Goal: Task Accomplishment & Management: Use online tool/utility

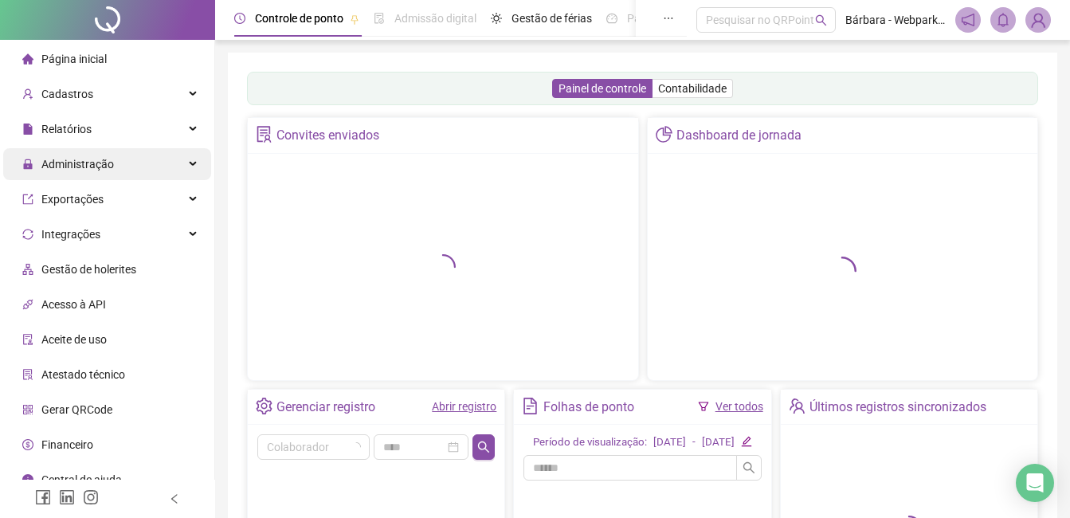
click at [121, 164] on div "Administração" at bounding box center [107, 164] width 208 height 32
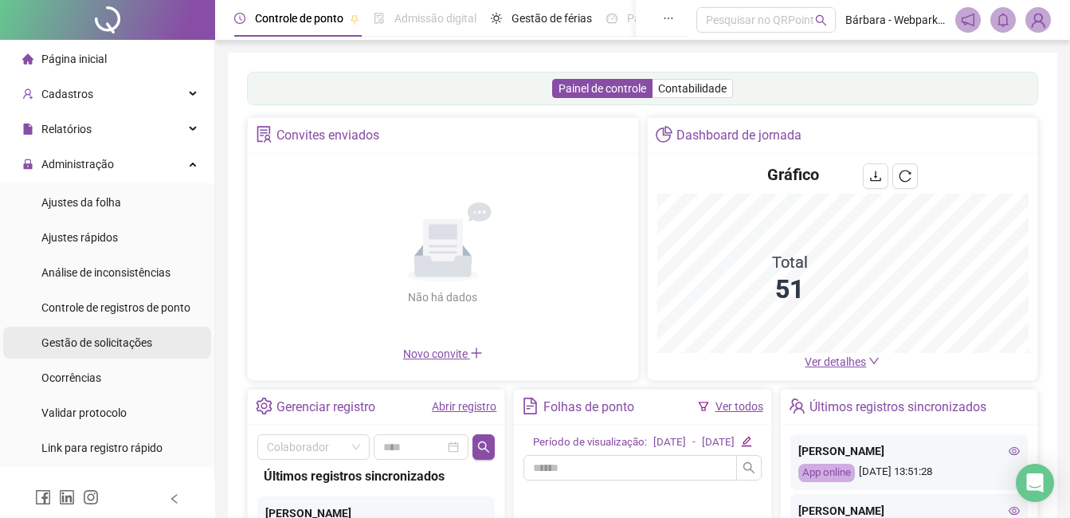
click at [138, 348] on span "Gestão de solicitações" at bounding box center [96, 342] width 111 height 13
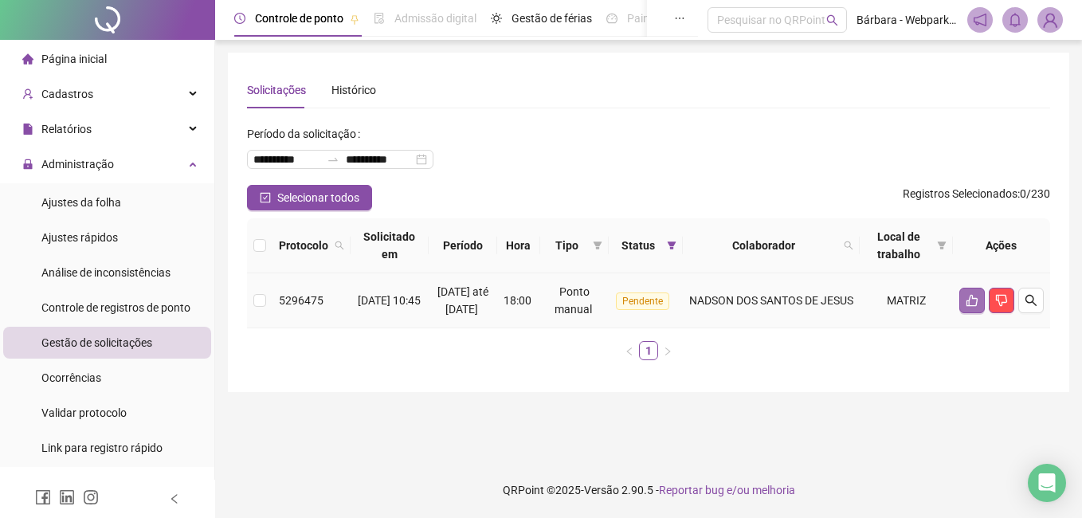
click at [816, 303] on icon "like" at bounding box center [971, 300] width 13 height 13
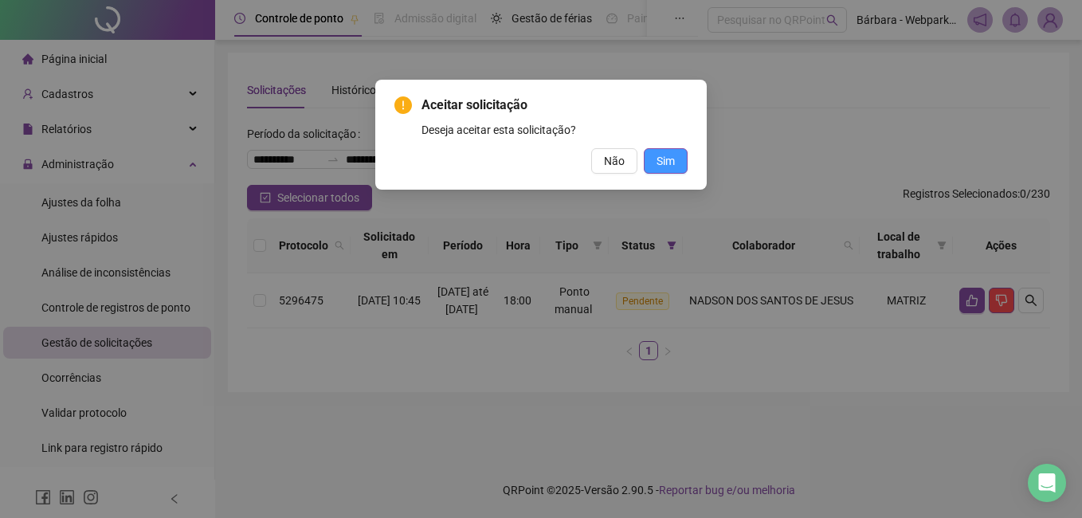
click at [656, 162] on span "Sim" at bounding box center [665, 161] width 18 height 18
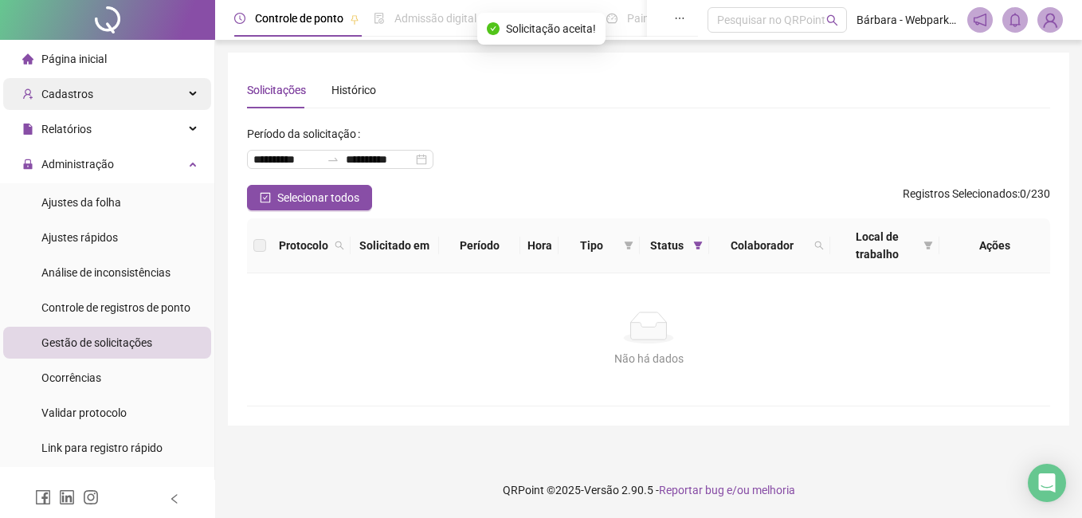
click at [76, 88] on span "Cadastros" at bounding box center [67, 94] width 52 height 13
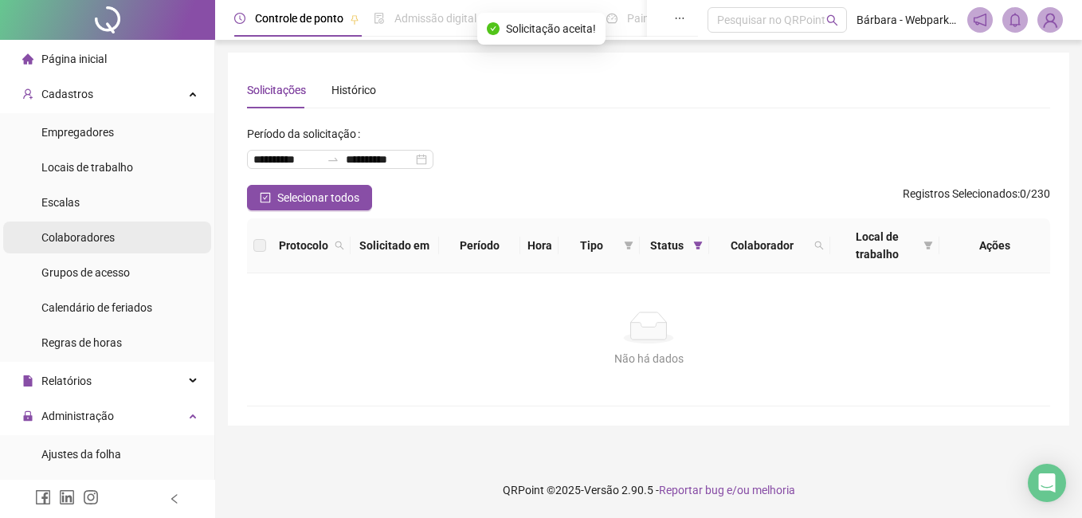
click at [89, 239] on span "Colaboradores" at bounding box center [77, 237] width 73 height 13
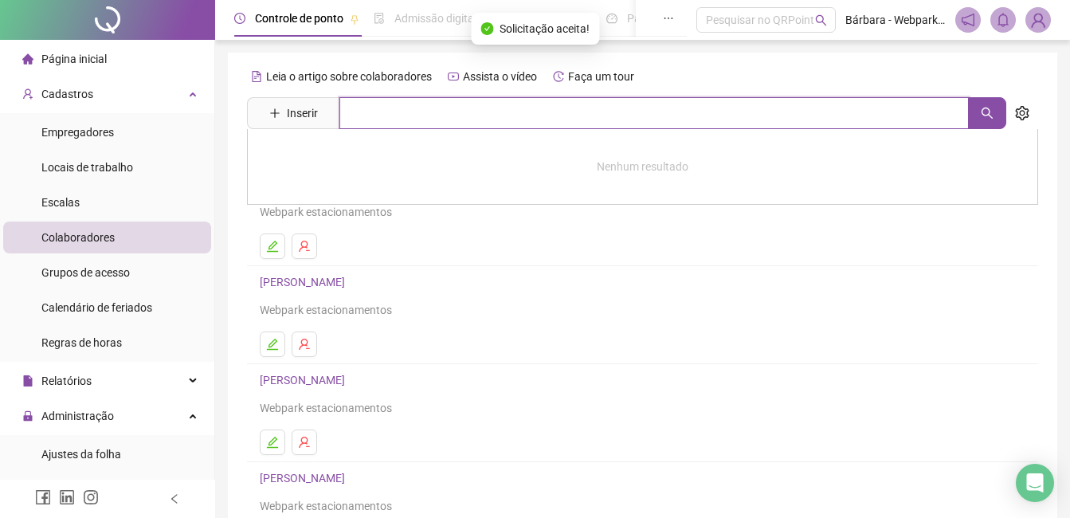
click at [386, 112] on input "text" at bounding box center [653, 113] width 629 height 32
type input "****"
drag, startPoint x: 389, startPoint y: 117, endPoint x: 310, endPoint y: 113, distance: 78.9
click at [310, 113] on span "Inserir ****" at bounding box center [626, 113] width 759 height 32
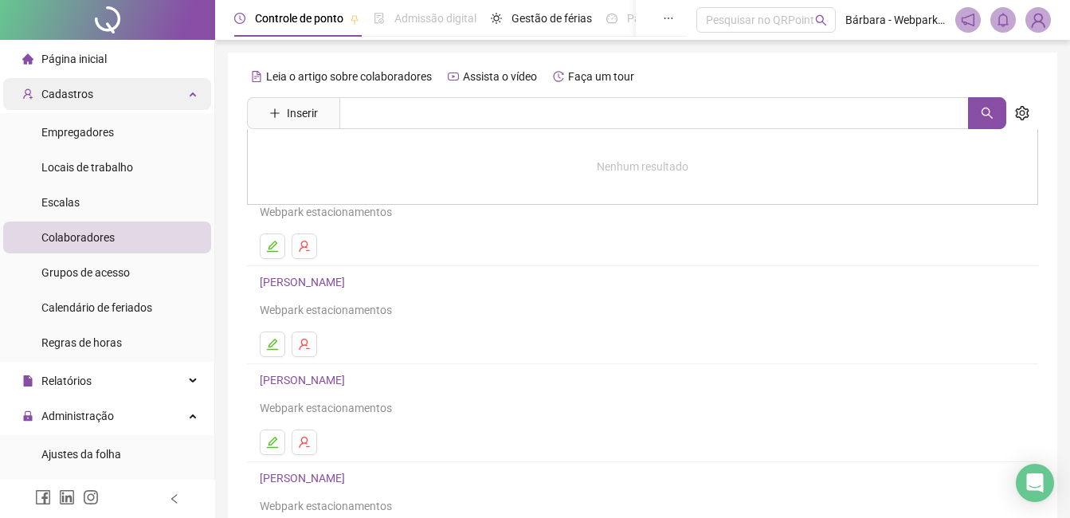
click at [113, 91] on div "Cadastros" at bounding box center [107, 94] width 208 height 32
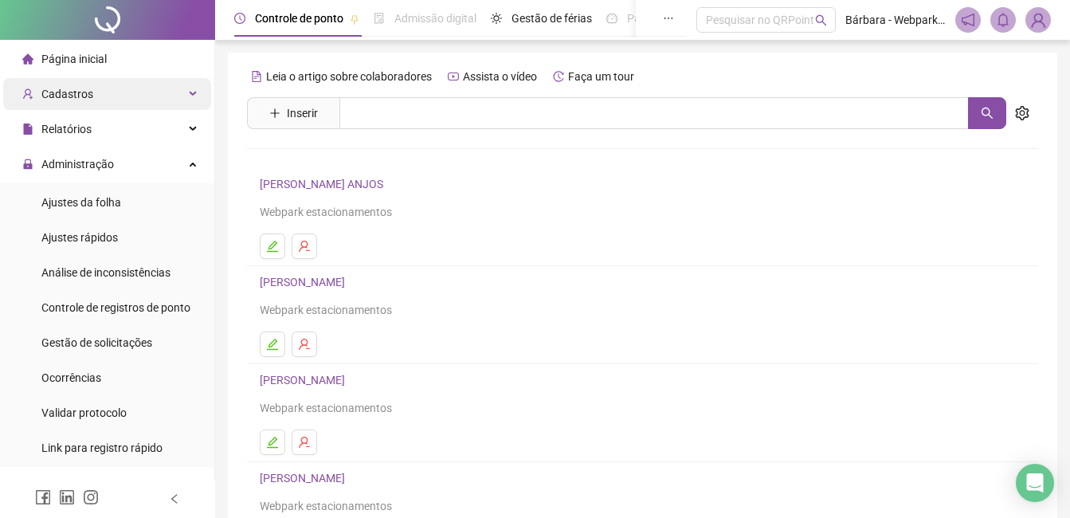
click at [96, 100] on div "Cadastros" at bounding box center [107, 94] width 208 height 32
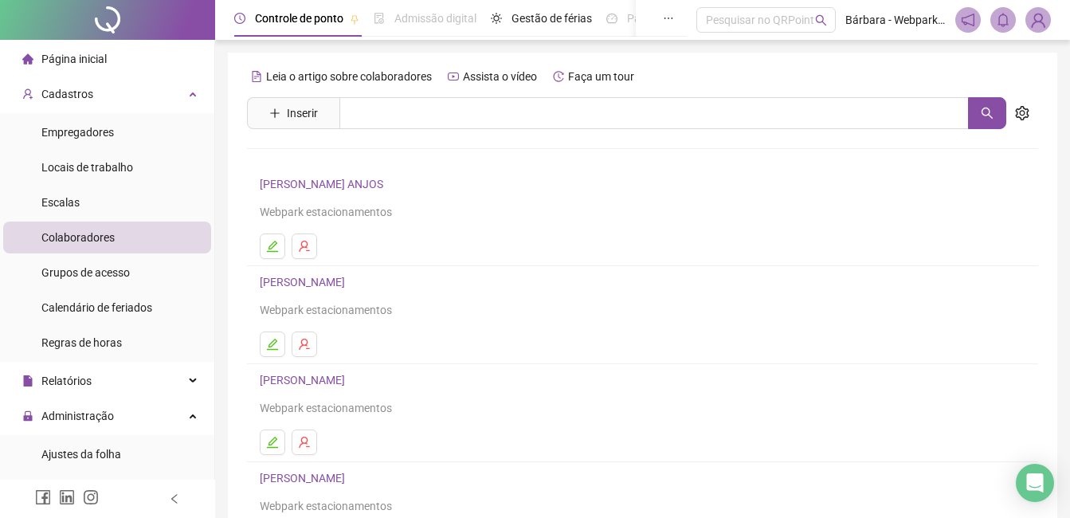
click at [114, 233] on li "Colaboradores" at bounding box center [107, 237] width 208 height 32
click at [430, 94] on div "Leia o artigo sobre colaboradores Assista o vídeo Faça um tour Inserir Nenhum r…" at bounding box center [642, 373] width 791 height 619
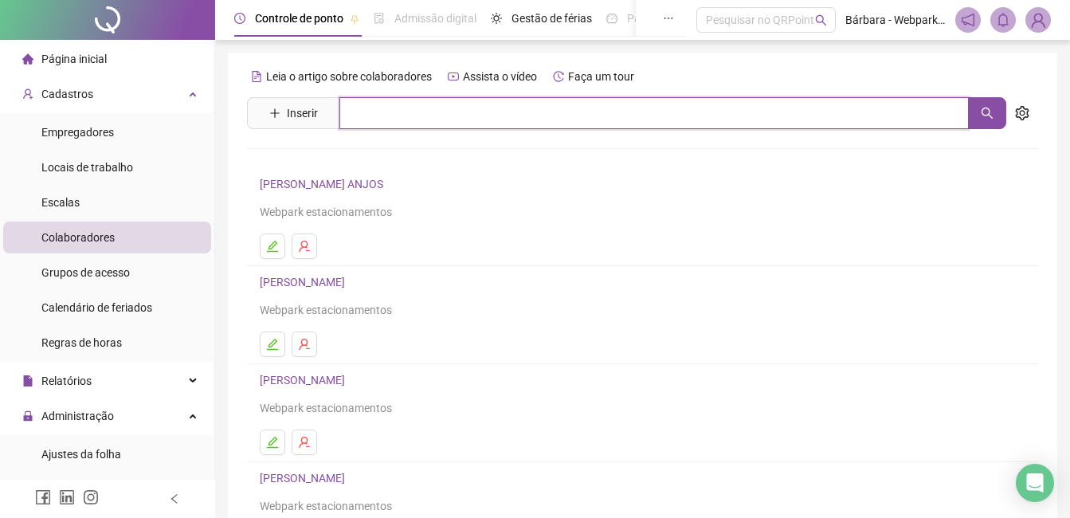
click at [410, 117] on input "text" at bounding box center [653, 113] width 629 height 32
type input "*****"
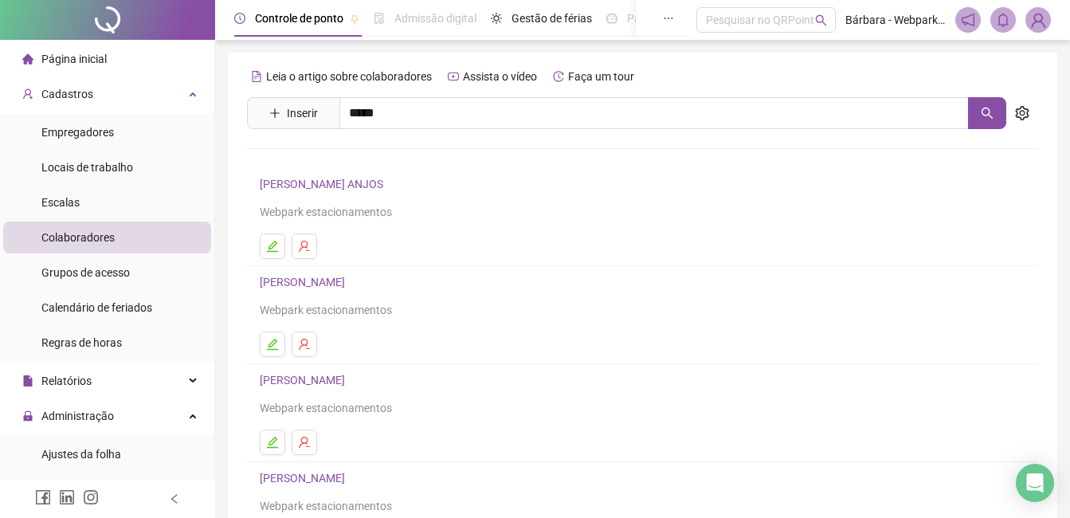
click at [336, 192] on link "[PERSON_NAME]" at bounding box center [318, 194] width 85 height 13
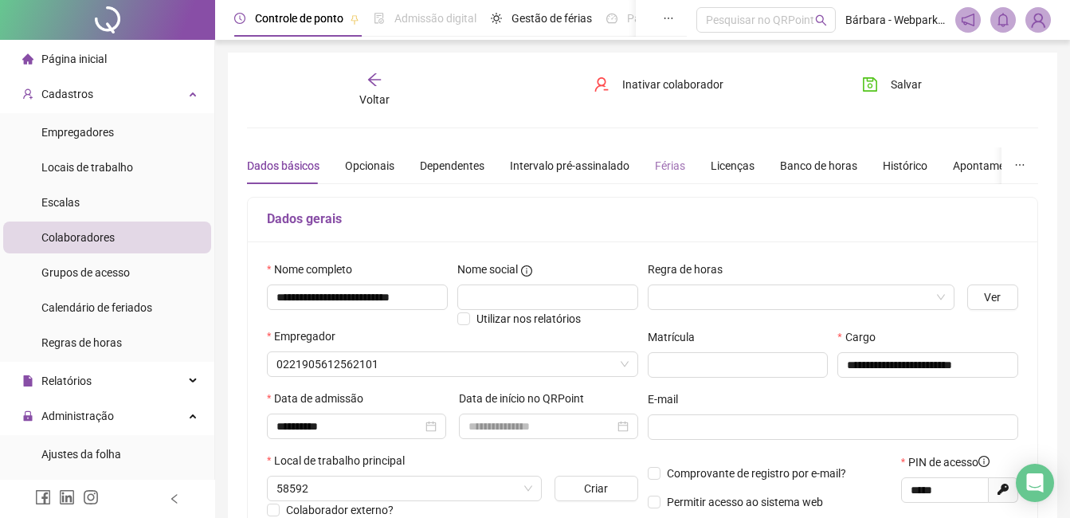
type input "**********"
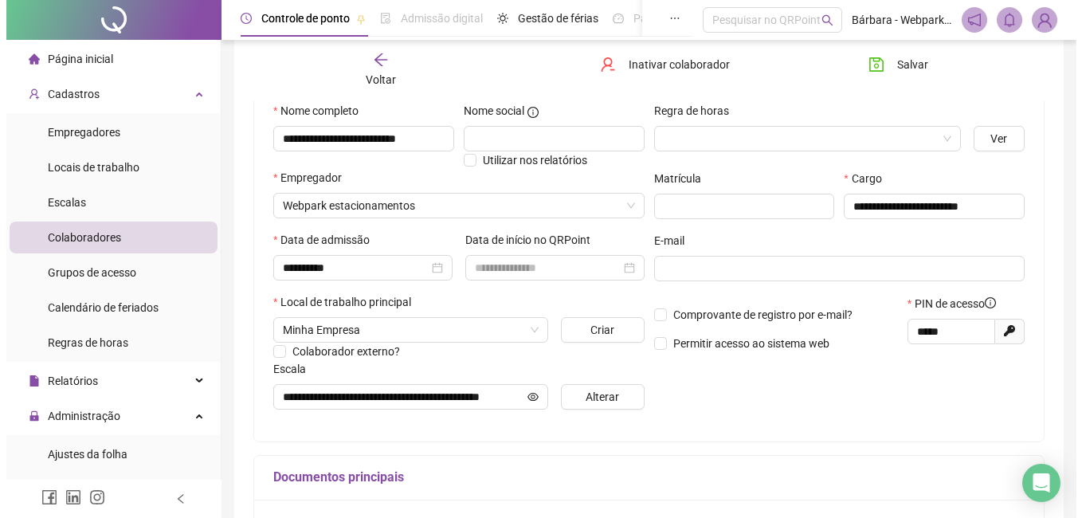
scroll to position [239, 0]
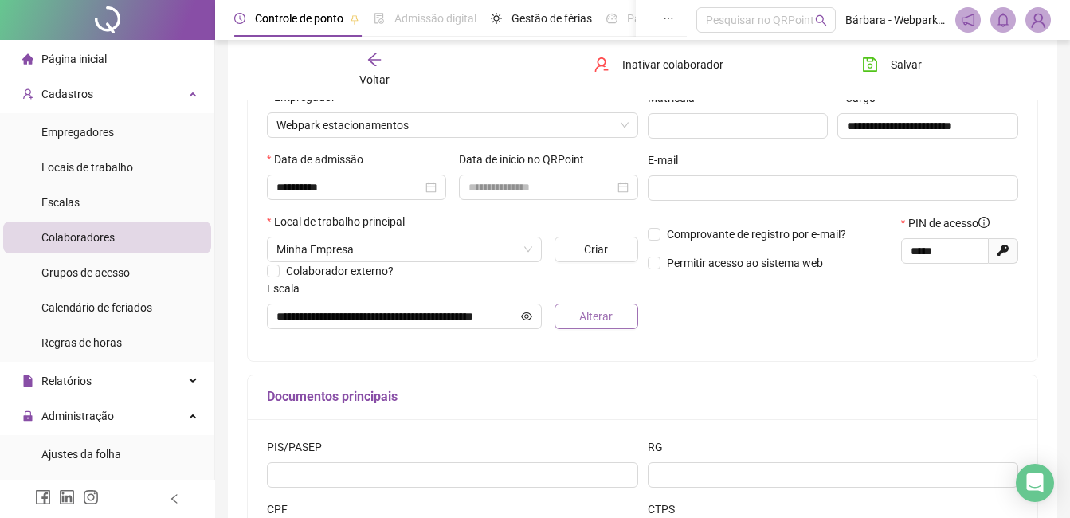
click at [597, 312] on span "Alterar" at bounding box center [595, 316] width 33 height 18
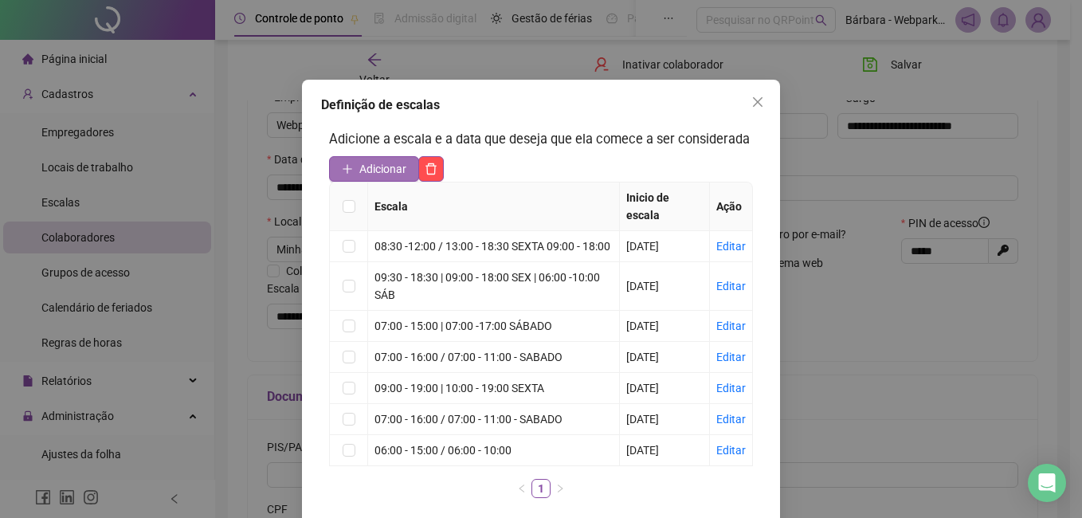
click at [362, 166] on span "Adicionar" at bounding box center [382, 169] width 47 height 18
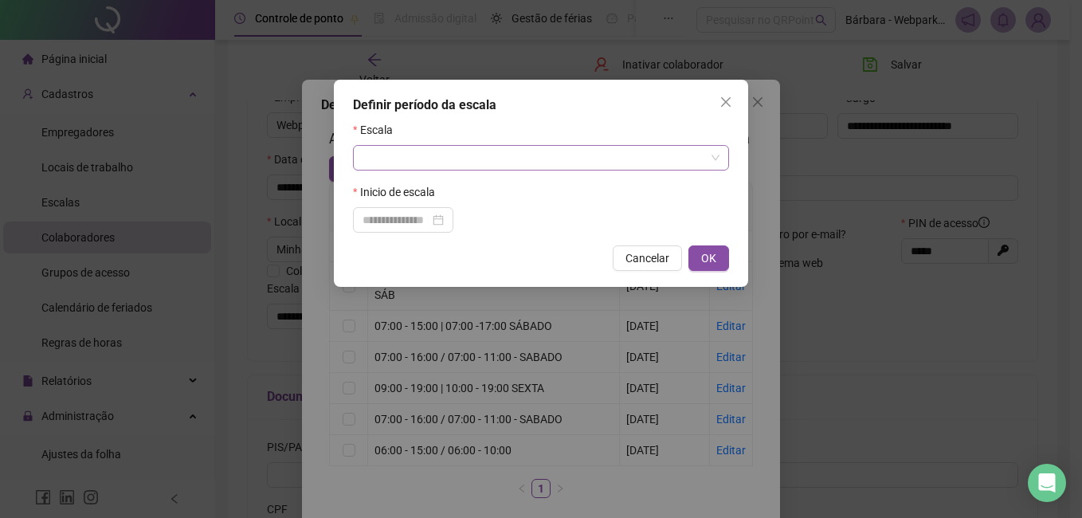
click at [457, 157] on input "search" at bounding box center [533, 158] width 342 height 24
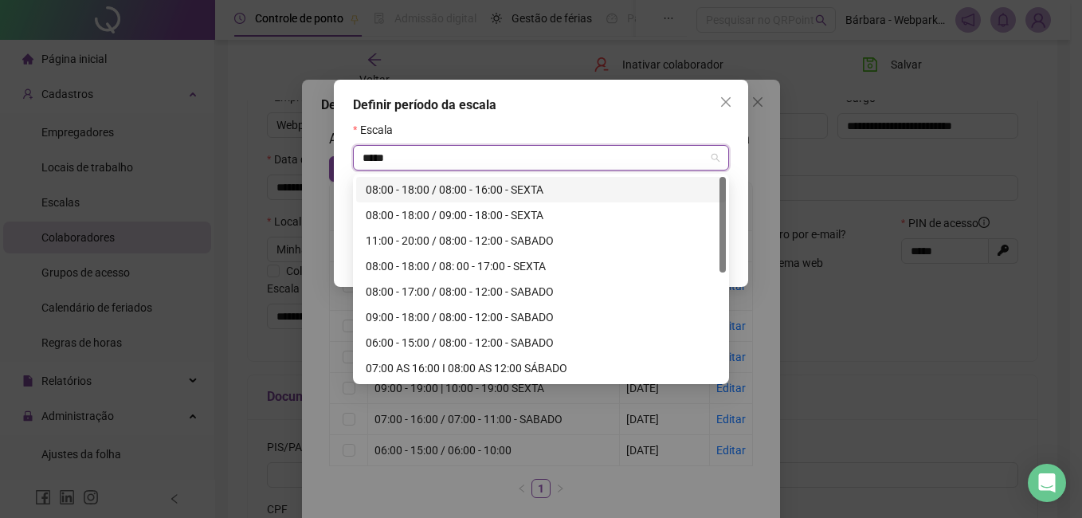
type input "*****"
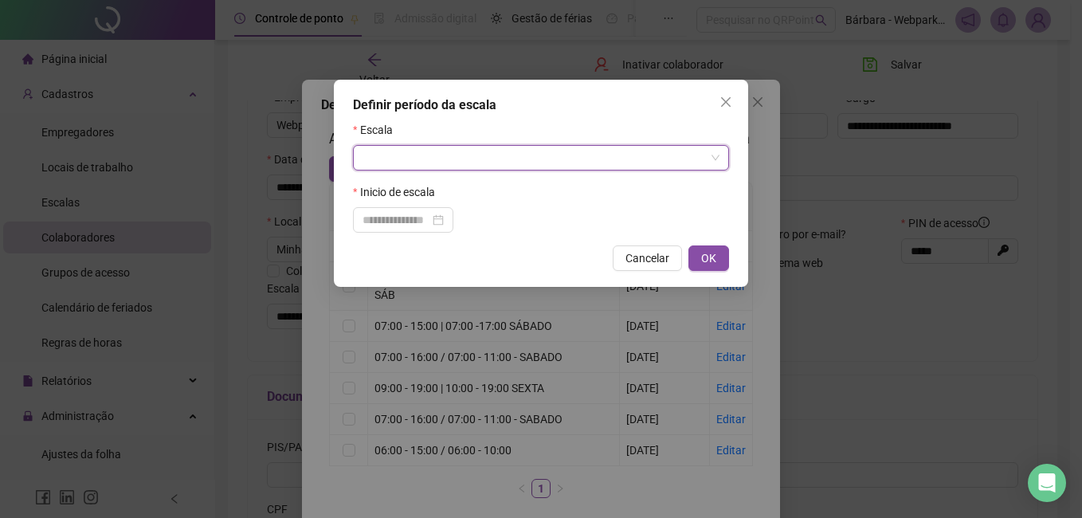
click at [517, 163] on input "search" at bounding box center [533, 158] width 342 height 24
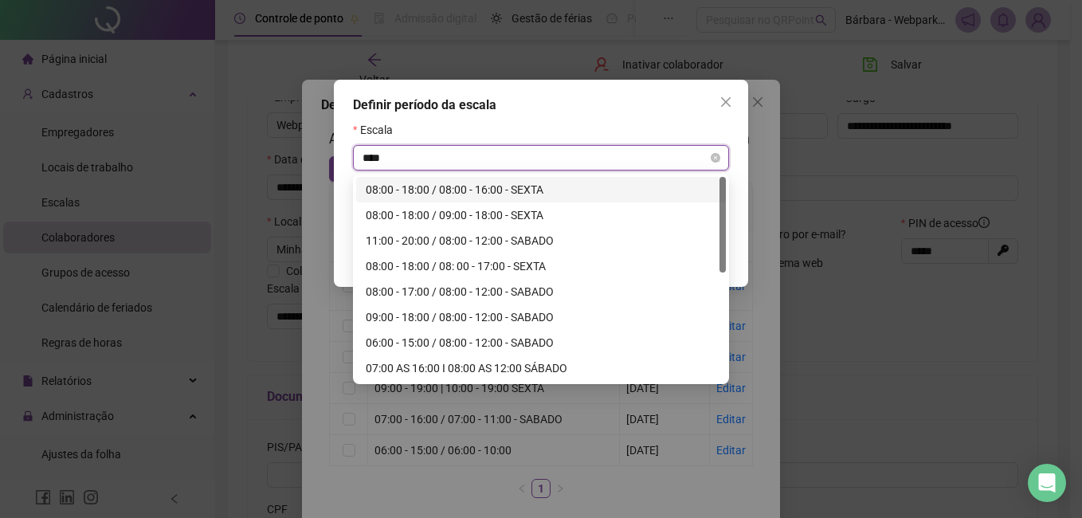
type input "*****"
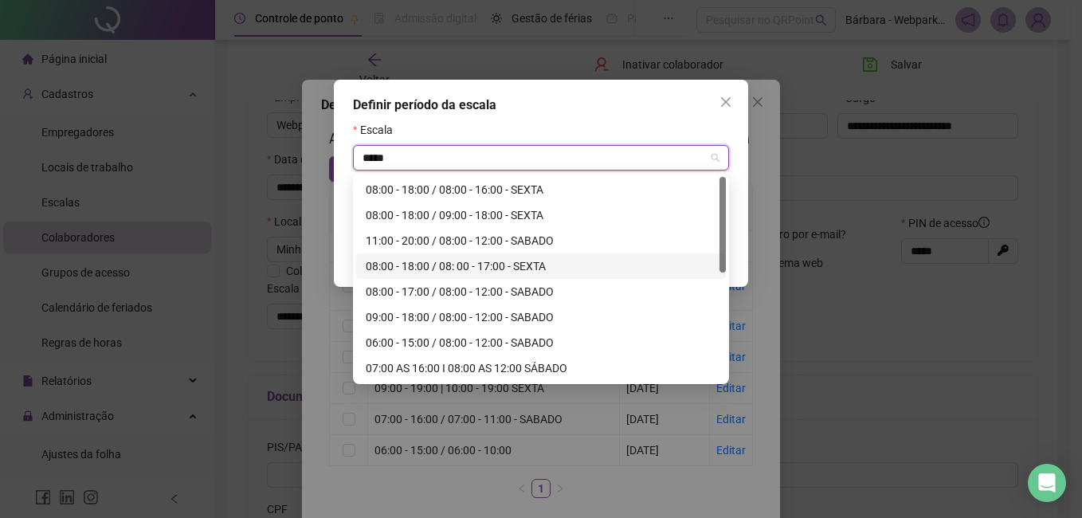
click at [521, 268] on div "08:00 - 18:00 / 08: 00 - 17:00 - SEXTA" at bounding box center [541, 266] width 350 height 18
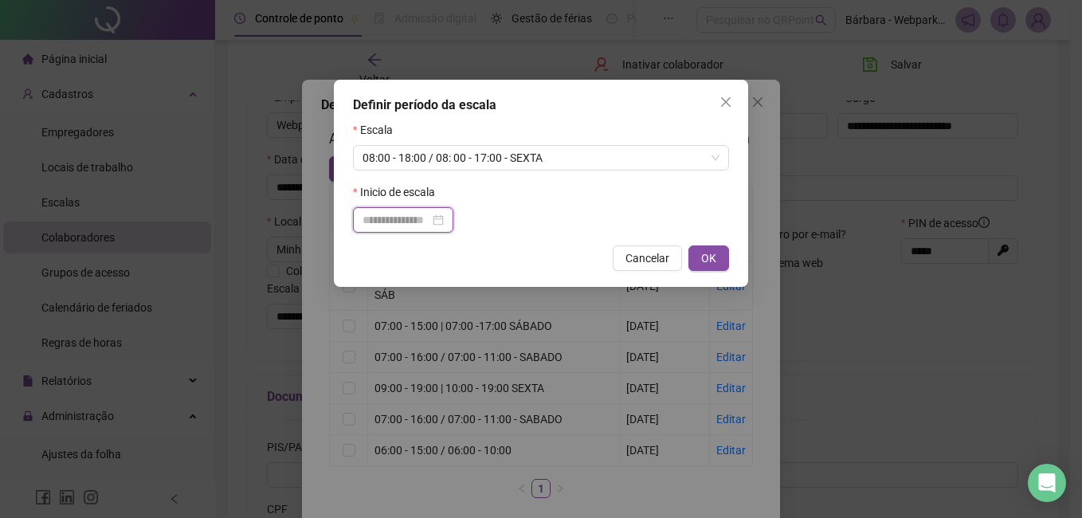
click at [414, 216] on input at bounding box center [395, 220] width 67 height 18
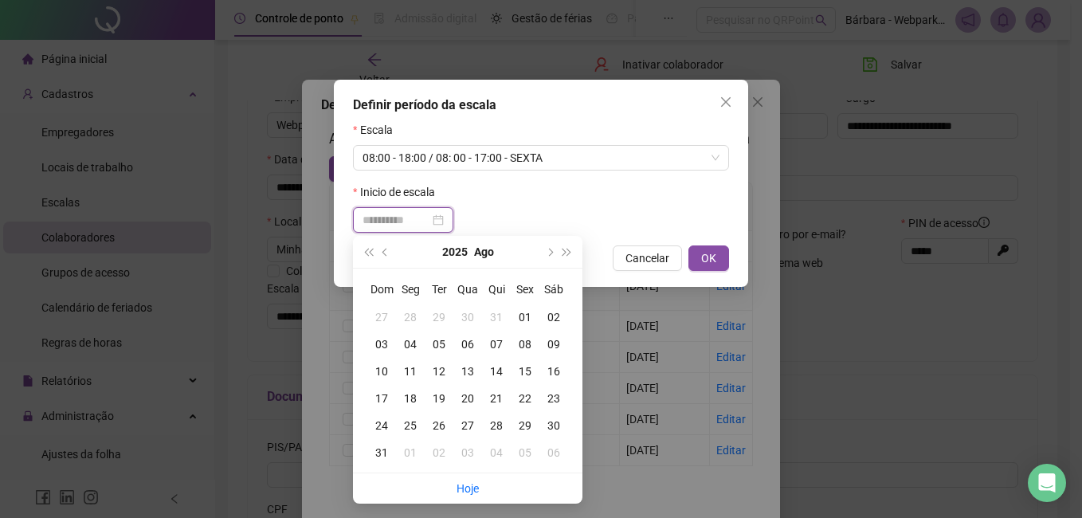
type input "**********"
click at [494, 400] on div "21" at bounding box center [496, 398] width 29 height 18
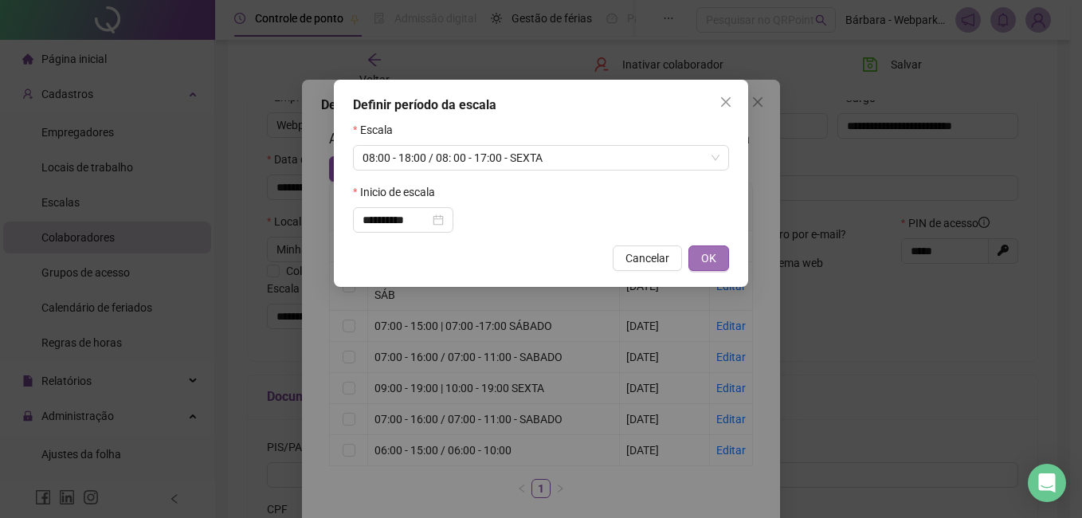
click at [700, 259] on button "OK" at bounding box center [708, 257] width 41 height 25
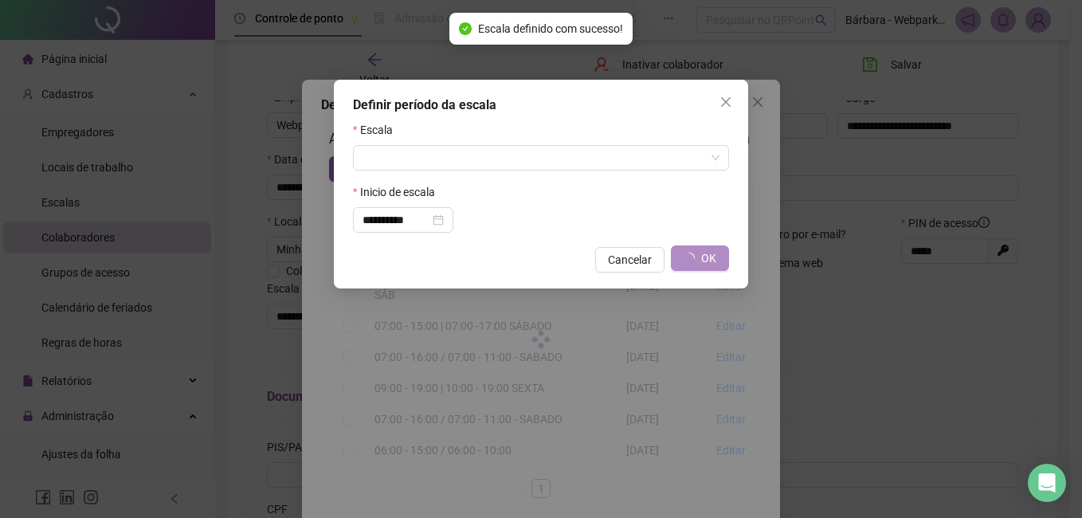
type input "**********"
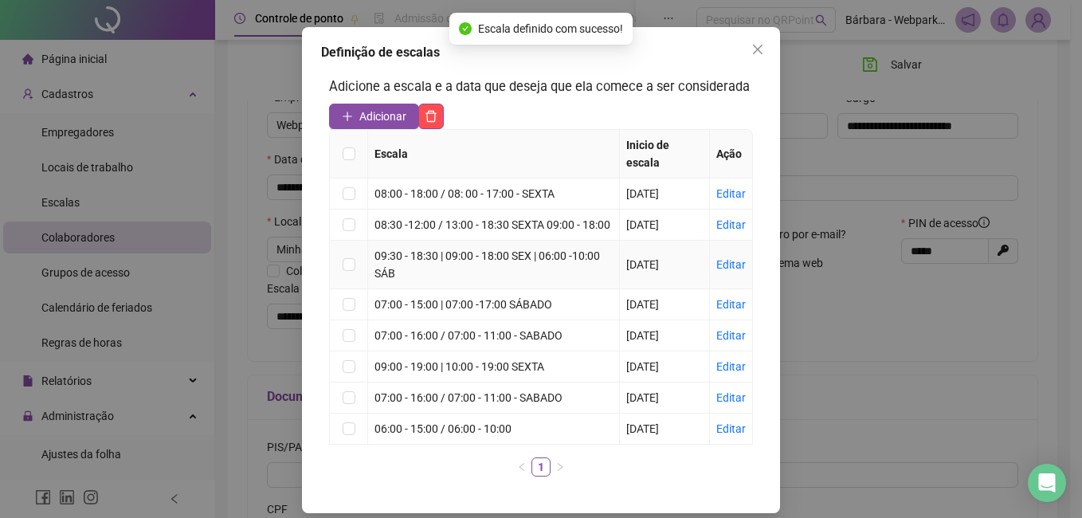
scroll to position [67, 0]
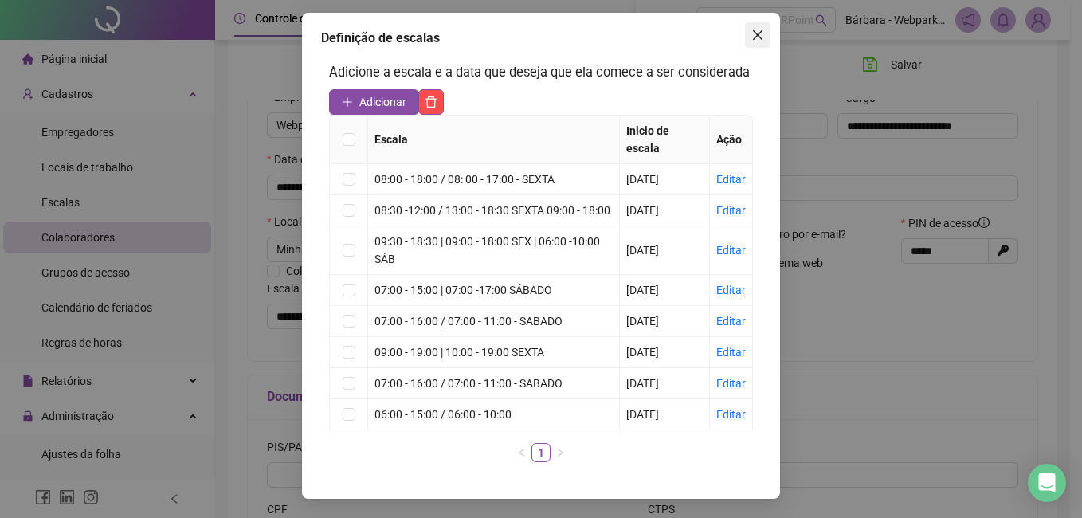
click at [757, 35] on icon "close" at bounding box center [757, 35] width 13 height 13
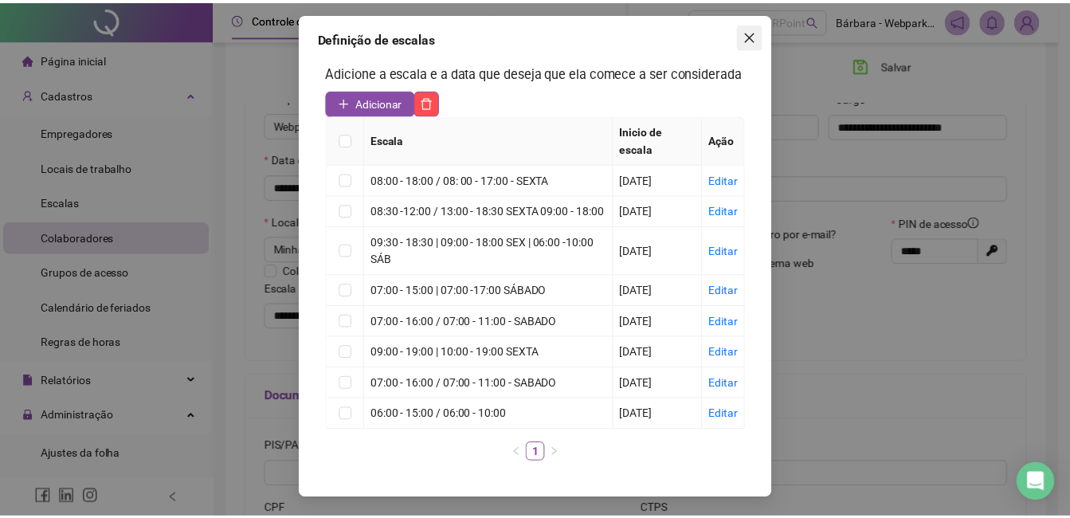
scroll to position [0, 0]
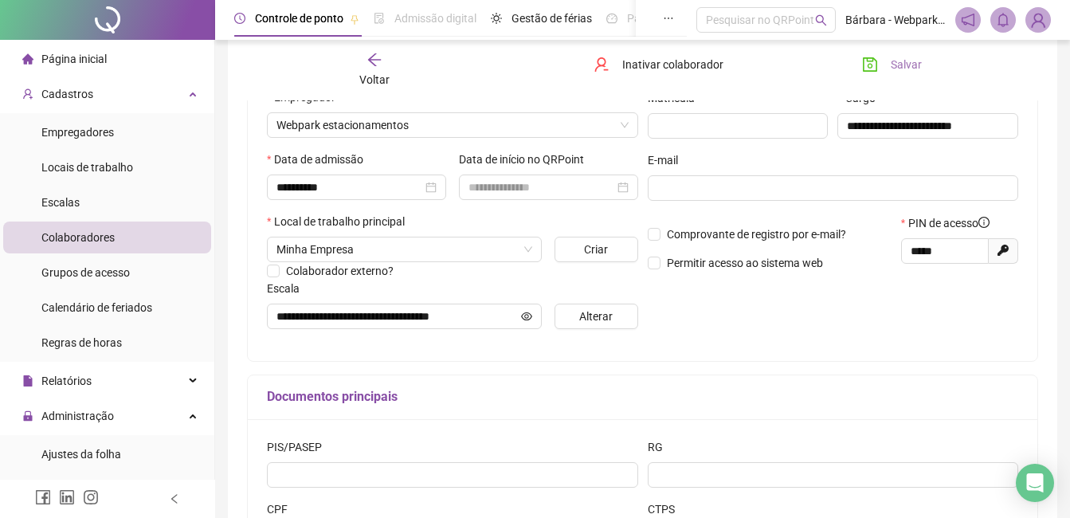
click at [816, 68] on span "Salvar" at bounding box center [905, 65] width 31 height 18
click at [816, 64] on span "Salvar" at bounding box center [905, 65] width 31 height 18
click at [396, 76] on div "Voltar" at bounding box center [374, 70] width 121 height 37
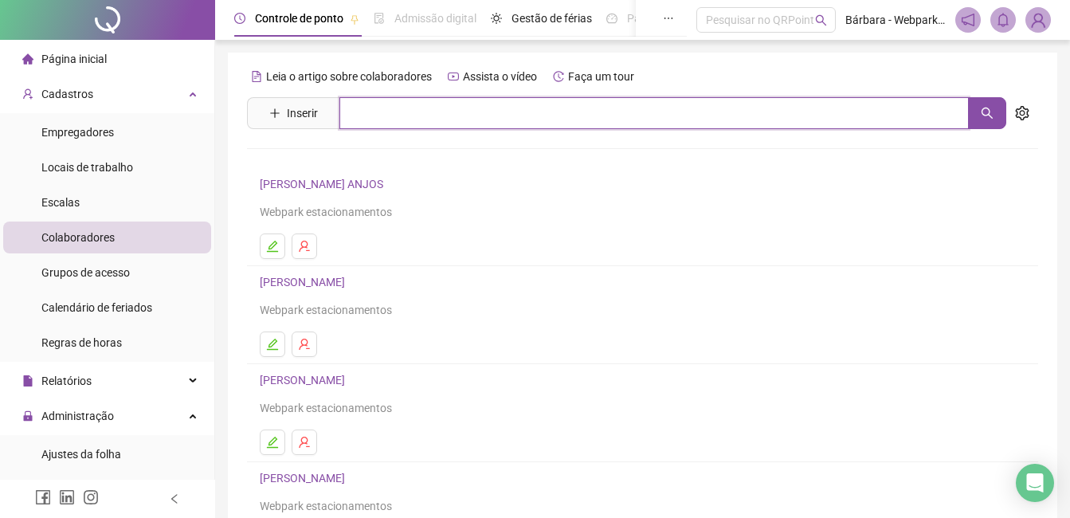
click at [424, 115] on input "text" at bounding box center [653, 113] width 629 height 32
type input "*****"
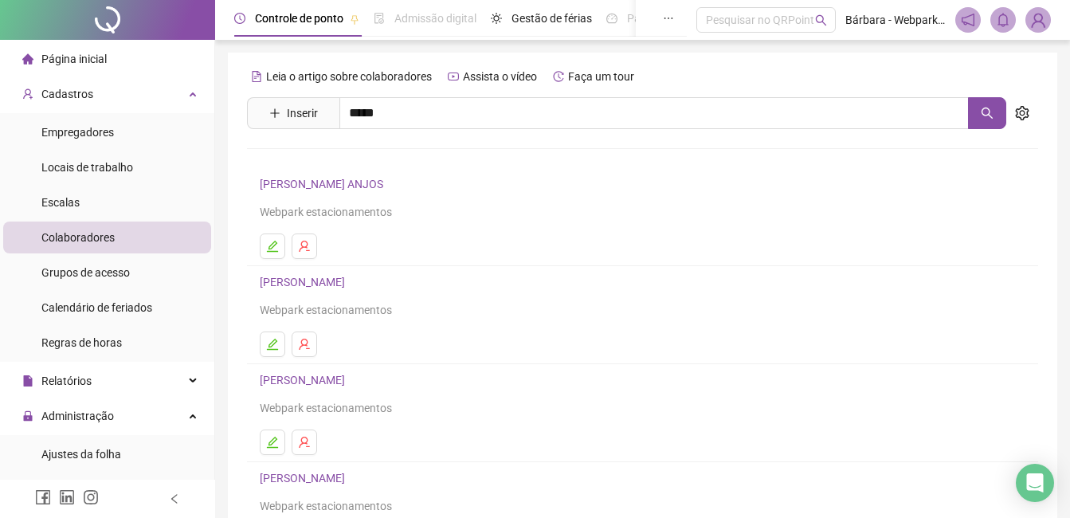
click at [397, 192] on link "[PERSON_NAME] JESUS" at bounding box center [336, 195] width 120 height 13
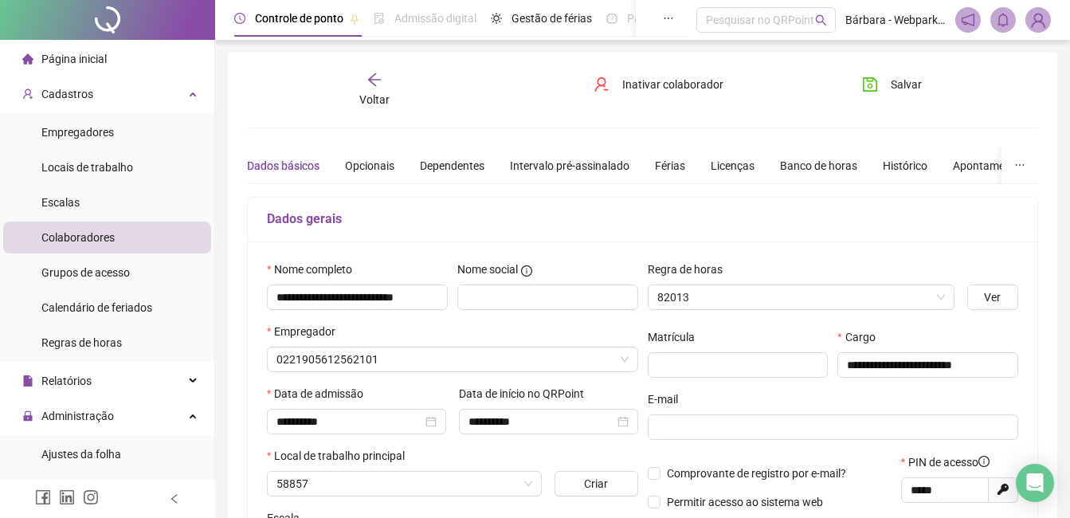
type input "**********"
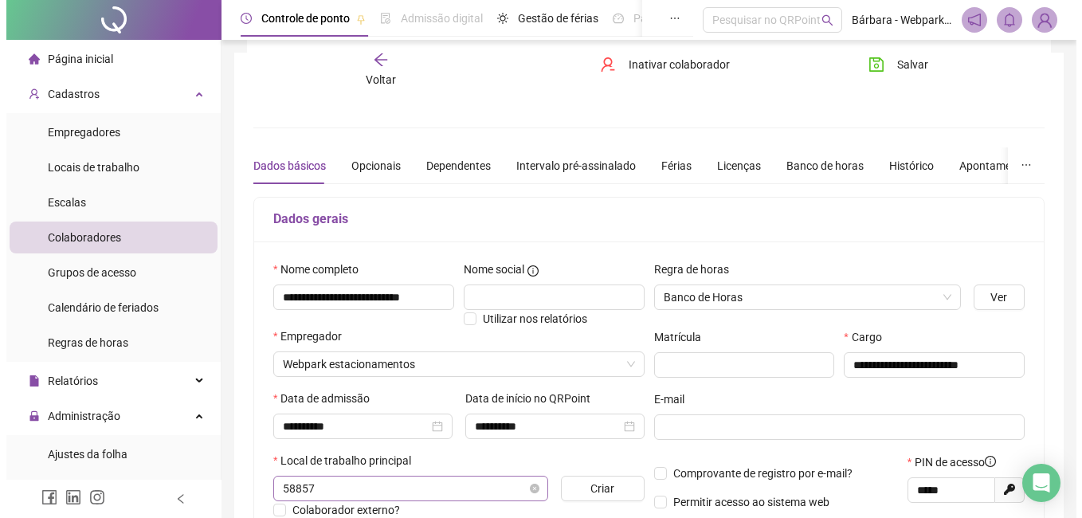
scroll to position [319, 0]
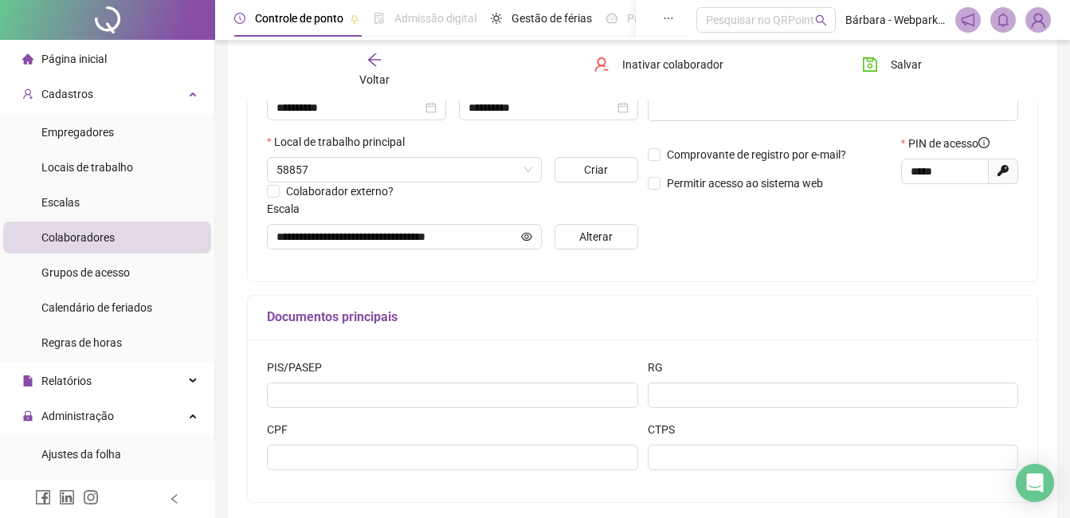
click at [592, 250] on div "**********" at bounding box center [452, 102] width 381 height 320
click at [592, 230] on span "Alterar" at bounding box center [595, 237] width 33 height 18
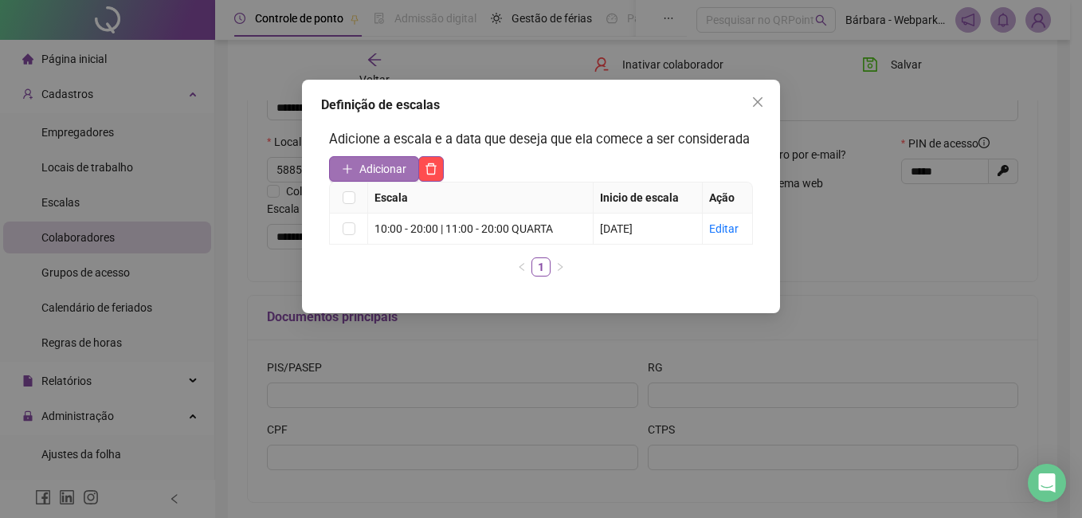
click at [389, 174] on span "Adicionar" at bounding box center [382, 169] width 47 height 18
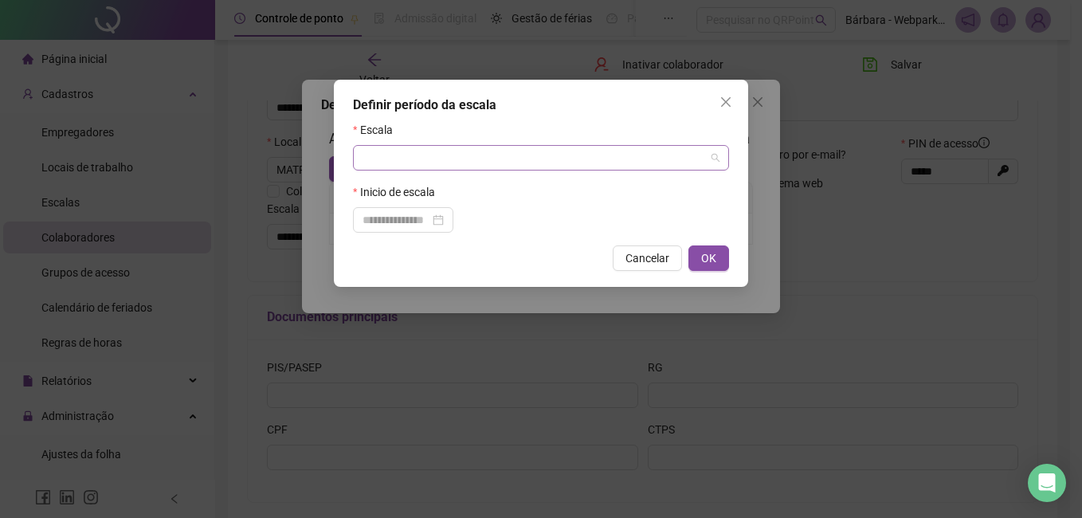
click at [397, 162] on input "search" at bounding box center [533, 158] width 342 height 24
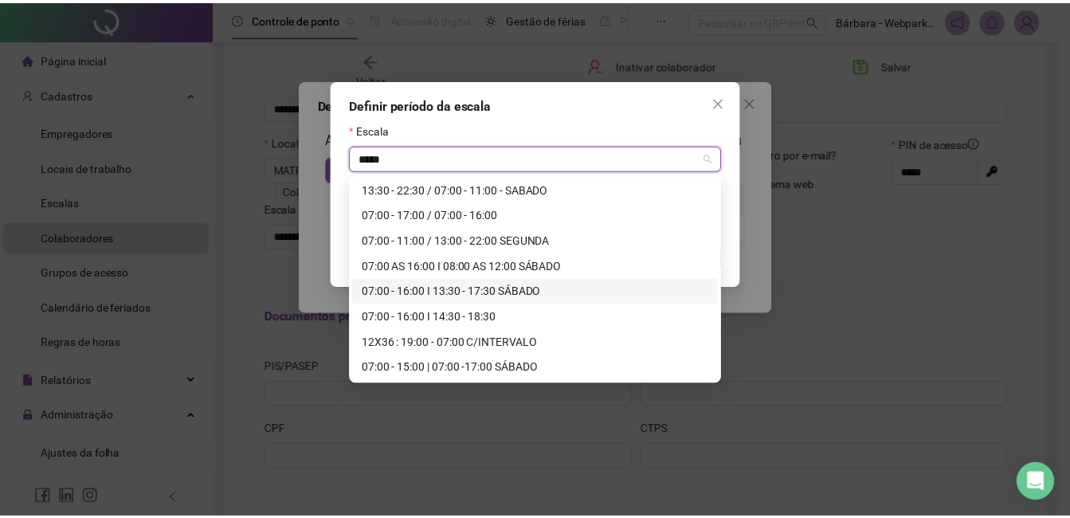
scroll to position [0, 0]
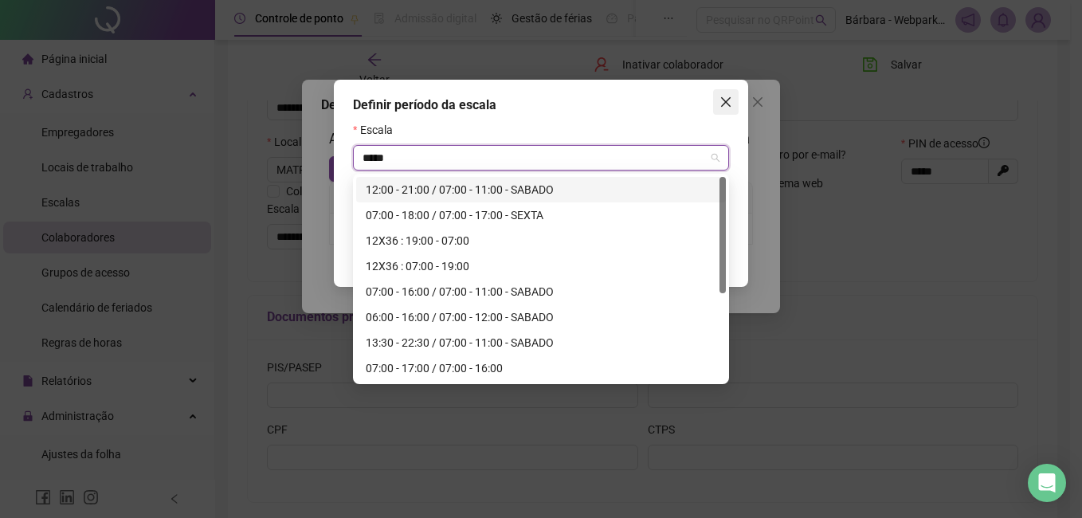
type input "*****"
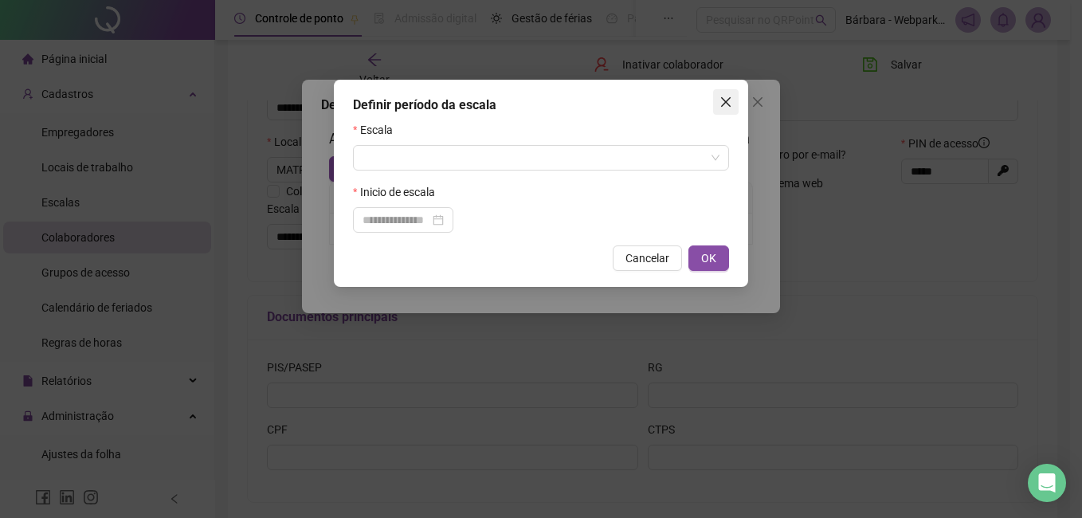
click at [730, 96] on icon "close" at bounding box center [725, 102] width 13 height 13
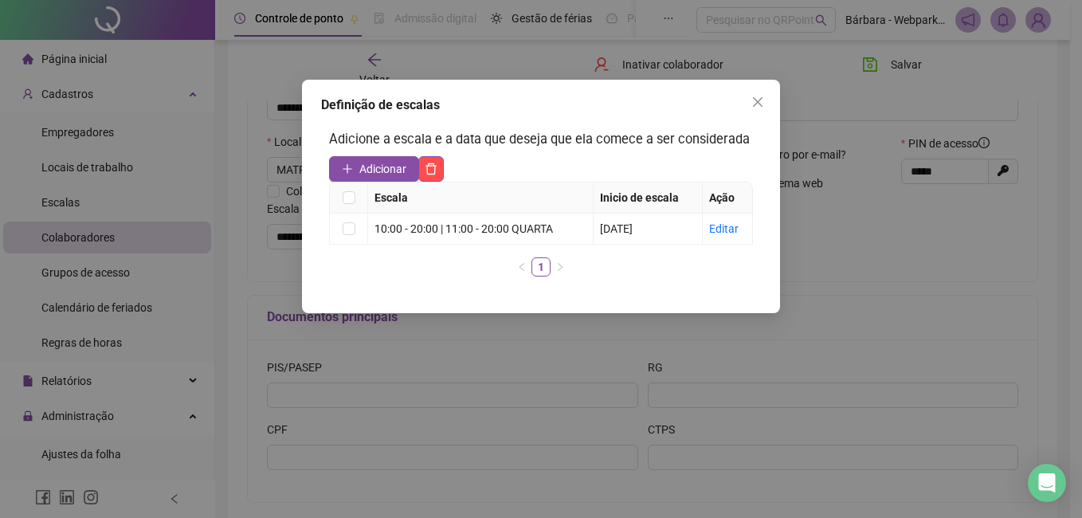
click at [757, 99] on icon "close" at bounding box center [757, 102] width 13 height 13
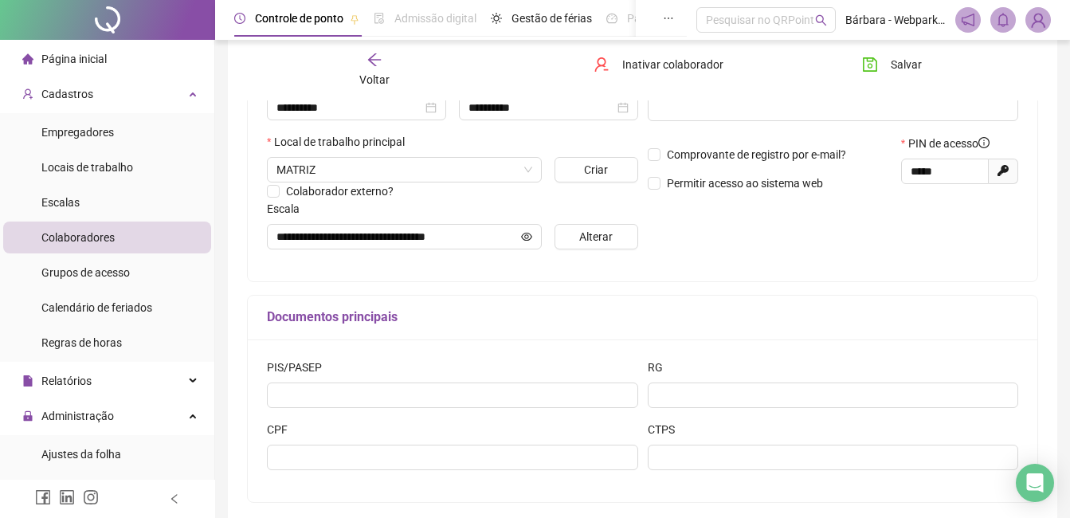
click at [370, 58] on icon "arrow-left" at bounding box center [374, 59] width 13 height 13
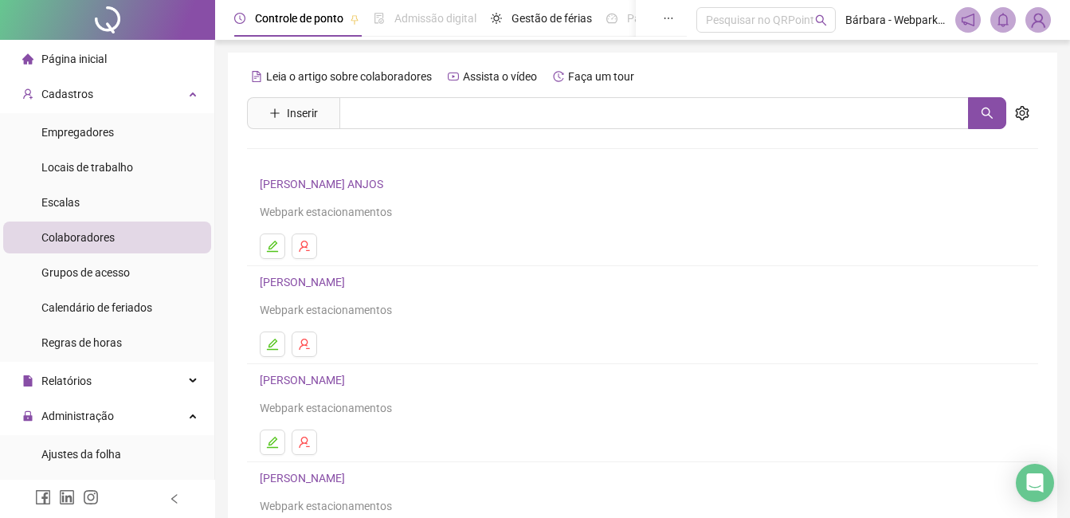
click at [115, 94] on div "Cadastros" at bounding box center [107, 94] width 208 height 32
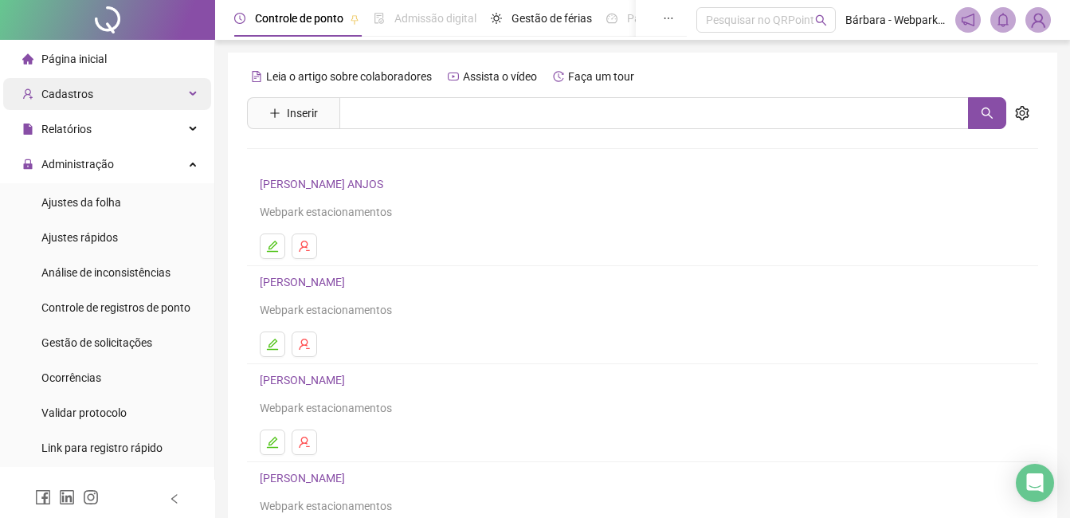
click at [115, 94] on div "Cadastros" at bounding box center [107, 94] width 208 height 32
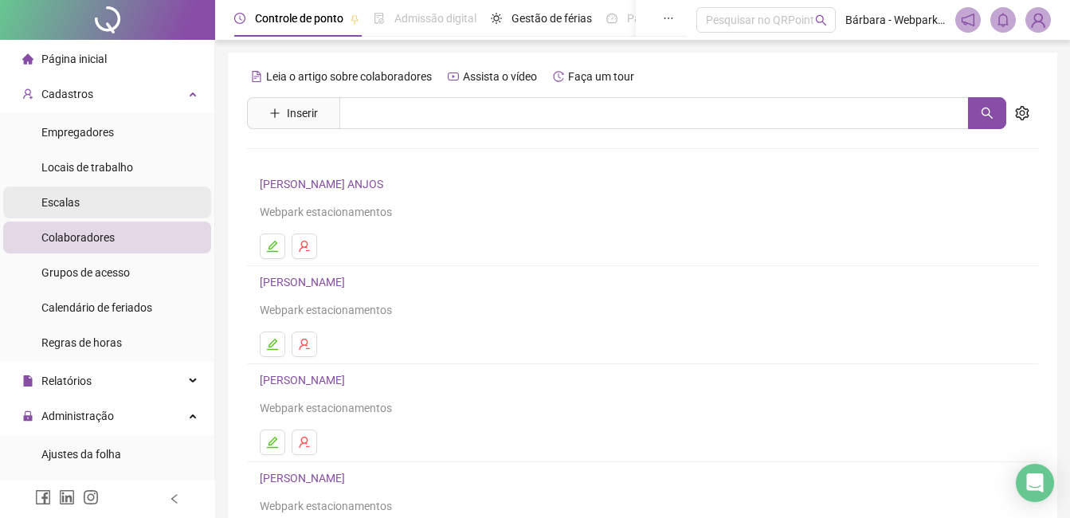
click at [67, 205] on span "Escalas" at bounding box center [60, 202] width 38 height 13
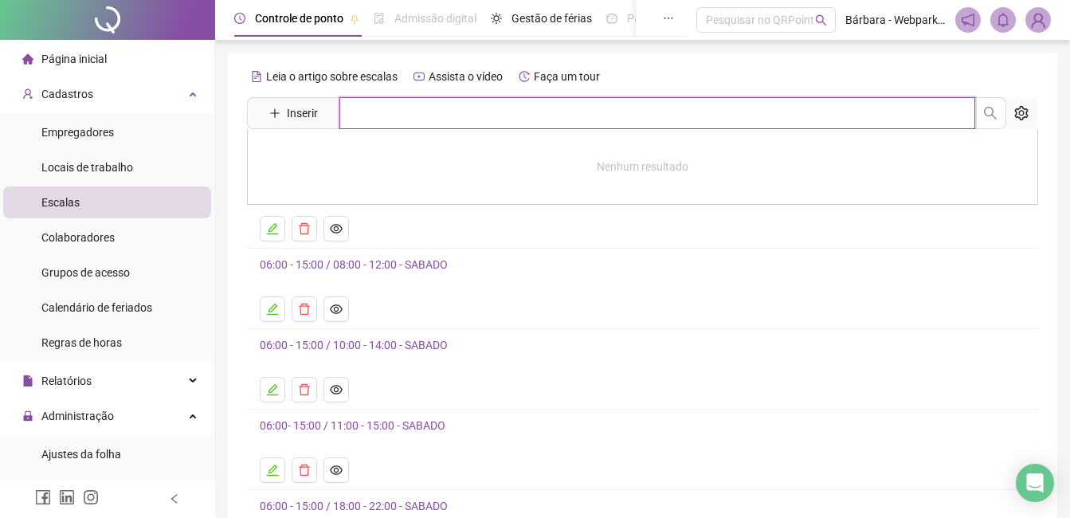
click at [414, 108] on input "text" at bounding box center [657, 113] width 636 height 32
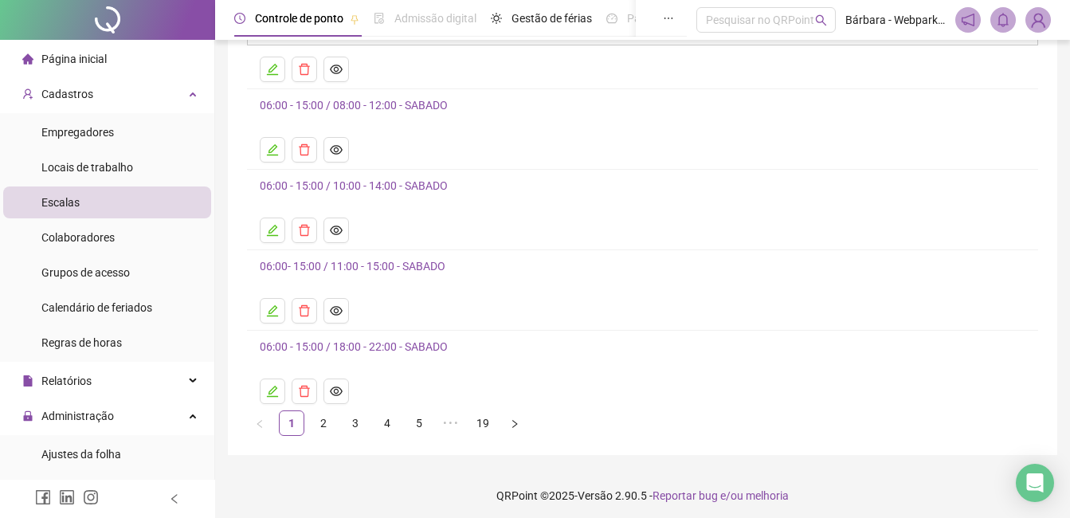
scroll to position [165, 0]
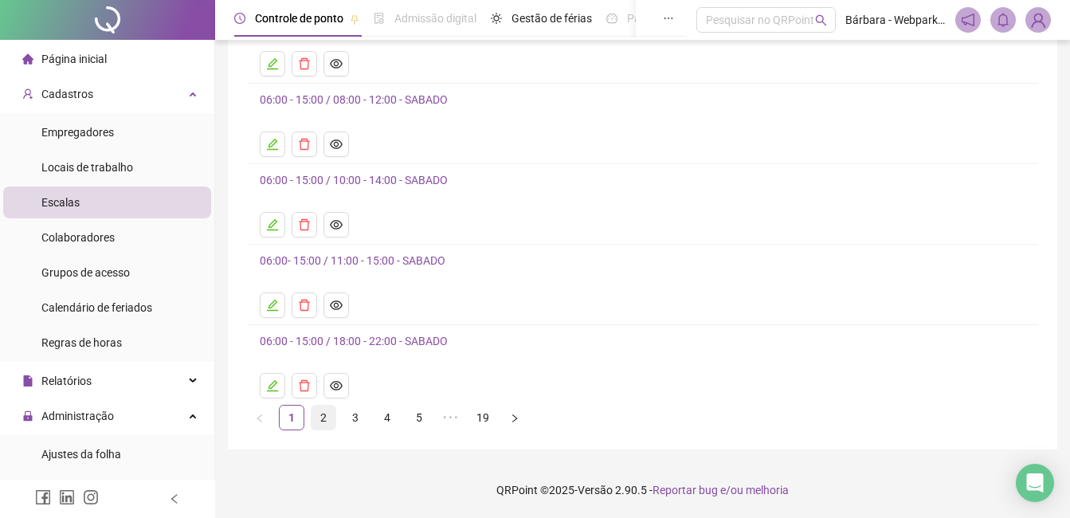
type input "*****"
click at [320, 420] on link "2" at bounding box center [323, 417] width 24 height 24
click at [358, 414] on link "3" at bounding box center [355, 417] width 24 height 24
click at [389, 421] on link "4" at bounding box center [387, 417] width 24 height 24
click at [421, 421] on link "5" at bounding box center [419, 417] width 24 height 24
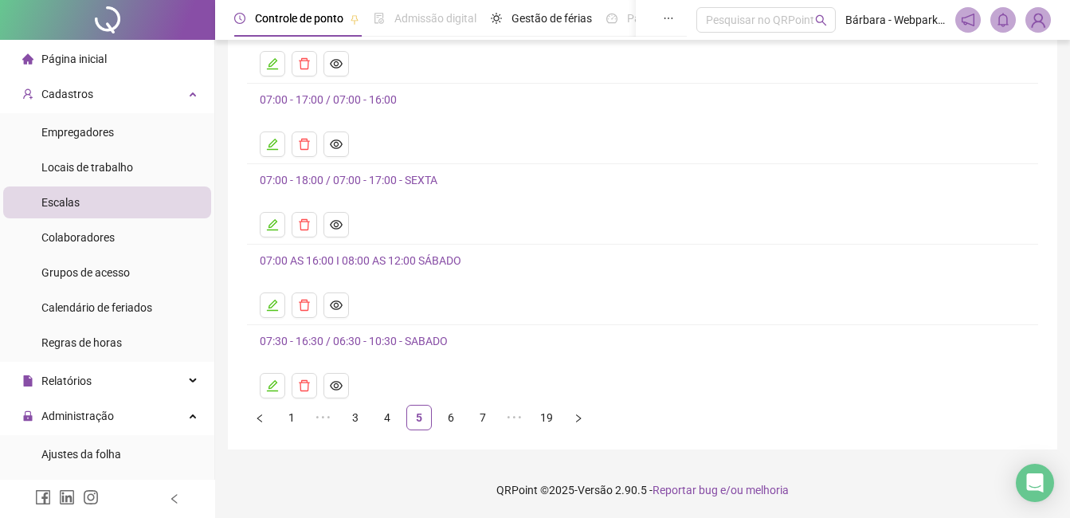
scroll to position [0, 0]
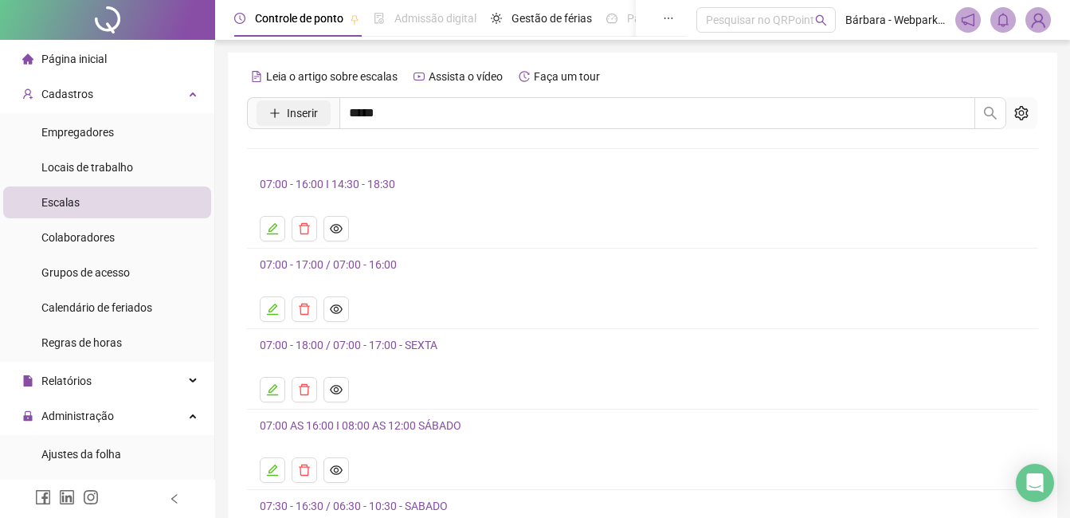
click at [264, 120] on button "Inserir" at bounding box center [293, 112] width 74 height 25
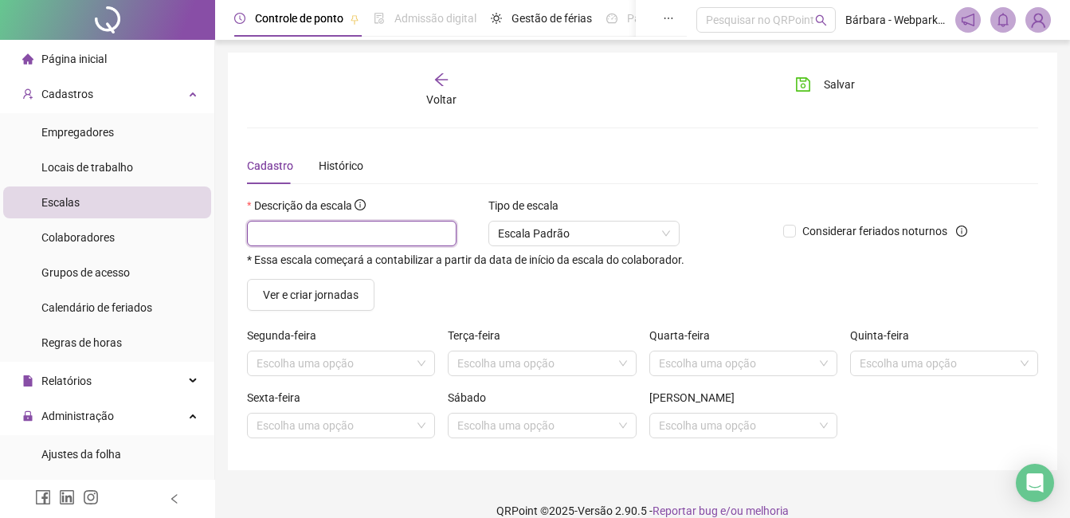
click at [338, 245] on input "text" at bounding box center [351, 233] width 209 height 25
type input "**********"
click at [365, 370] on input "search" at bounding box center [333, 363] width 155 height 24
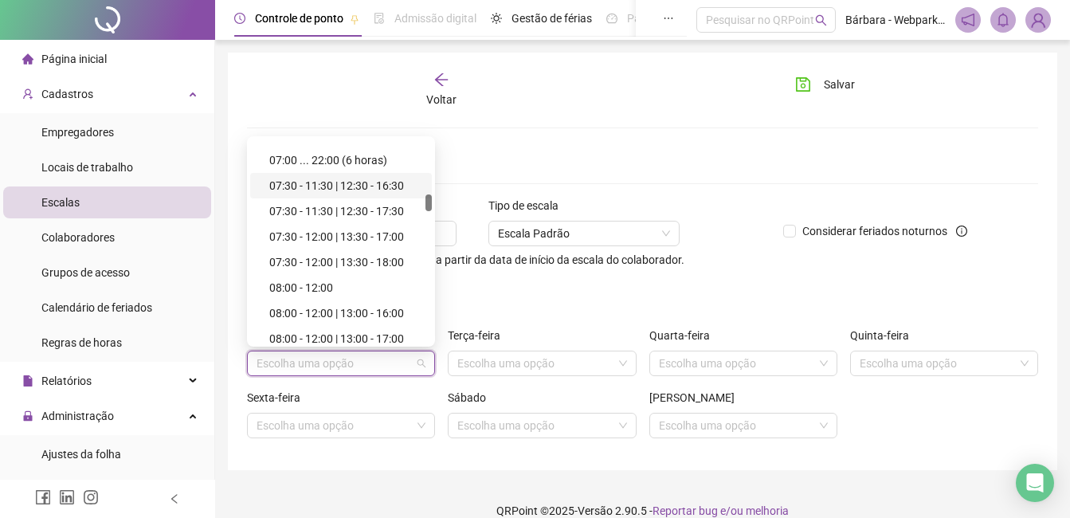
scroll to position [478, 0]
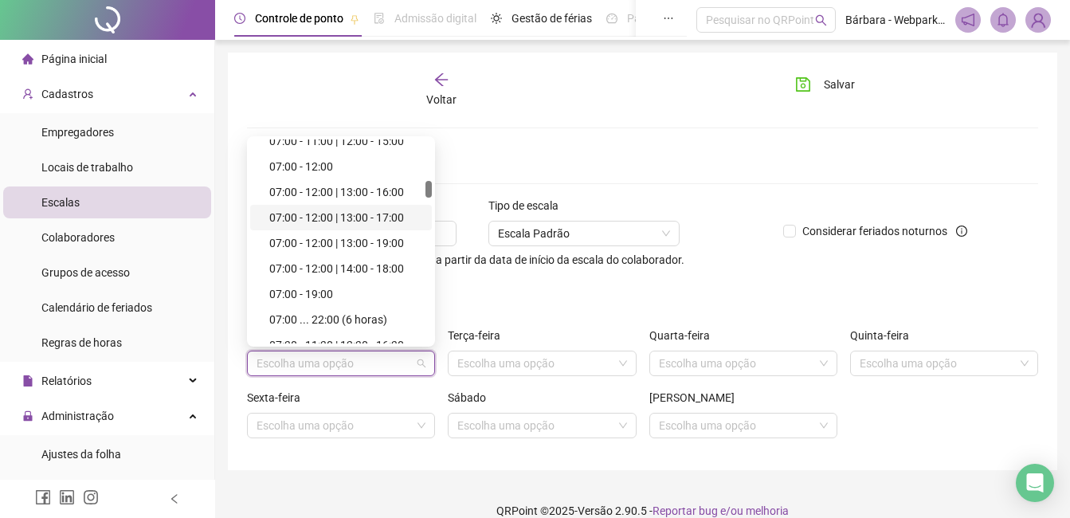
click at [344, 216] on div "07:00 - 12:00 | 13:00 - 17:00" at bounding box center [345, 218] width 153 height 18
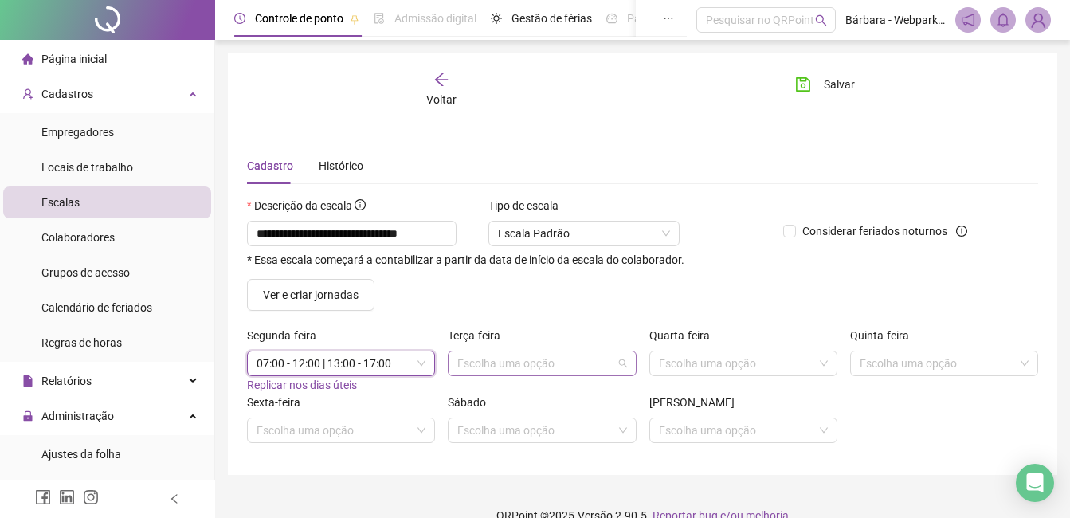
click at [491, 360] on input "search" at bounding box center [534, 363] width 155 height 24
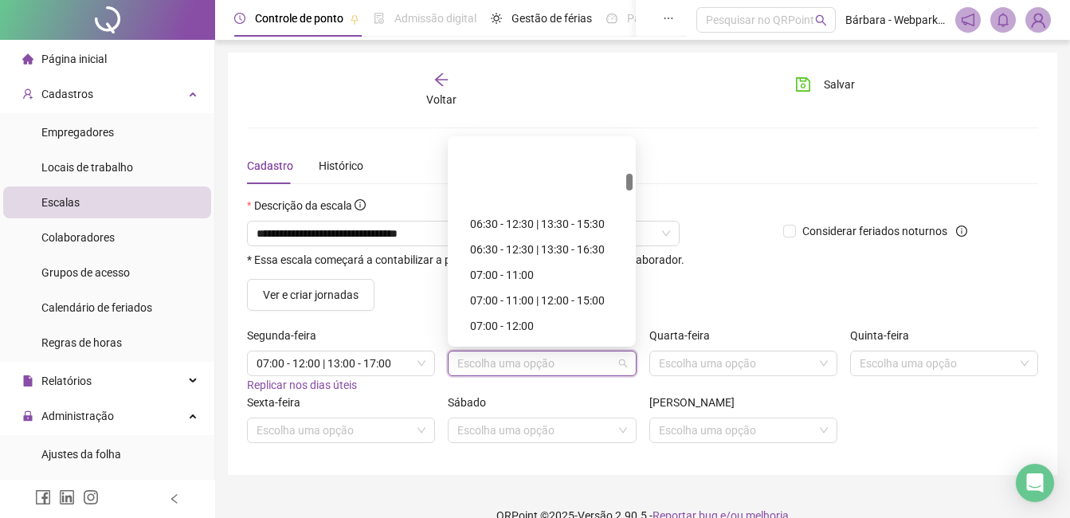
scroll to position [398, 0]
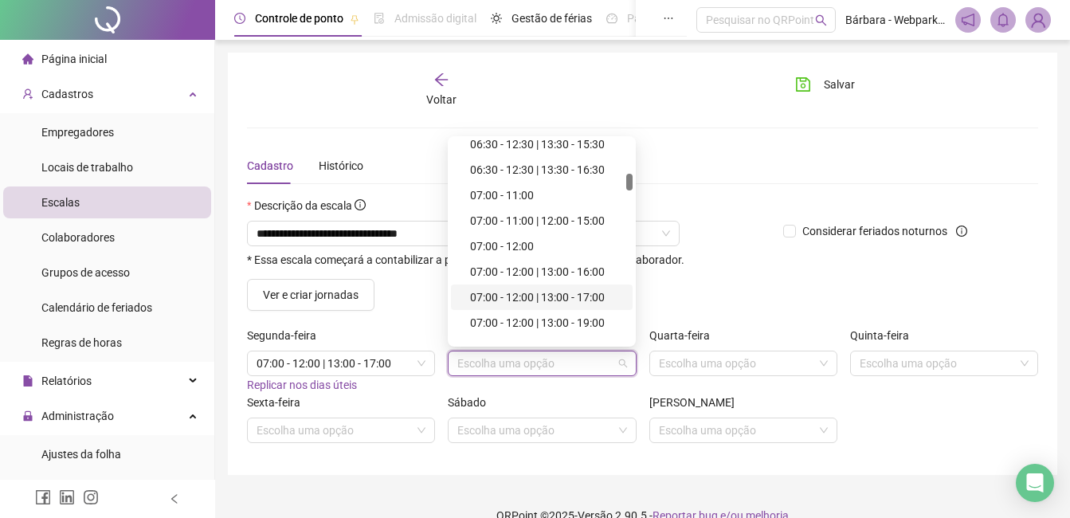
click at [531, 301] on div "07:00 - 12:00 | 13:00 - 17:00" at bounding box center [546, 297] width 153 height 18
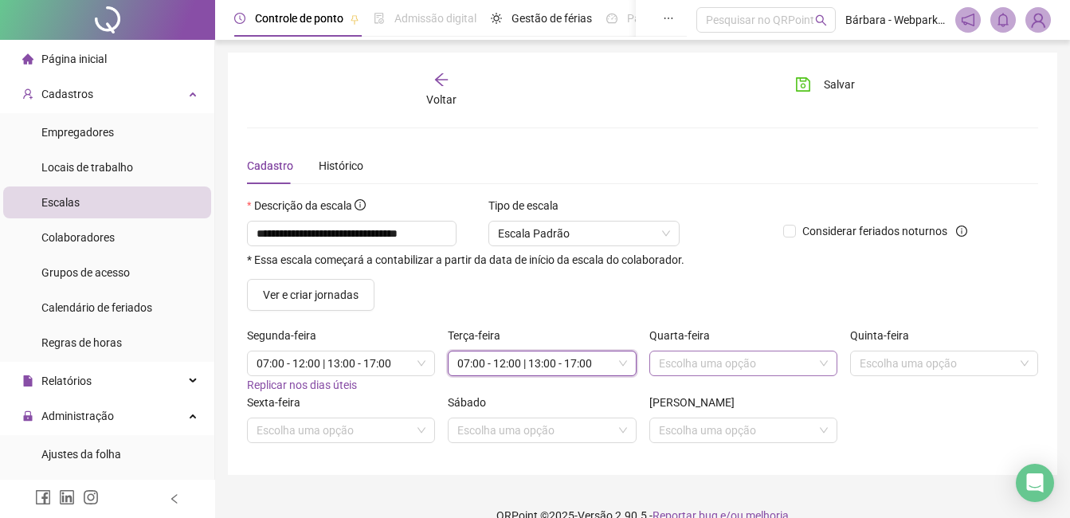
click at [698, 358] on input "search" at bounding box center [736, 363] width 155 height 24
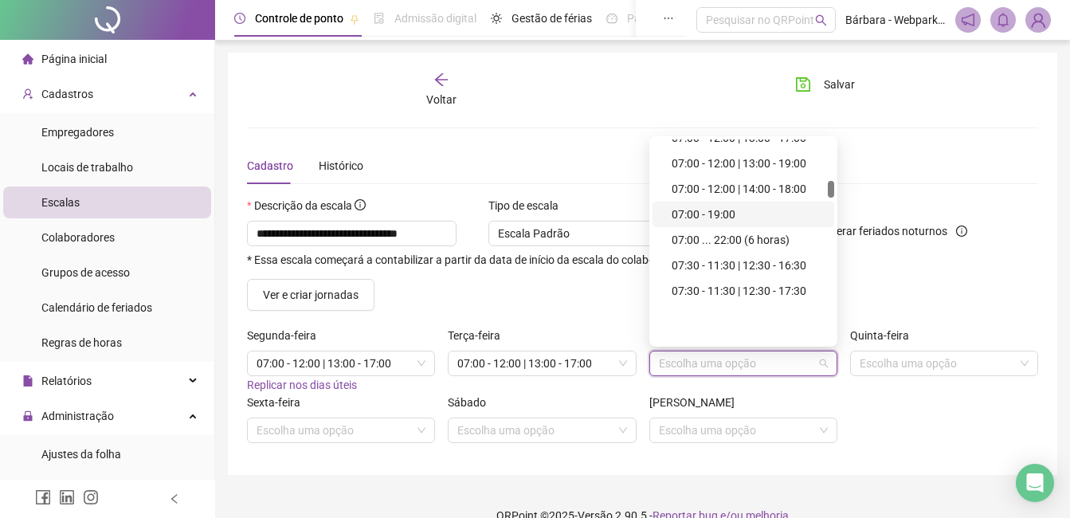
scroll to position [478, 0]
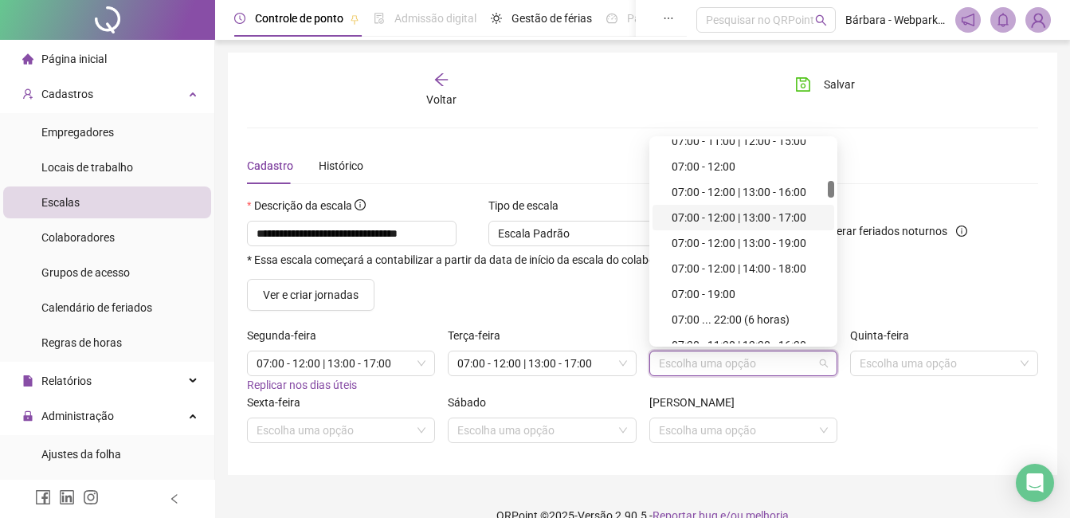
click at [756, 217] on div "07:00 - 12:00 | 13:00 - 17:00" at bounding box center [747, 218] width 153 height 18
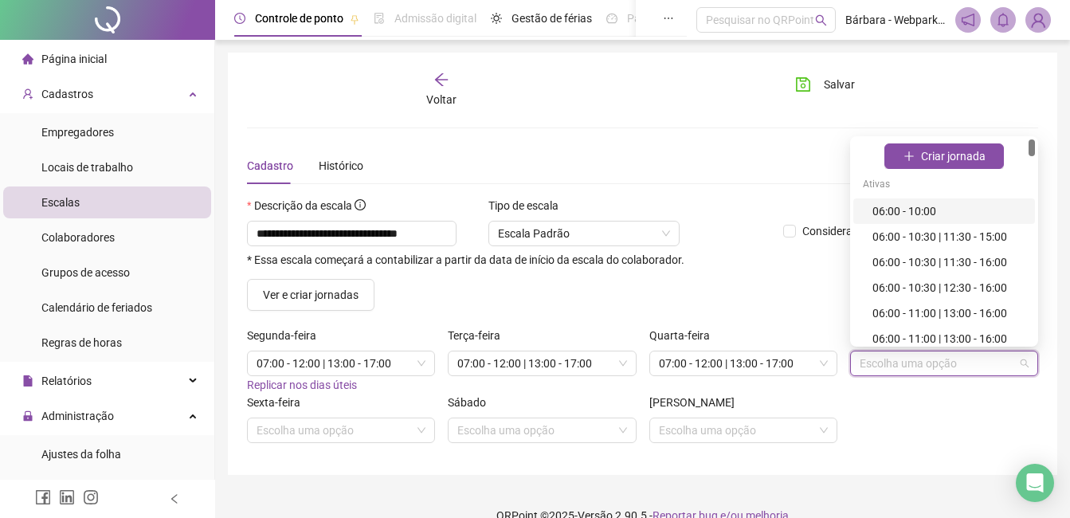
click at [816, 363] on input "search" at bounding box center [936, 363] width 155 height 24
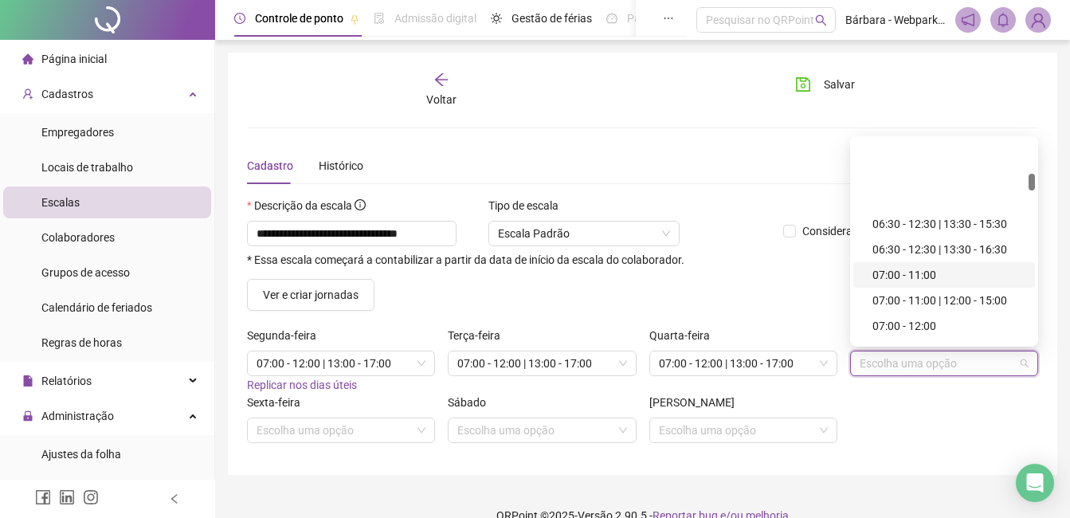
scroll to position [398, 0]
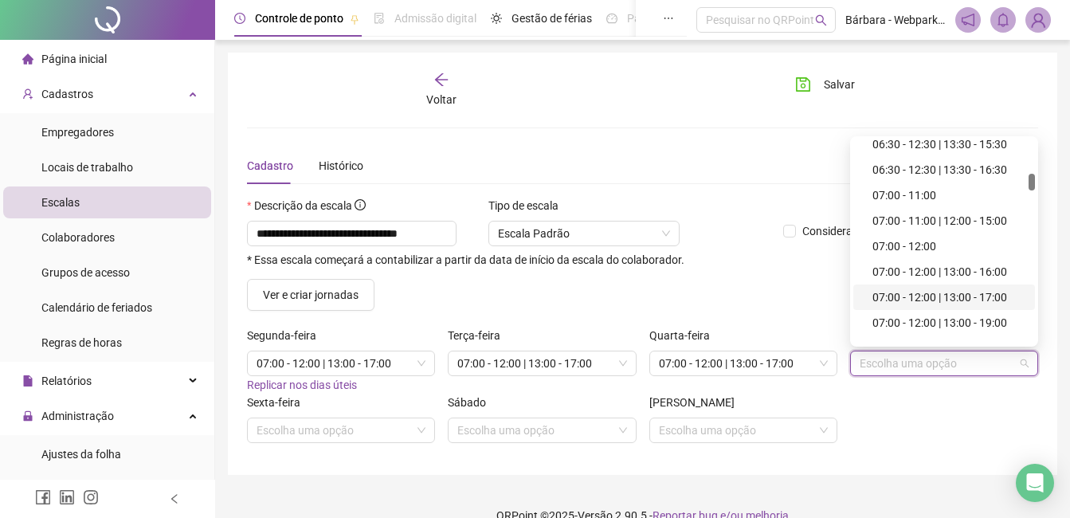
click at [816, 299] on div "07:00 - 12:00 | 13:00 - 17:00" at bounding box center [948, 297] width 153 height 18
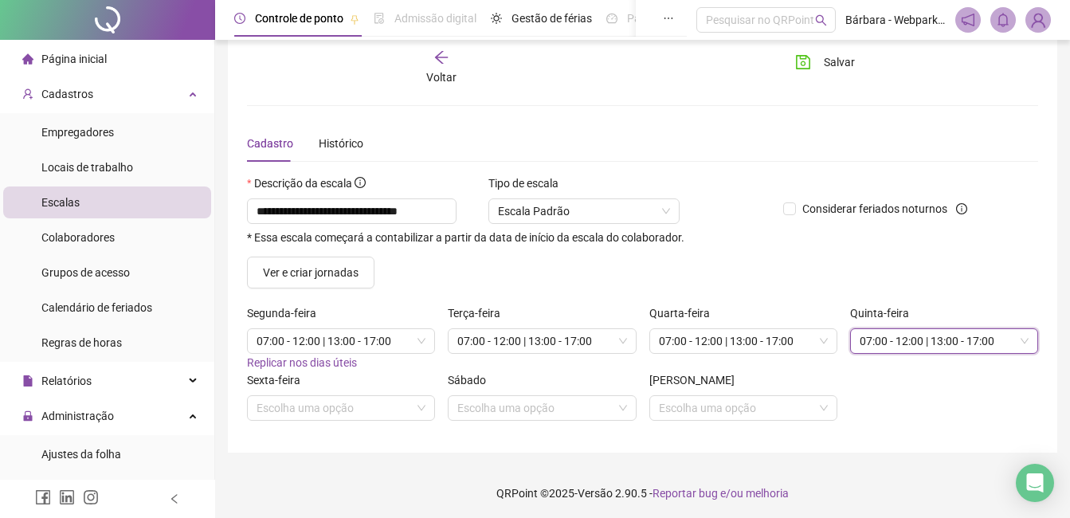
scroll to position [25, 0]
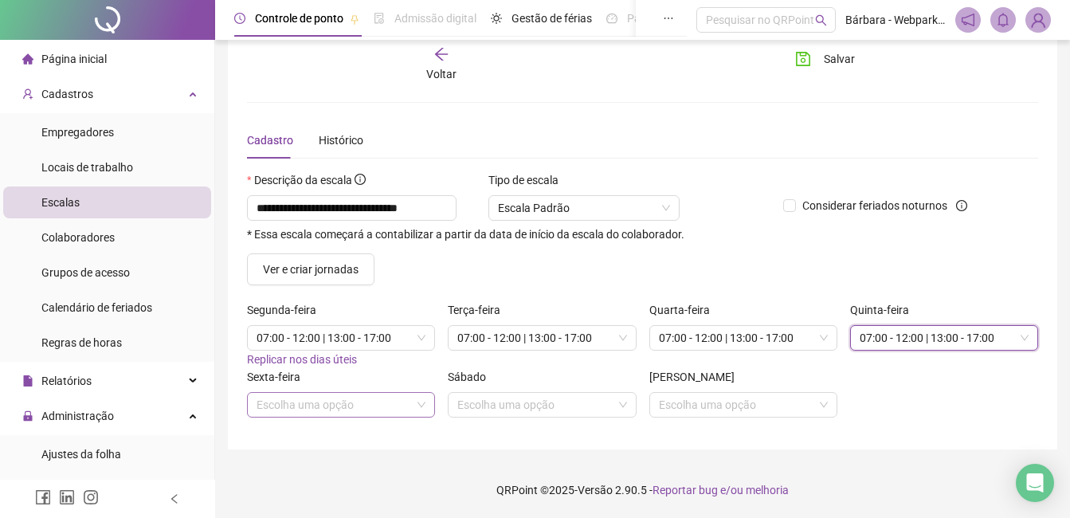
click at [281, 400] on input "search" at bounding box center [333, 405] width 155 height 24
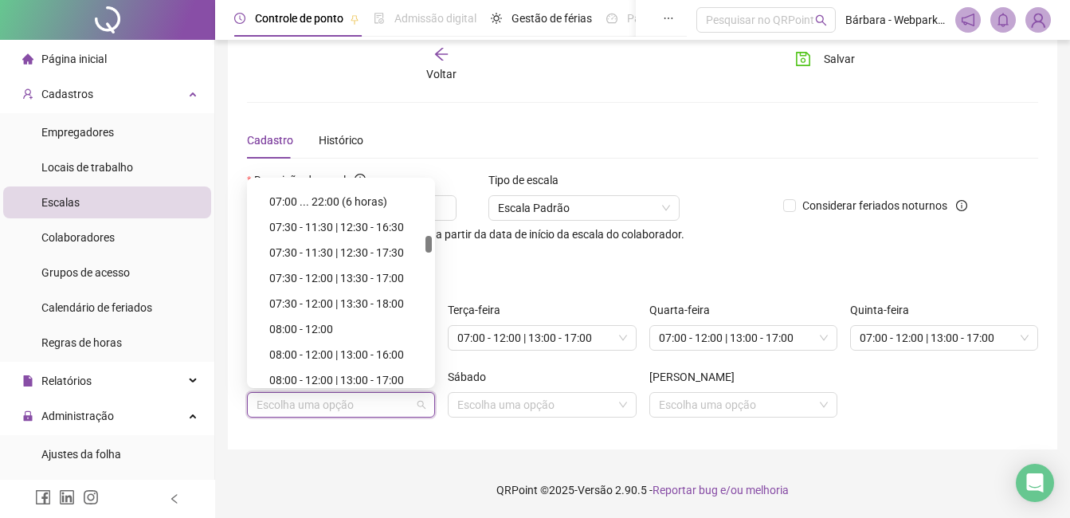
scroll to position [717, 0]
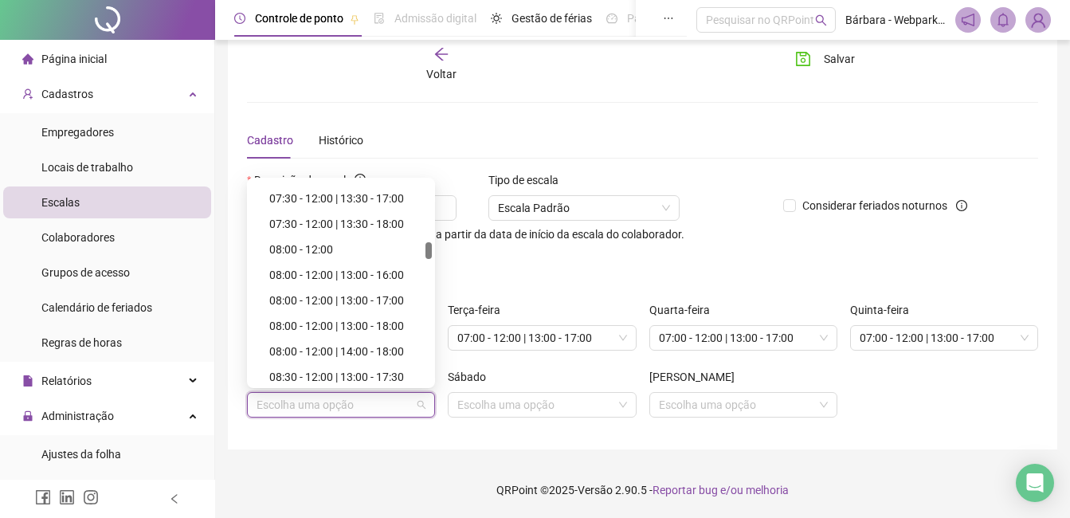
click at [312, 302] on div "08:00 - 12:00 | 13:00 - 17:00" at bounding box center [345, 300] width 153 height 18
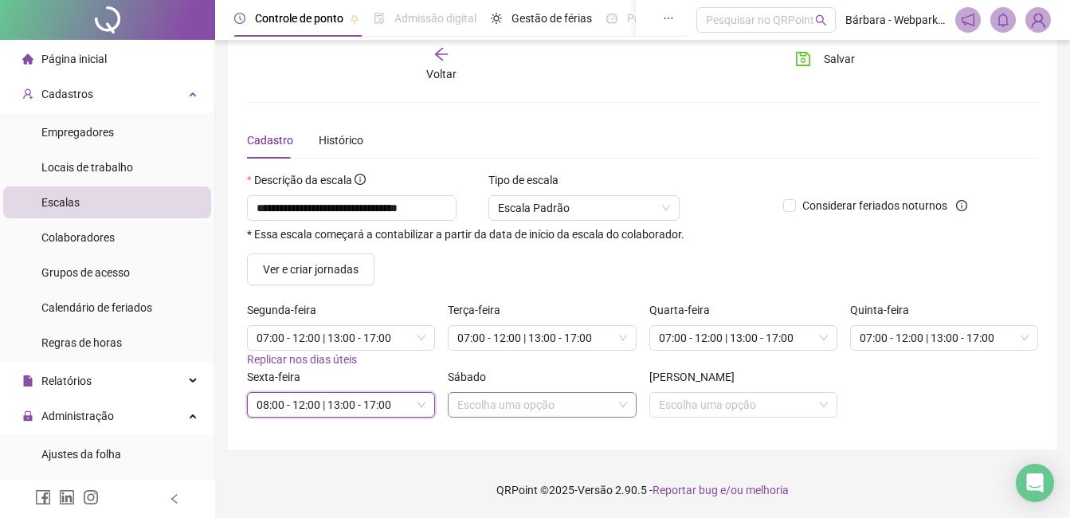
click at [585, 401] on input "search" at bounding box center [534, 405] width 155 height 24
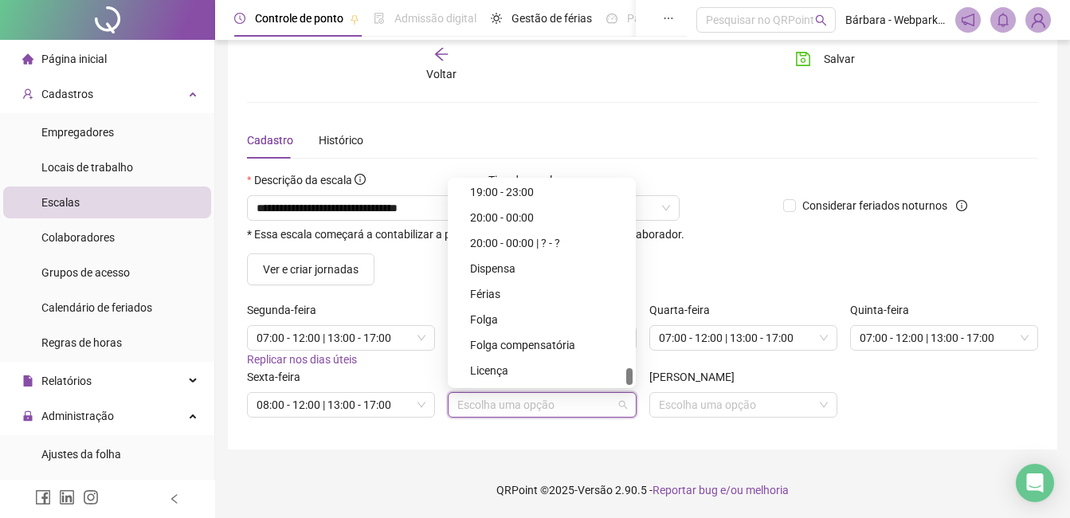
scroll to position [2174, 0]
click at [475, 287] on div "Folga" at bounding box center [546, 296] width 153 height 18
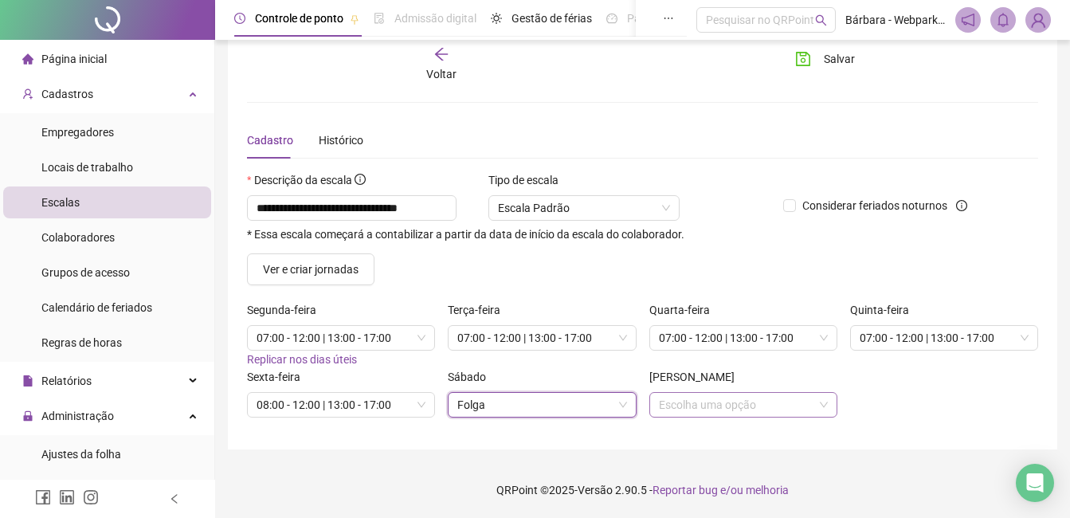
click at [726, 401] on input "search" at bounding box center [736, 405] width 155 height 24
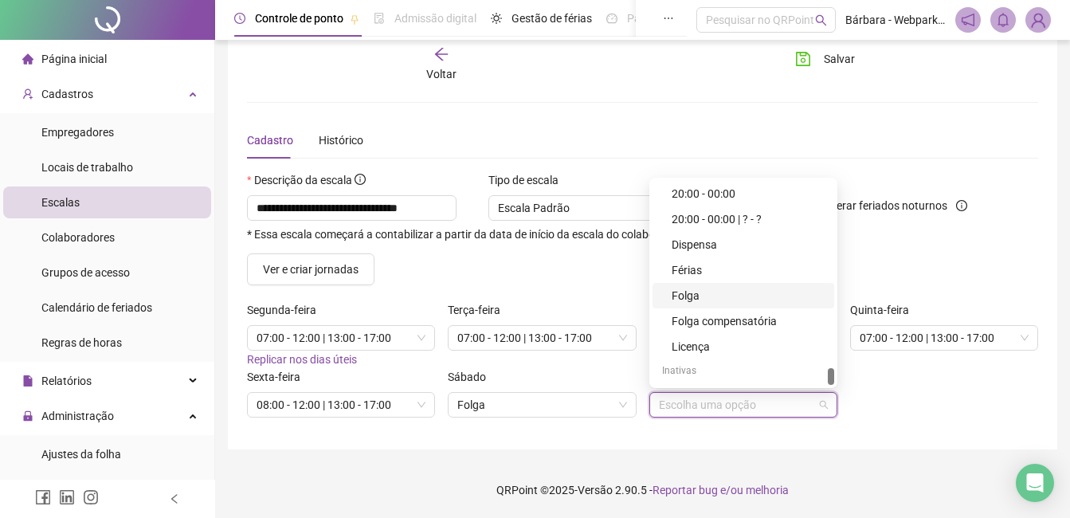
click at [691, 294] on div "Folga" at bounding box center [747, 296] width 153 height 18
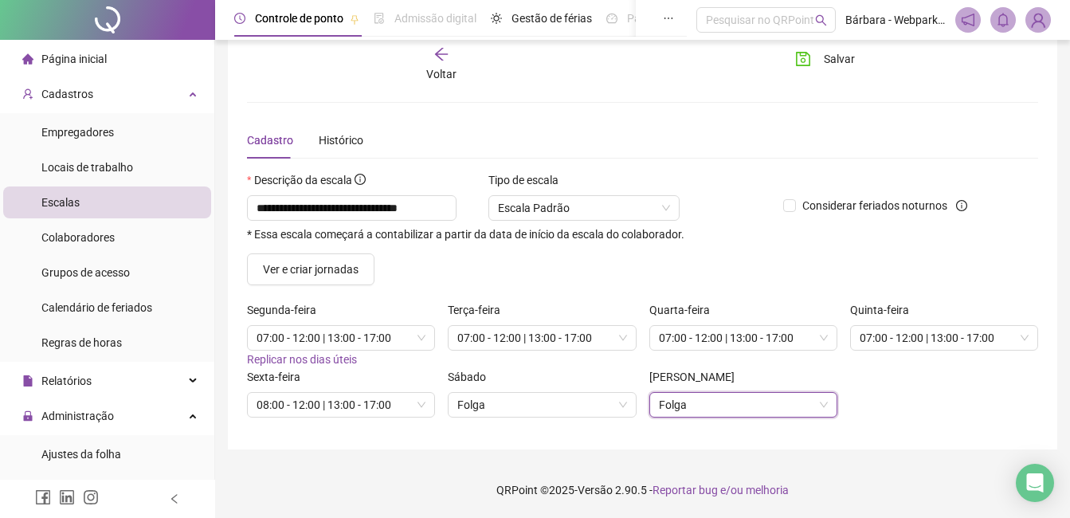
scroll to position [0, 0]
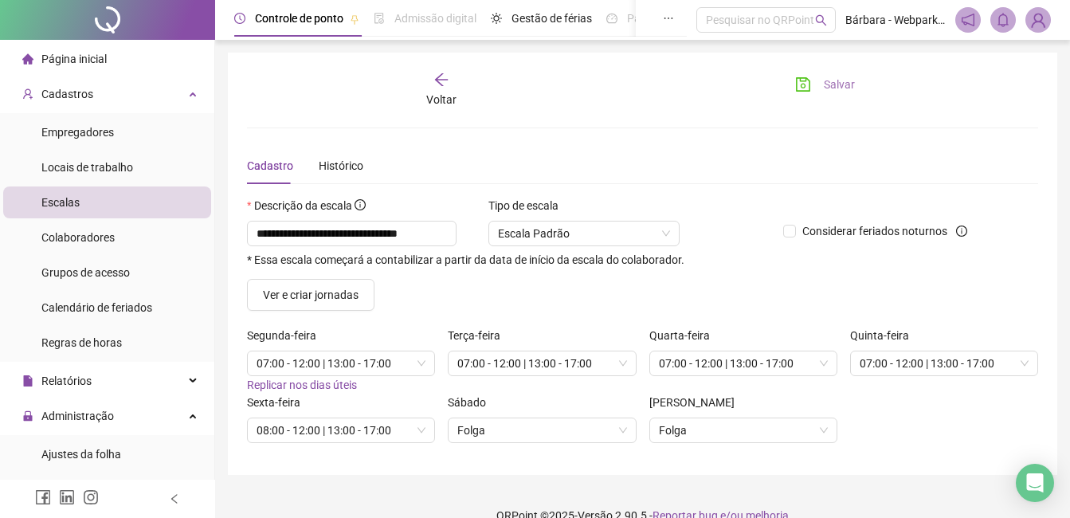
click at [816, 83] on span "Salvar" at bounding box center [838, 85] width 31 height 18
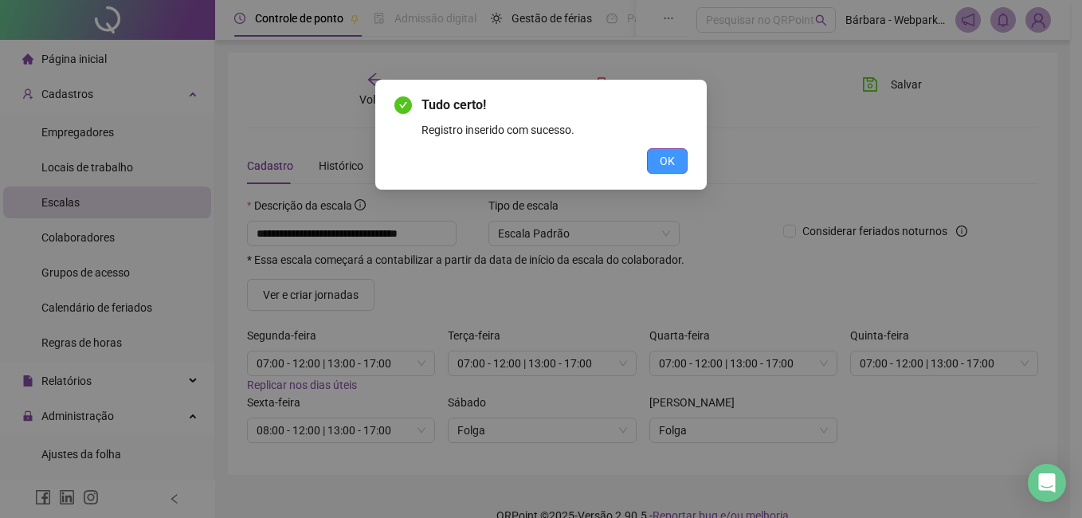
click at [658, 159] on button "OK" at bounding box center [667, 160] width 41 height 25
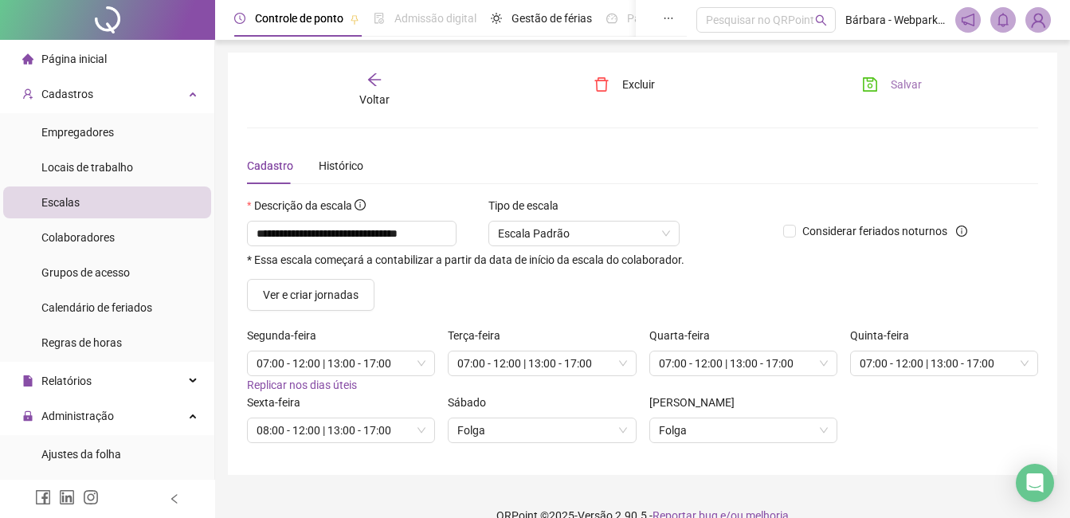
click at [816, 80] on span "Salvar" at bounding box center [905, 85] width 31 height 18
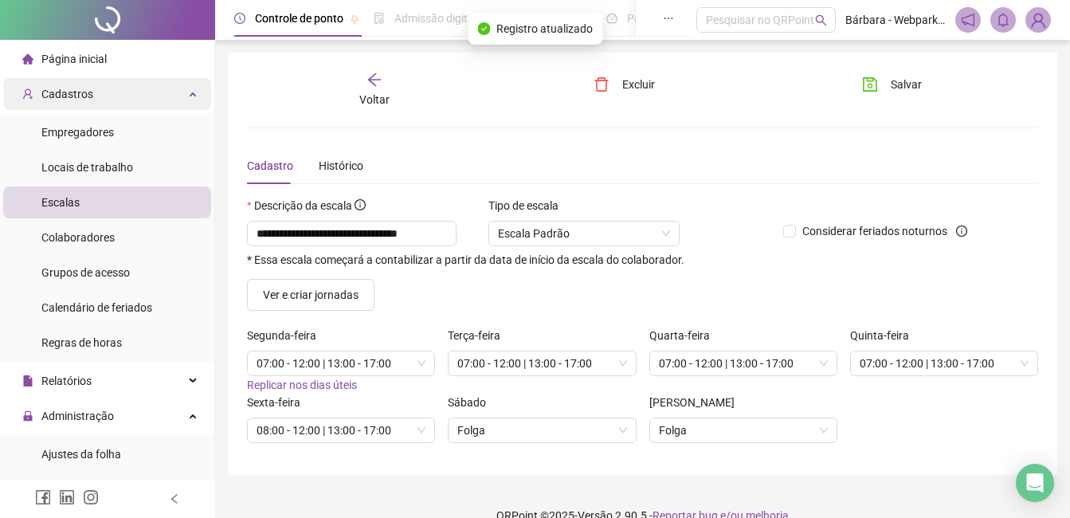
click at [135, 100] on div "Cadastros" at bounding box center [107, 94] width 208 height 32
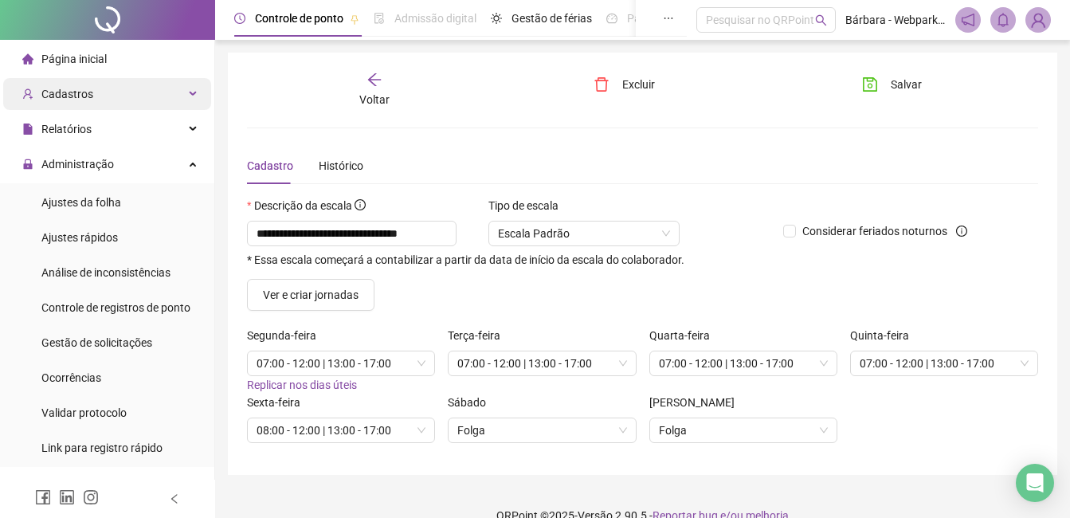
click at [136, 100] on div "Cadastros" at bounding box center [107, 94] width 208 height 32
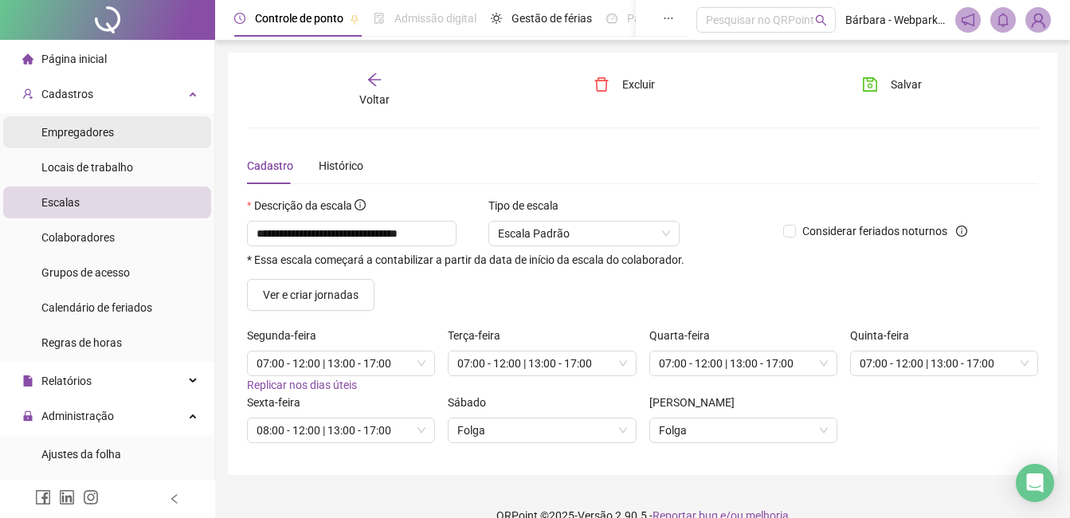
click at [121, 127] on li "Empregadores" at bounding box center [107, 132] width 208 height 32
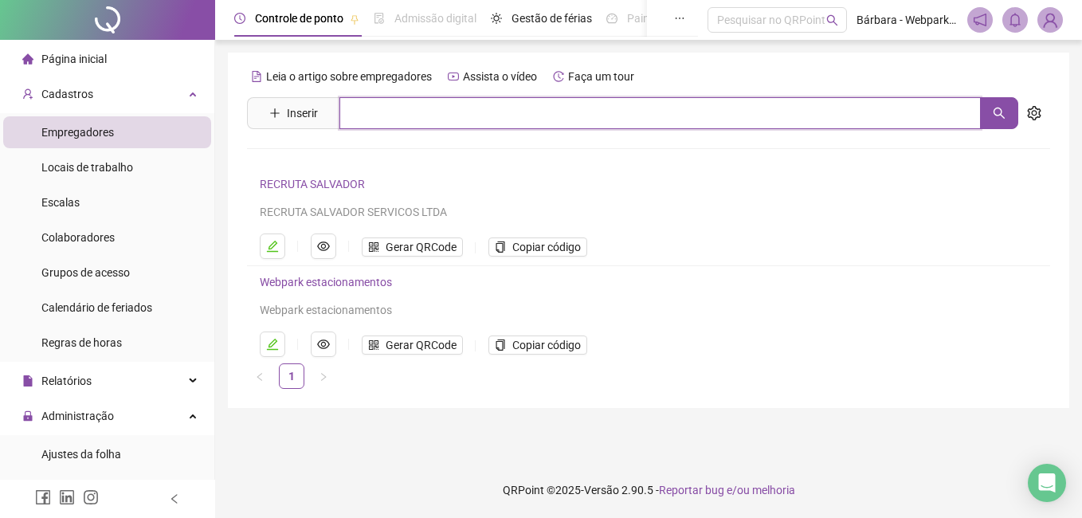
click at [383, 124] on input "text" at bounding box center [659, 113] width 641 height 32
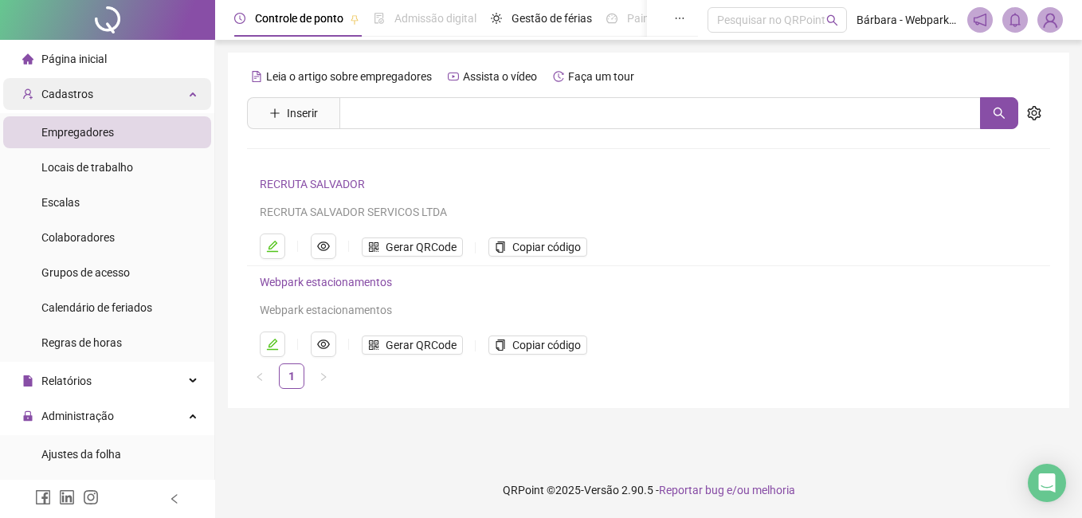
click at [140, 92] on div "Cadastros" at bounding box center [107, 94] width 208 height 32
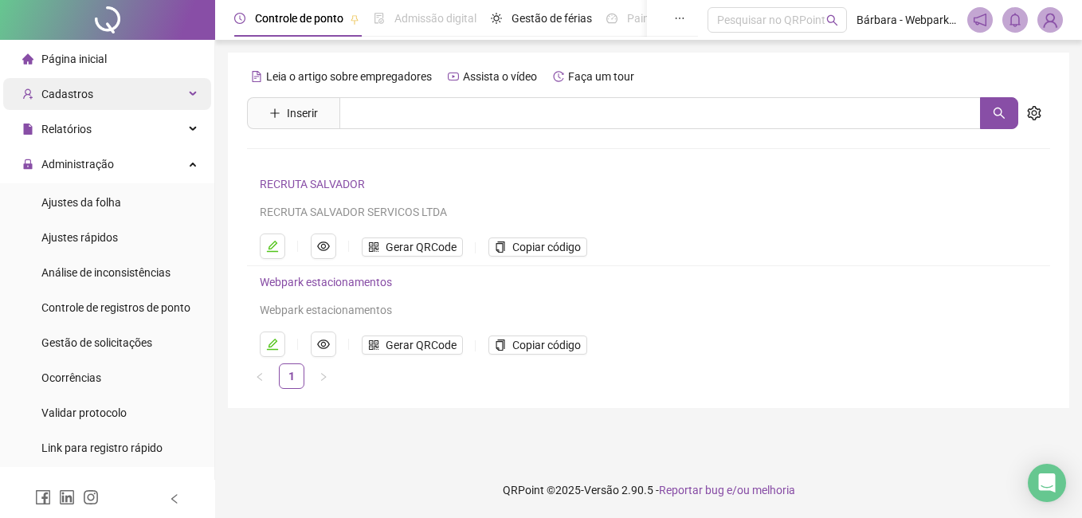
click at [134, 93] on div "Cadastros" at bounding box center [107, 94] width 208 height 32
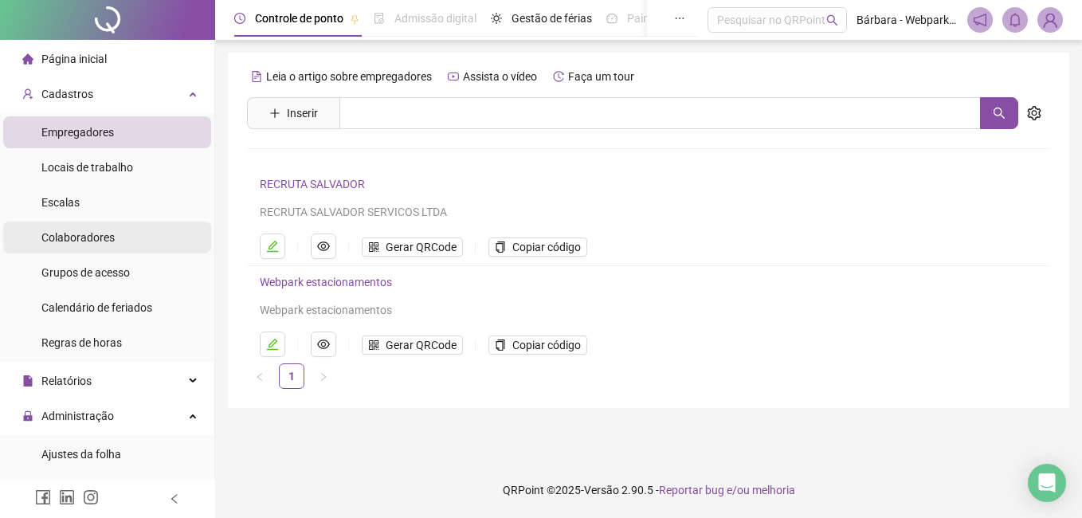
click at [110, 241] on span "Colaboradores" at bounding box center [77, 237] width 73 height 13
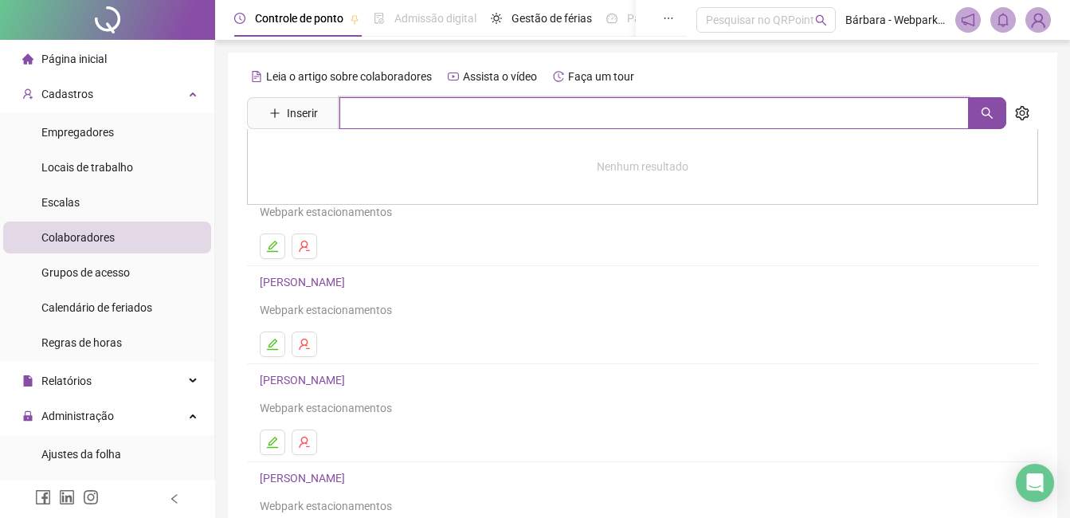
click at [366, 117] on input "text" at bounding box center [653, 113] width 629 height 32
type input "******"
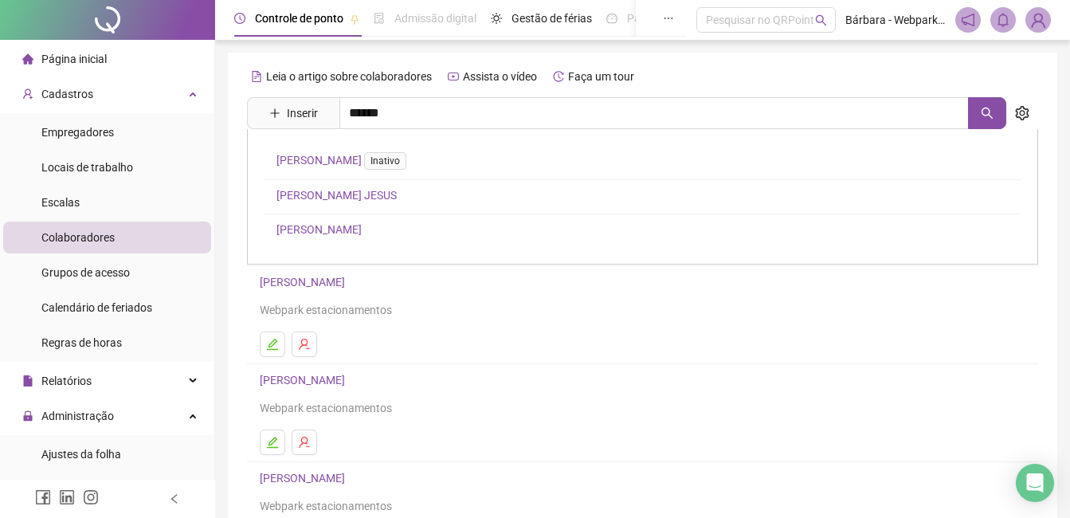
click at [331, 192] on link "[PERSON_NAME] JESUS" at bounding box center [336, 195] width 120 height 13
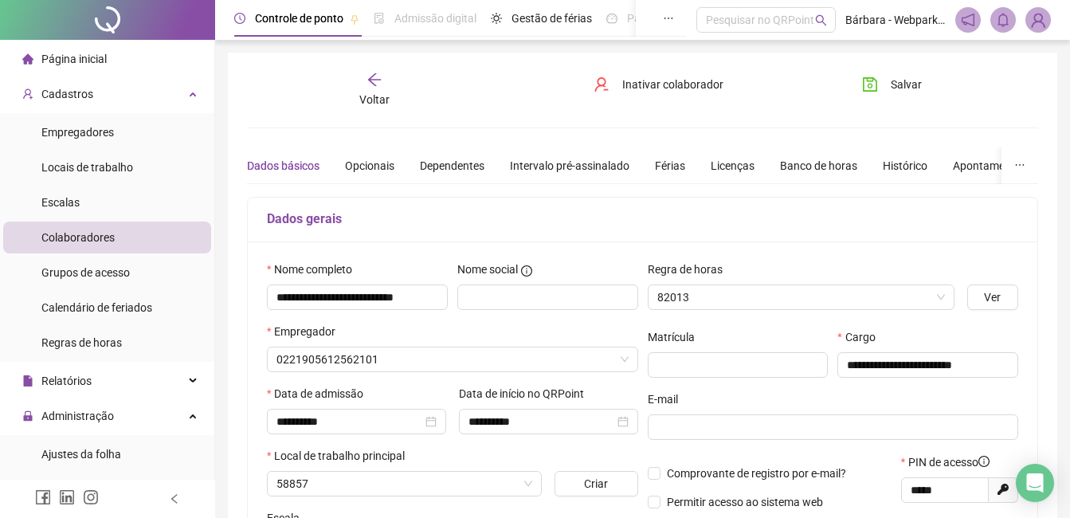
type input "**********"
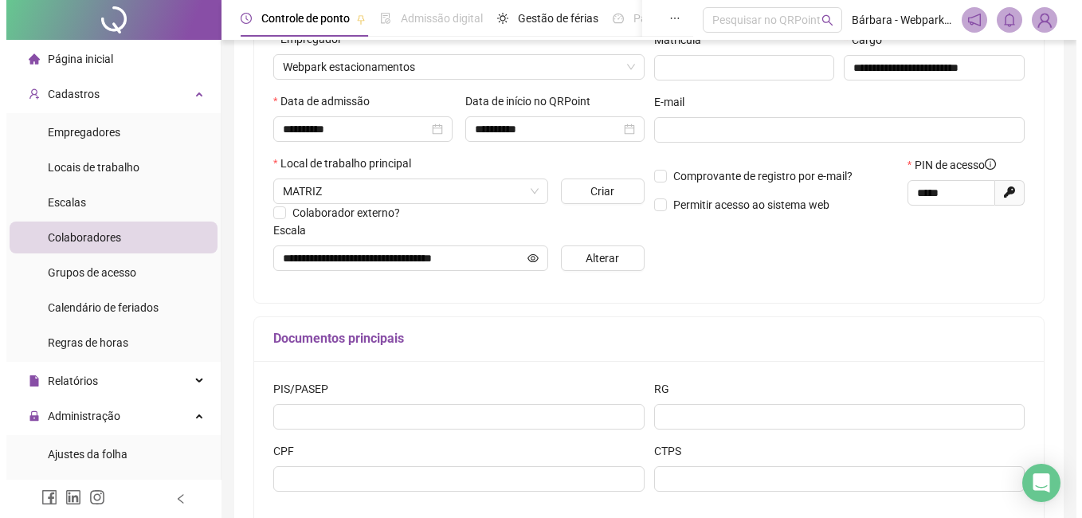
scroll to position [319, 0]
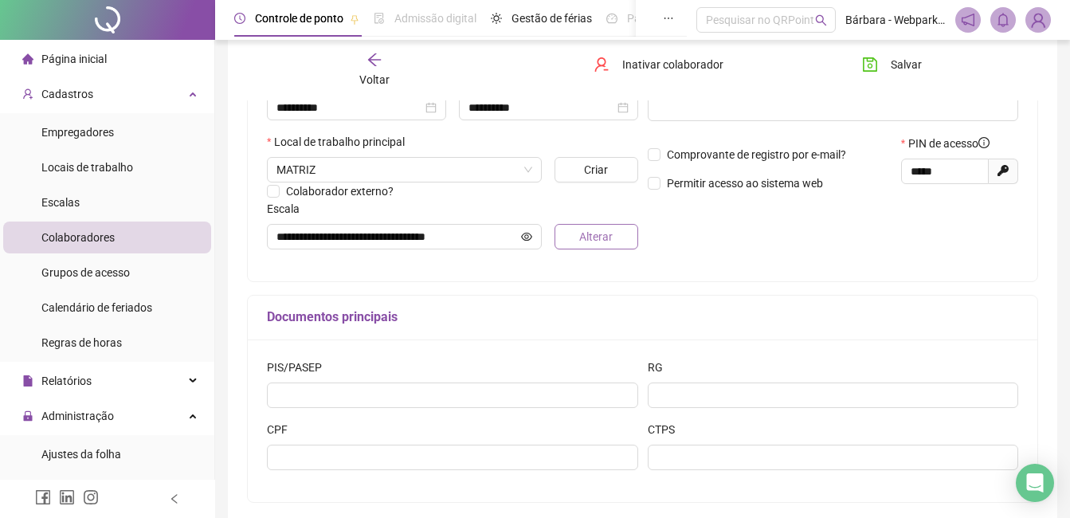
click at [581, 234] on span "Alterar" at bounding box center [595, 237] width 33 height 18
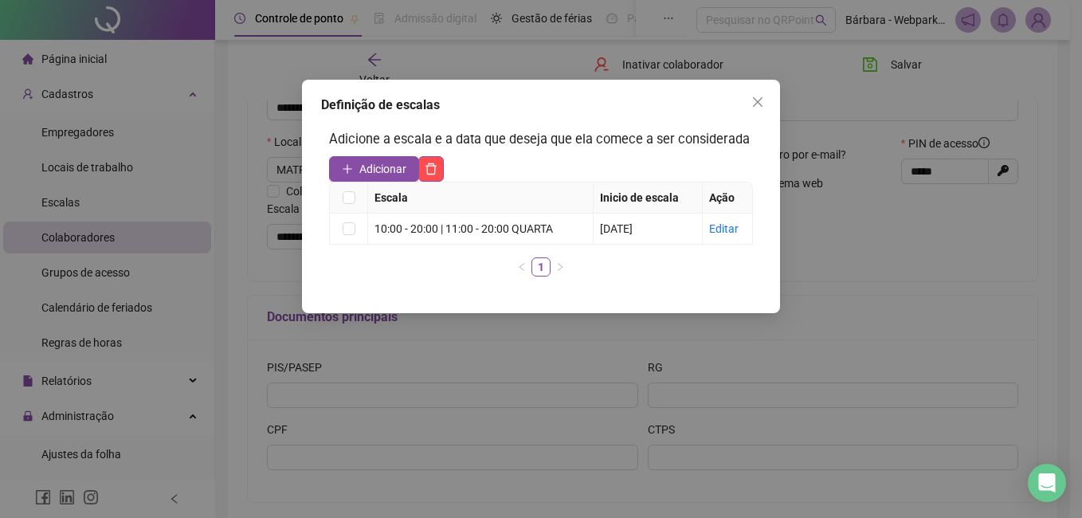
drag, startPoint x: 402, startPoint y: 178, endPoint x: 393, endPoint y: 174, distance: 9.6
click at [401, 178] on button "Adicionar" at bounding box center [374, 168] width 90 height 25
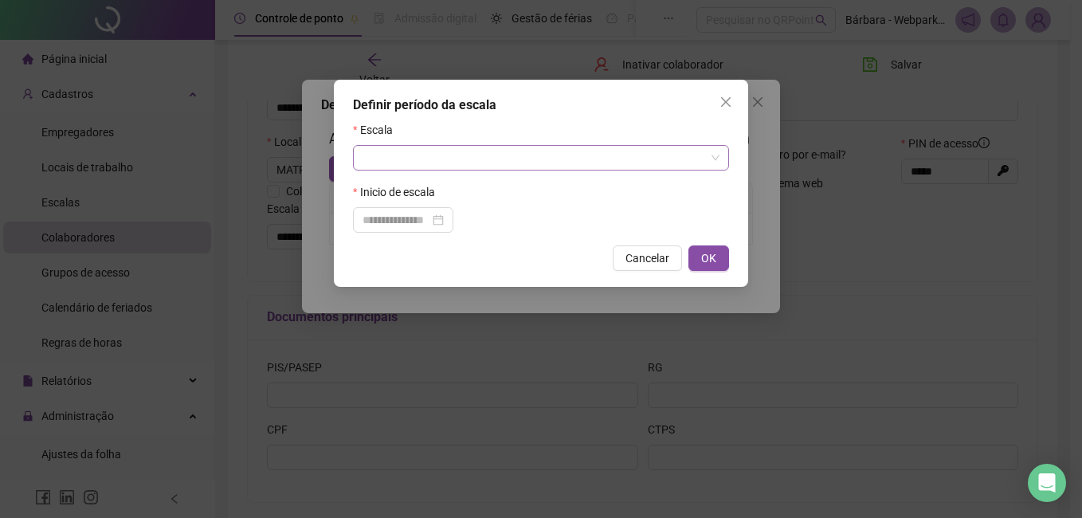
click at [392, 161] on input "search" at bounding box center [533, 158] width 342 height 24
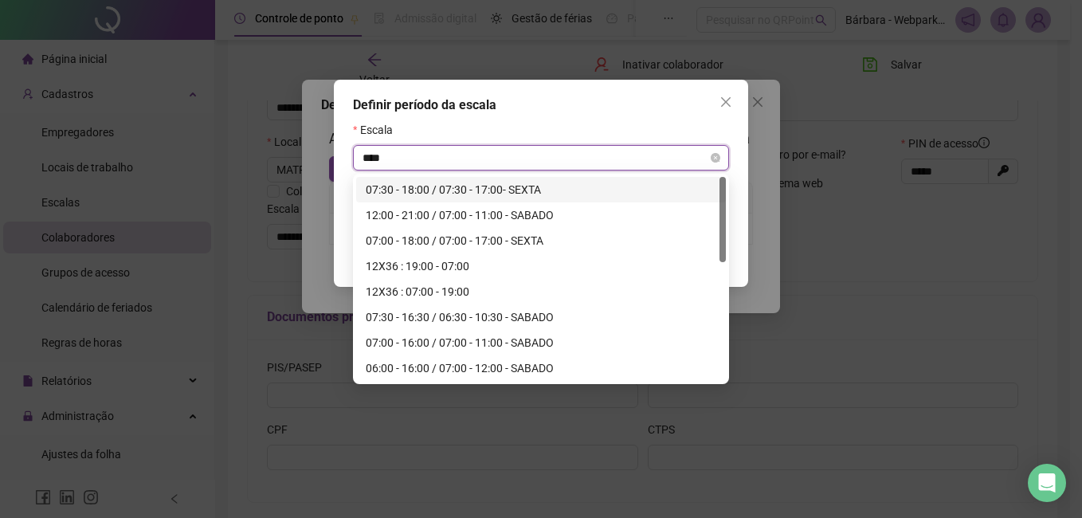
type input "*****"
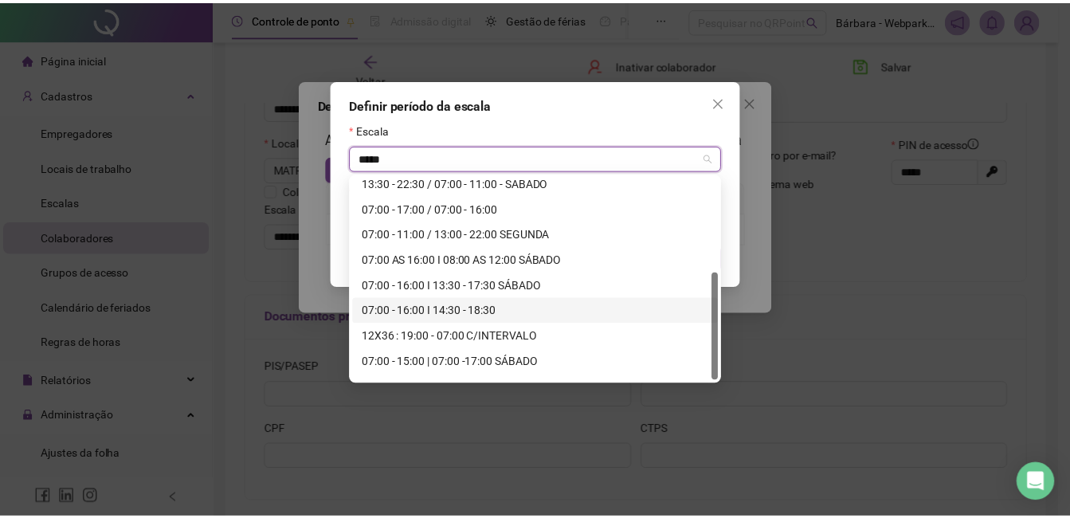
scroll to position [178, 0]
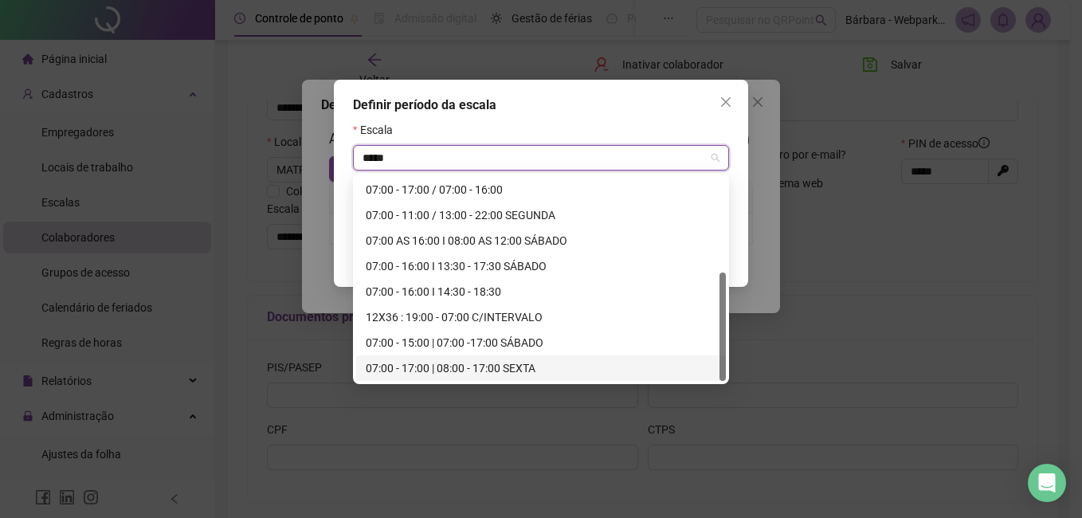
click at [519, 363] on div "07:00 - 17:00 | 08:00 - 17:00 SEXTA" at bounding box center [541, 368] width 350 height 18
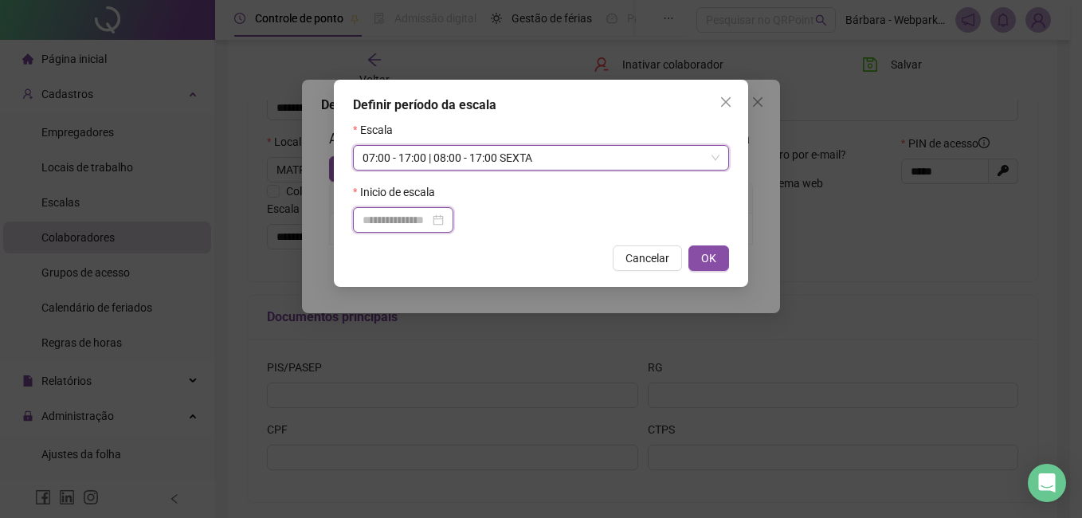
click at [402, 216] on input at bounding box center [395, 220] width 67 height 18
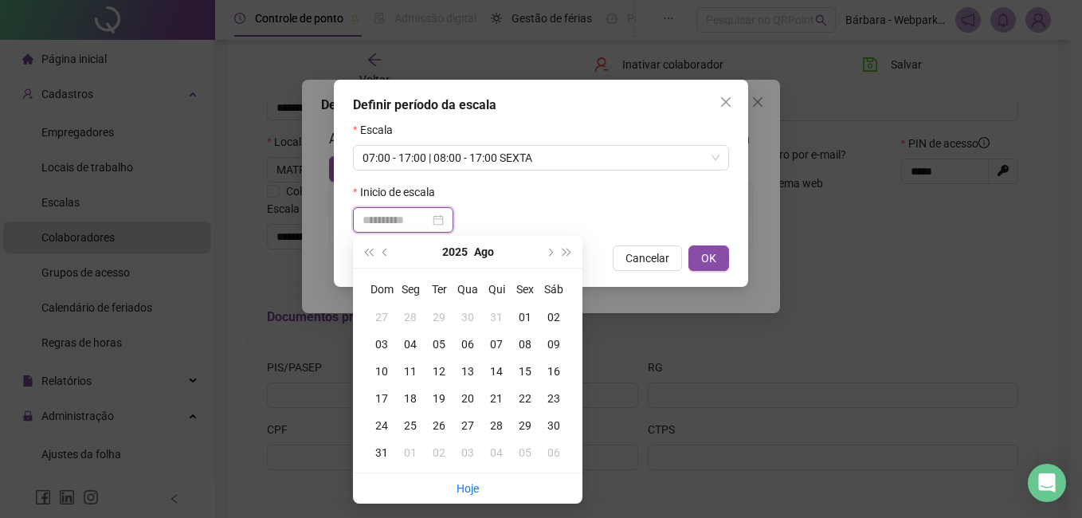
type input "**********"
click at [441, 401] on div "19" at bounding box center [438, 398] width 29 height 18
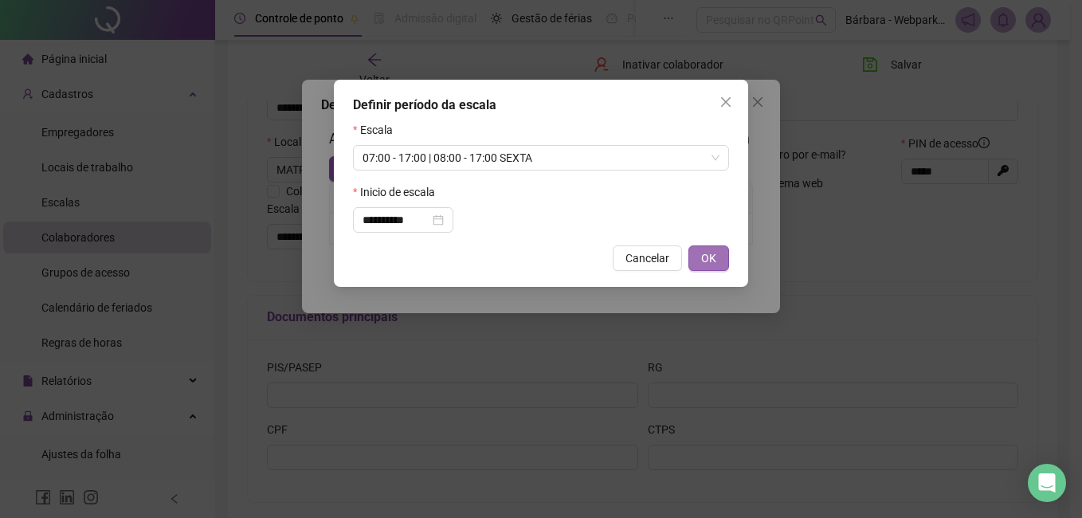
click at [697, 260] on button "OK" at bounding box center [708, 257] width 41 height 25
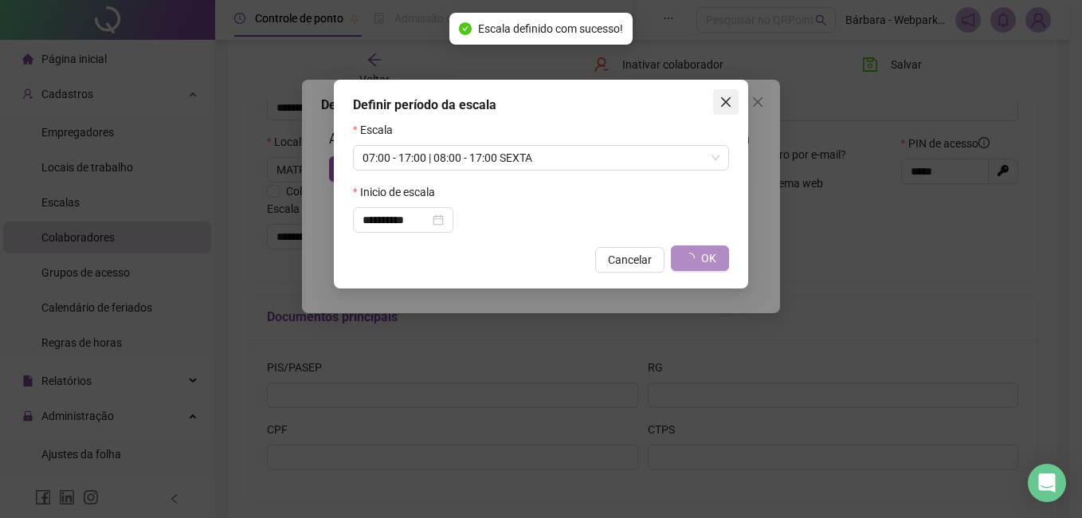
type input "**********"
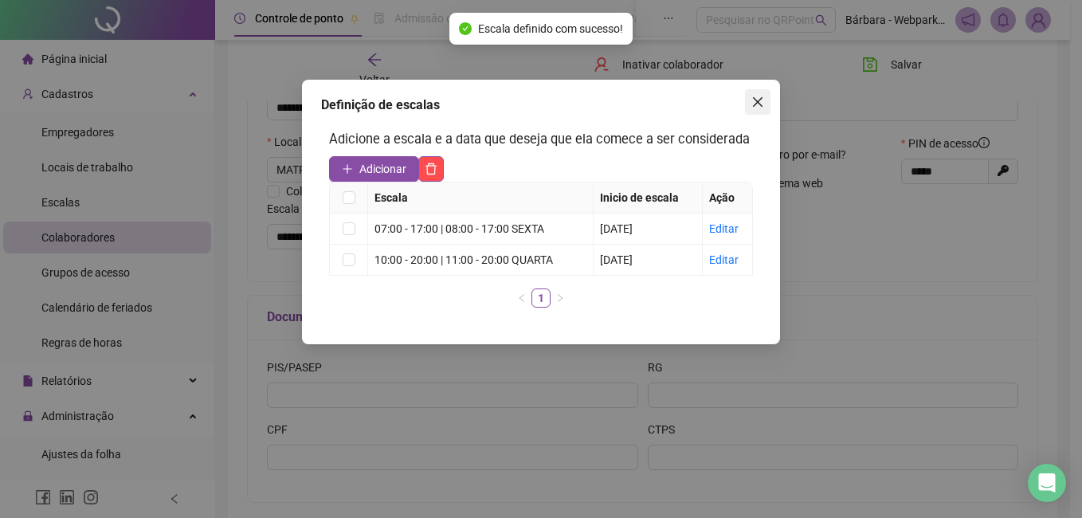
click at [761, 100] on icon "close" at bounding box center [757, 102] width 13 height 13
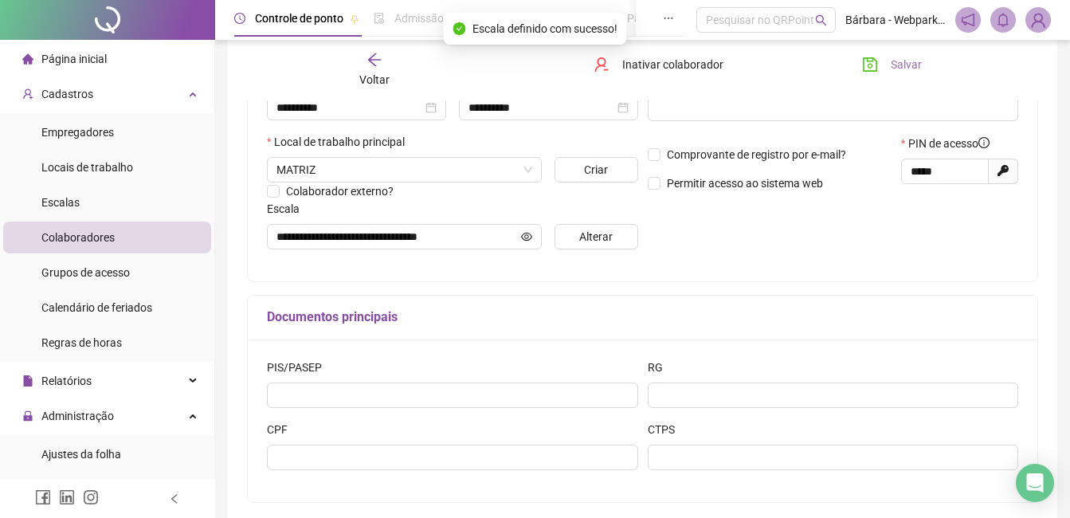
click at [816, 65] on span "Salvar" at bounding box center [905, 65] width 31 height 18
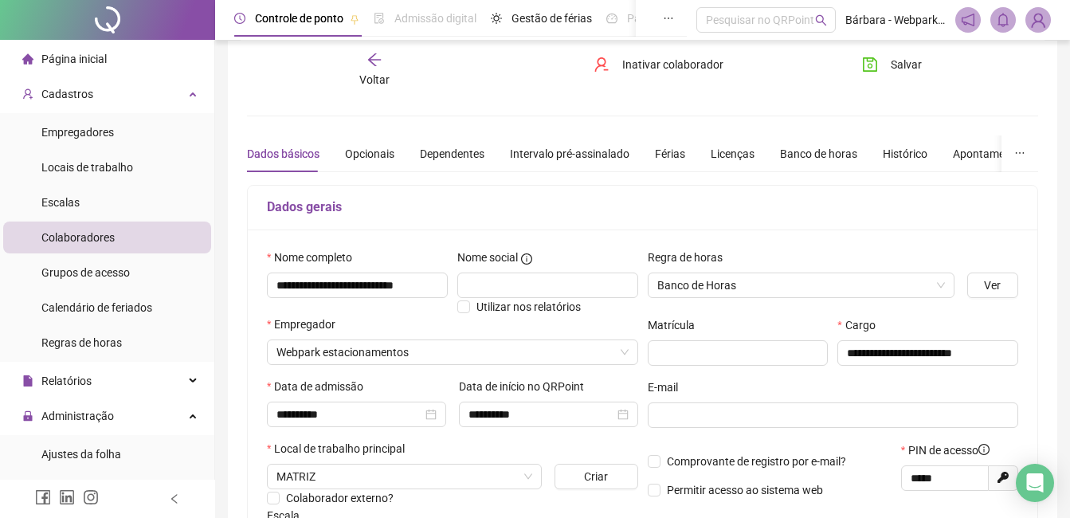
scroll to position [0, 0]
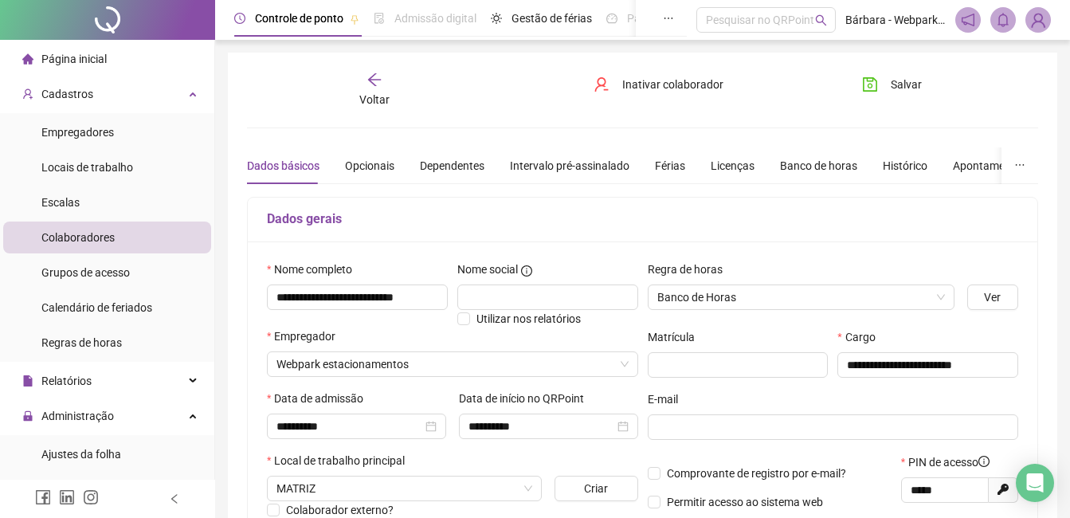
click at [375, 75] on icon "arrow-left" at bounding box center [374, 79] width 13 height 13
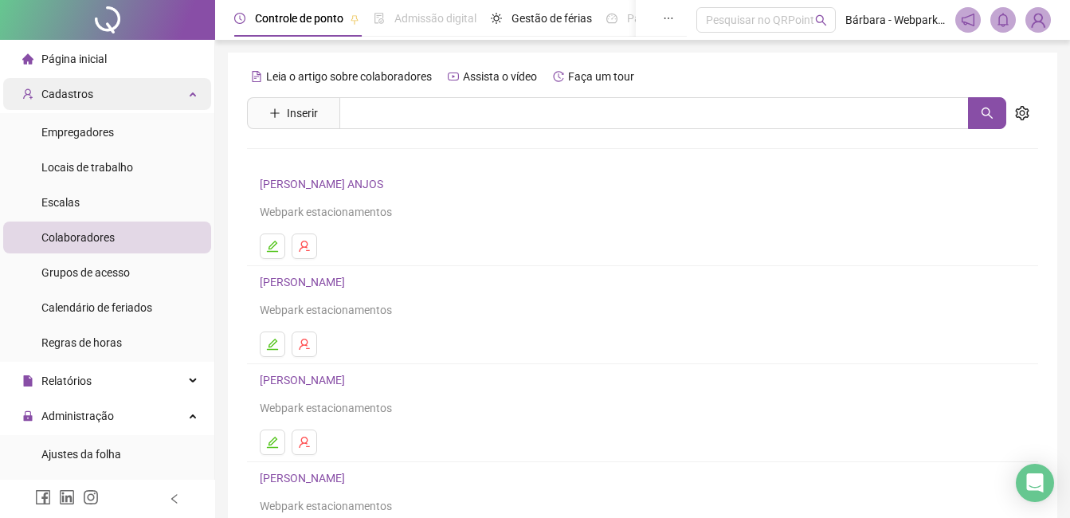
click at [109, 94] on div "Cadastros" at bounding box center [107, 94] width 208 height 32
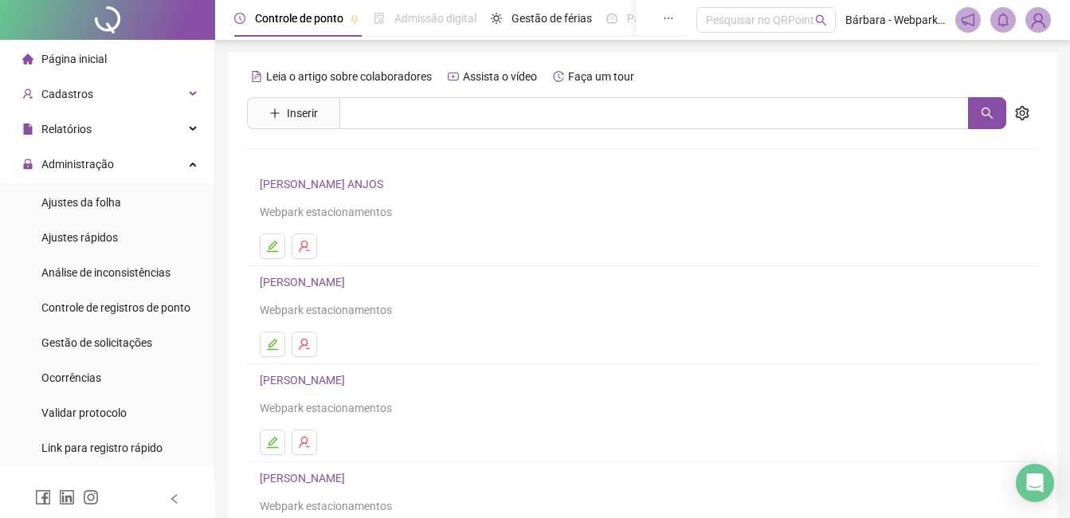
click at [94, 240] on span "Ajustes rápidos" at bounding box center [79, 237] width 76 height 13
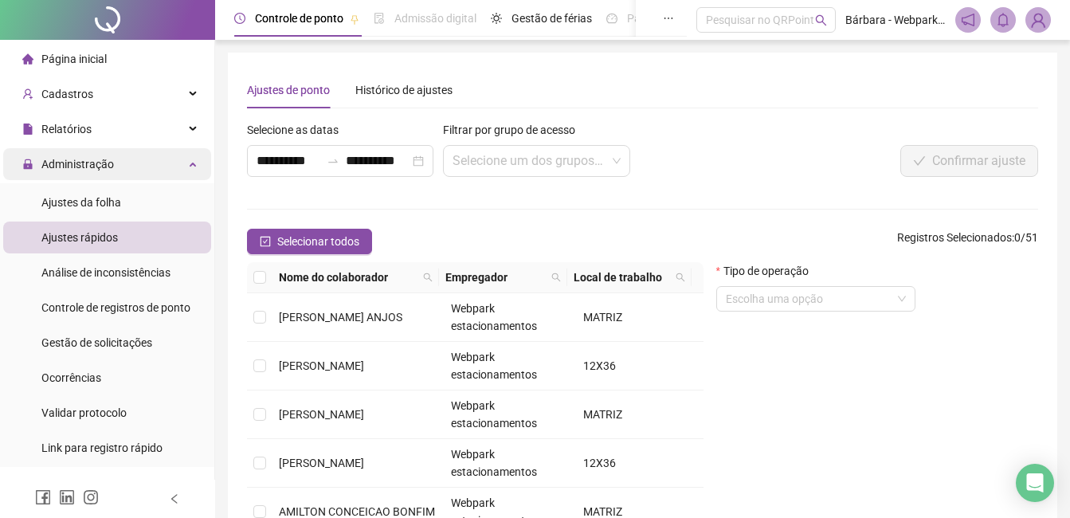
click at [131, 165] on div "Administração" at bounding box center [107, 164] width 208 height 32
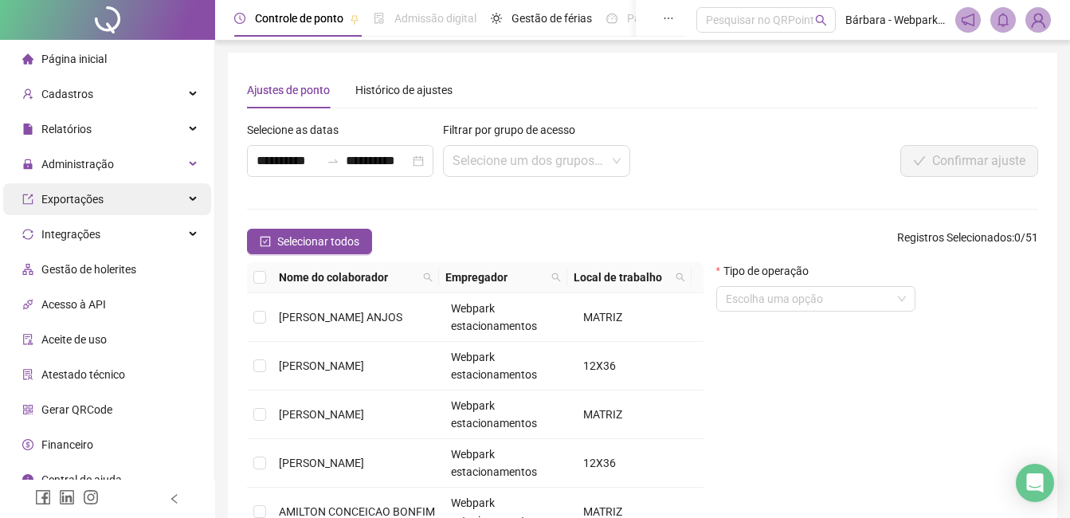
click at [128, 190] on div "Exportações" at bounding box center [107, 199] width 208 height 32
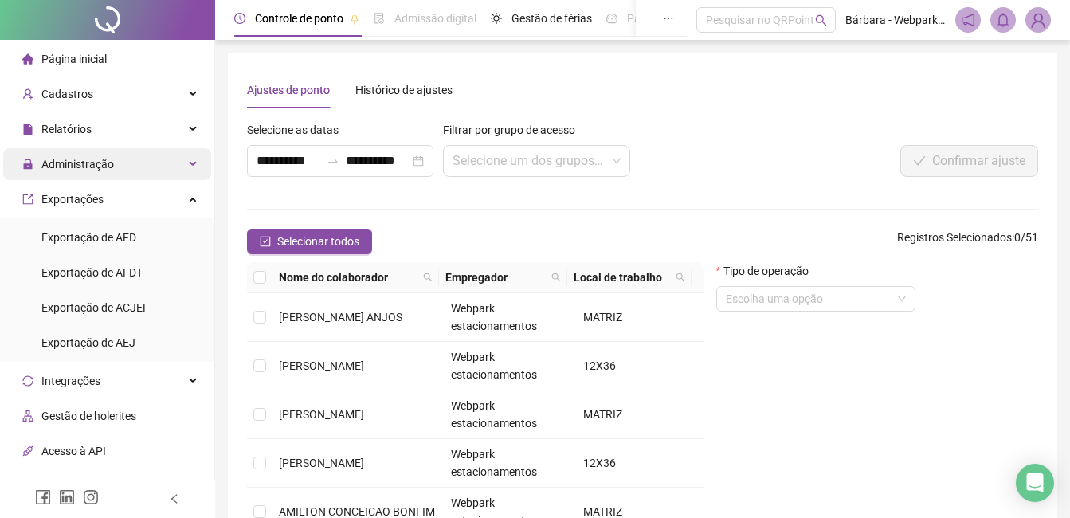
click at [143, 161] on div "Administração" at bounding box center [107, 164] width 208 height 32
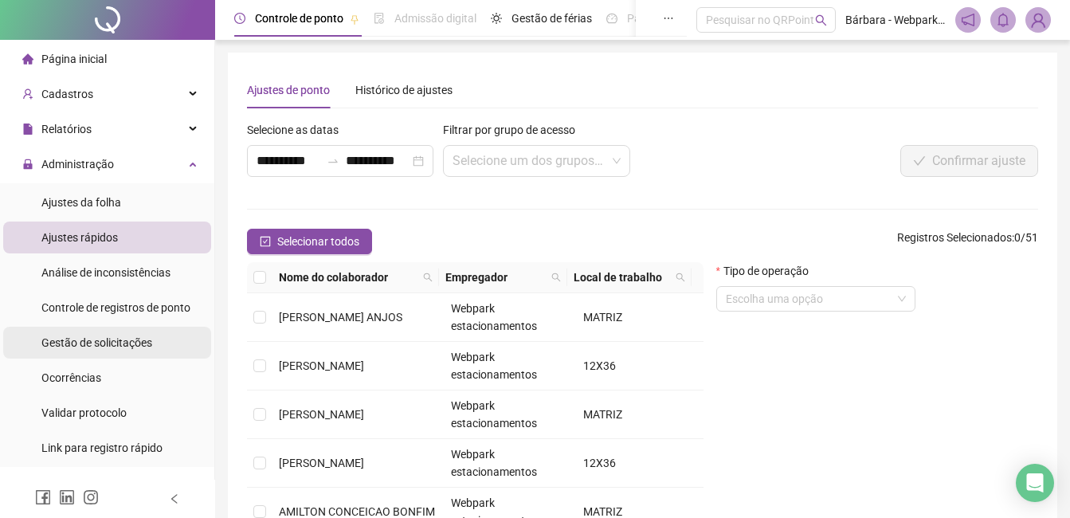
click at [136, 346] on span "Gestão de solicitações" at bounding box center [96, 342] width 111 height 13
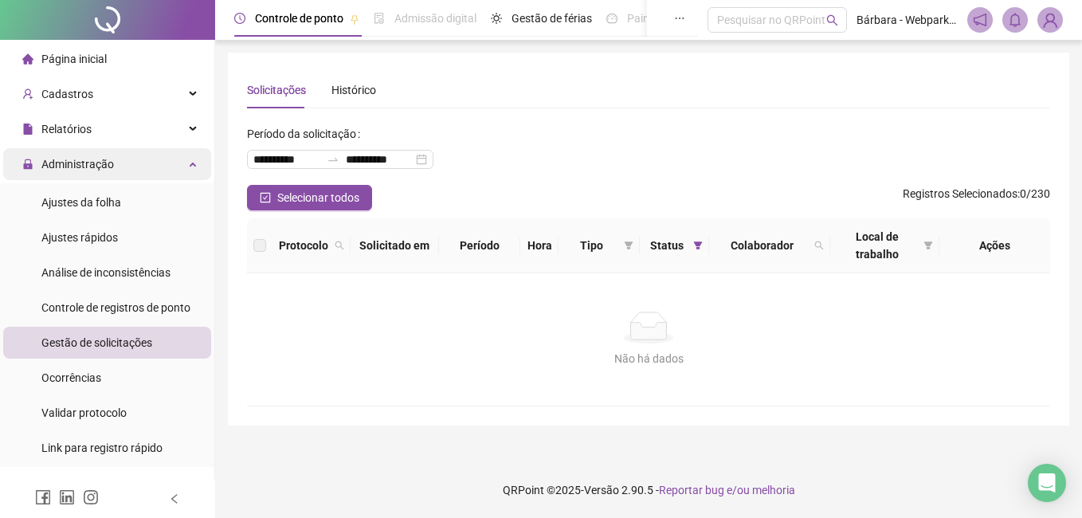
click at [104, 165] on span "Administração" at bounding box center [77, 164] width 72 height 13
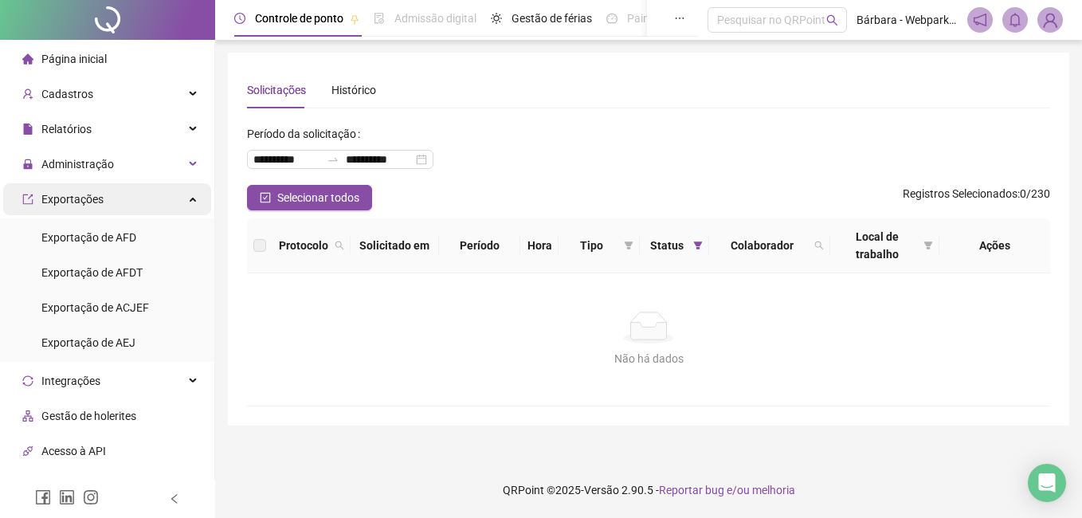
click at [122, 193] on div "Exportações" at bounding box center [107, 199] width 208 height 32
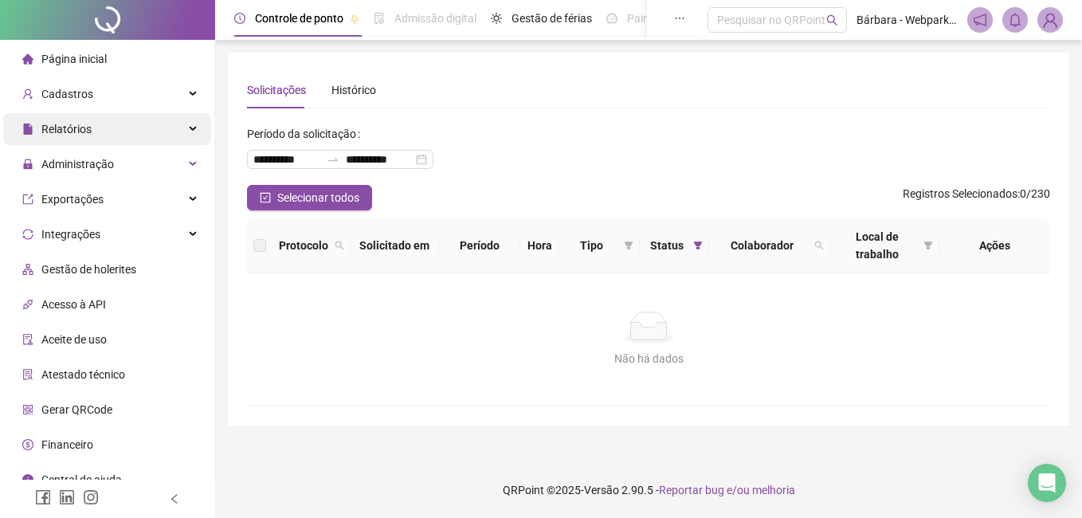
click at [139, 134] on div "Relatórios" at bounding box center [107, 129] width 208 height 32
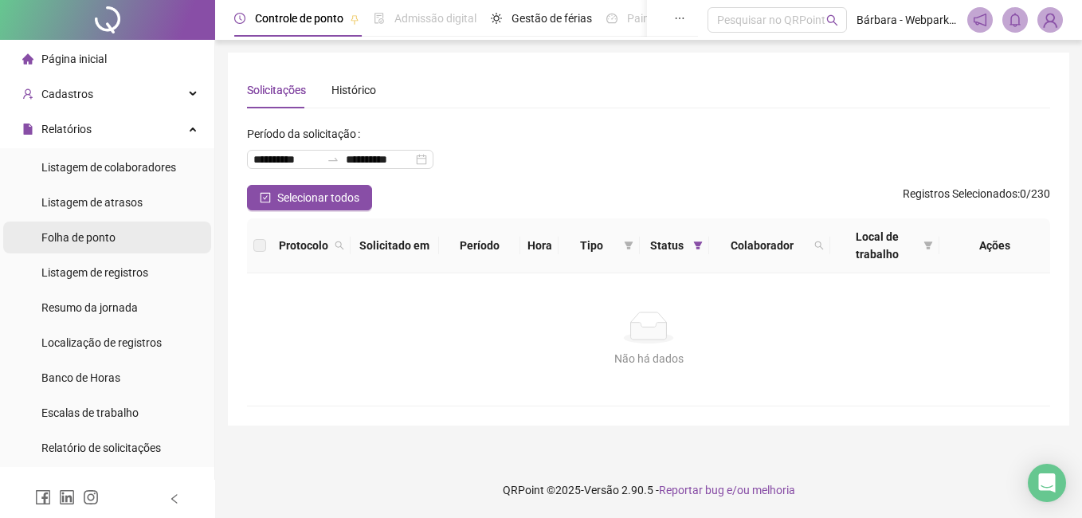
click at [76, 233] on span "Folha de ponto" at bounding box center [78, 237] width 74 height 13
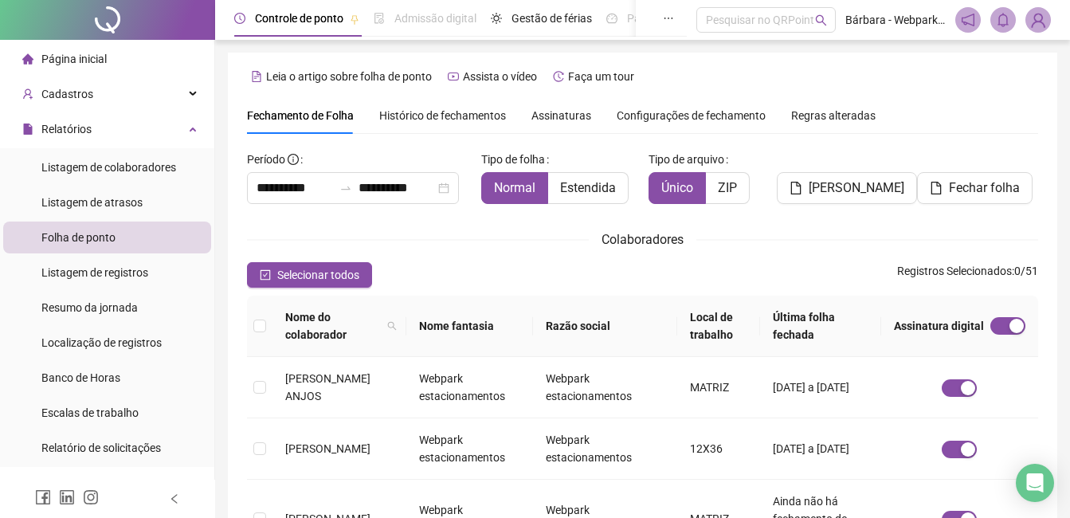
scroll to position [68, 0]
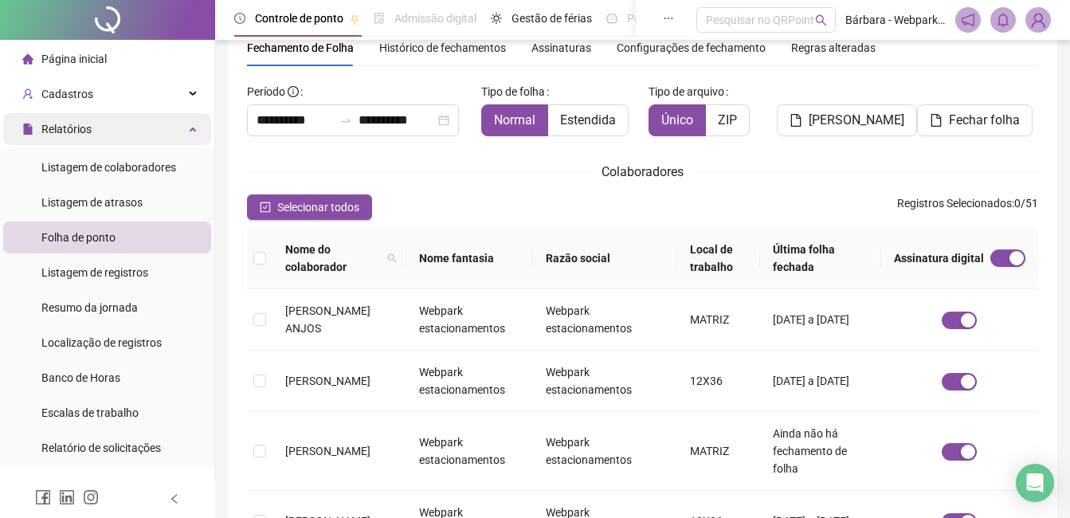
click at [92, 123] on div "Relatórios" at bounding box center [107, 129] width 208 height 32
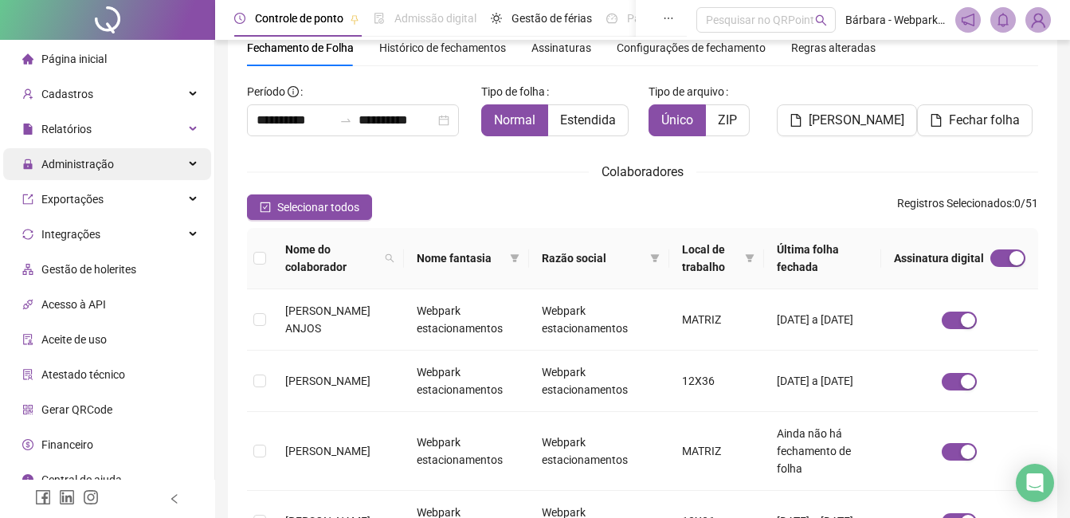
click at [116, 172] on div "Administração" at bounding box center [107, 164] width 208 height 32
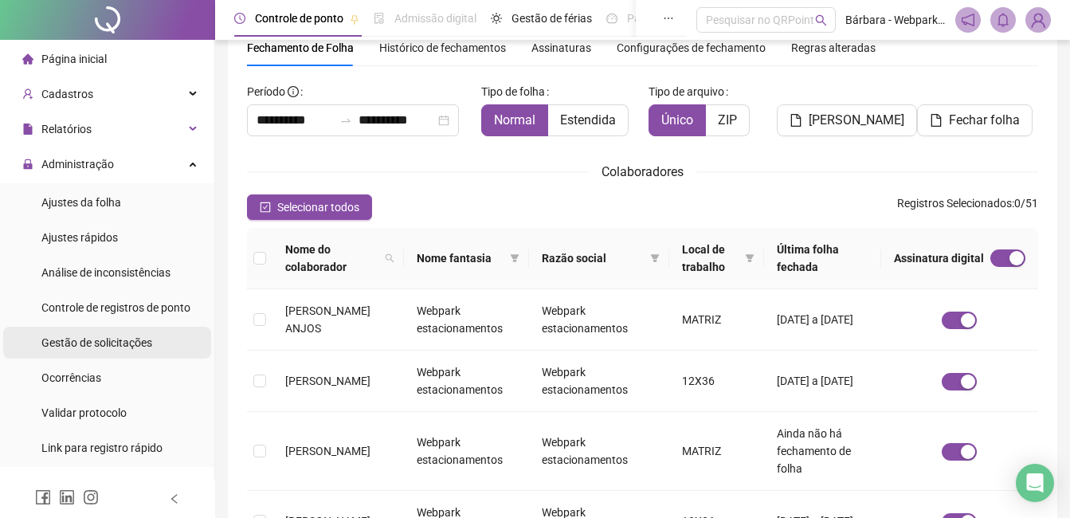
click at [139, 348] on span "Gestão de solicitações" at bounding box center [96, 342] width 111 height 13
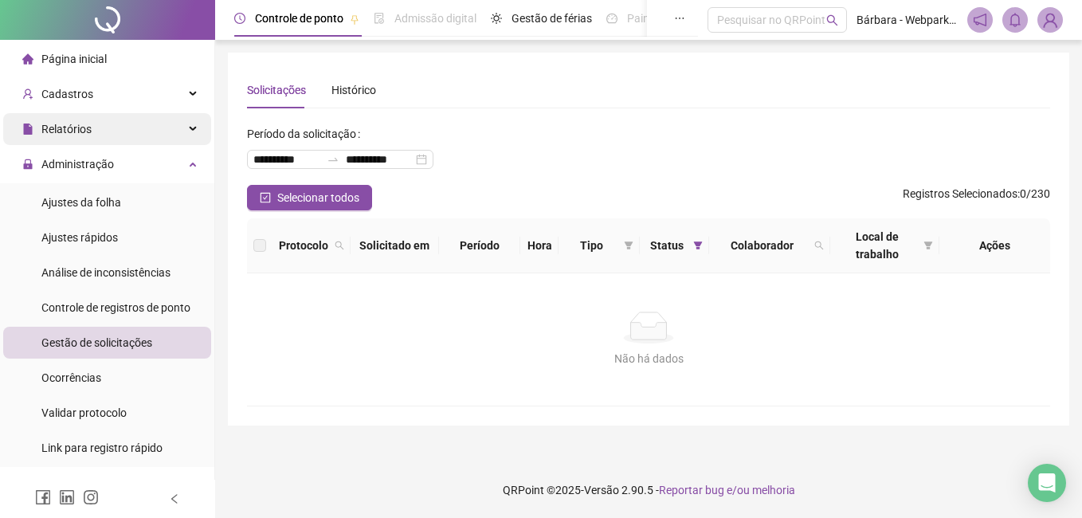
click at [111, 136] on div "Relatórios" at bounding box center [107, 129] width 208 height 32
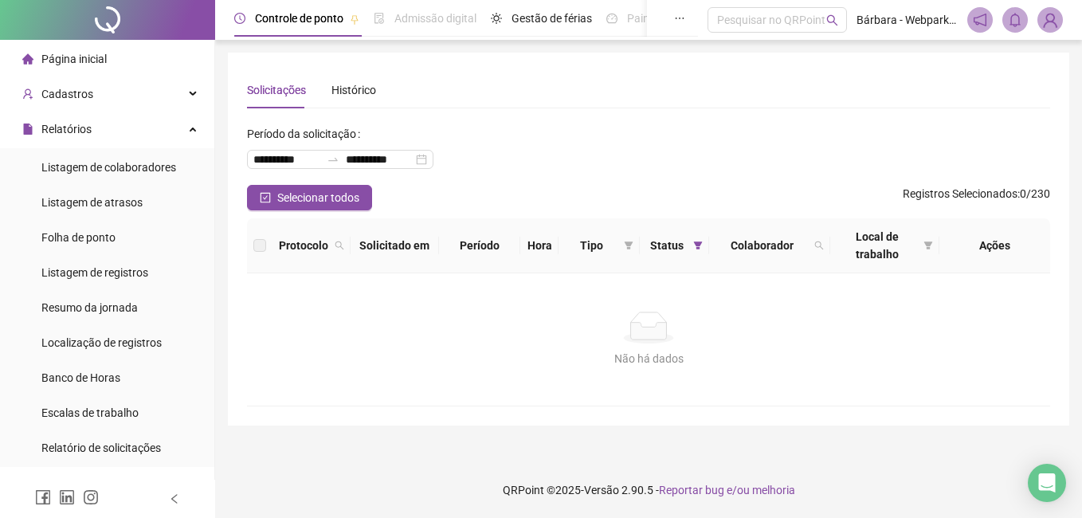
click at [96, 127] on div "Relatórios" at bounding box center [107, 129] width 208 height 32
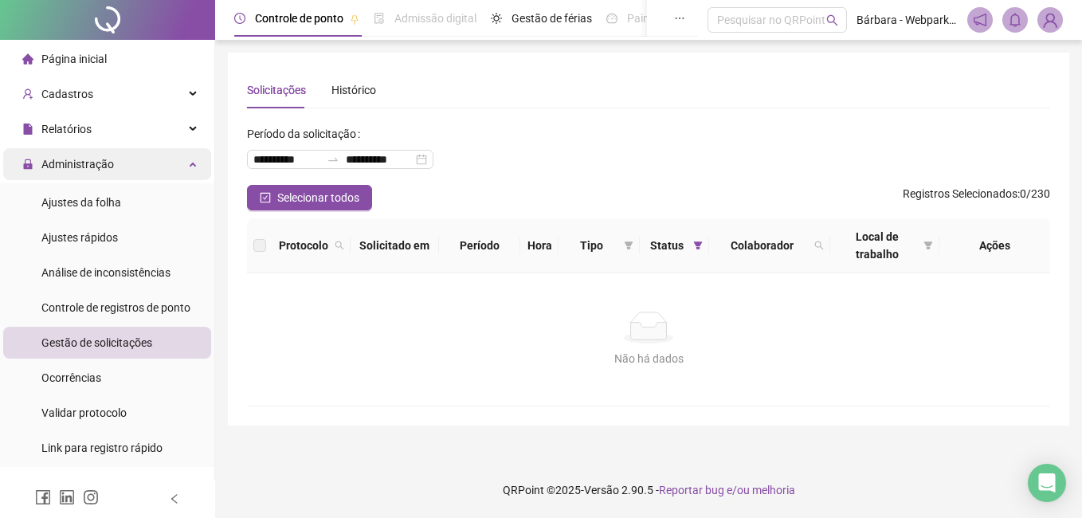
click at [100, 170] on span "Administração" at bounding box center [77, 164] width 72 height 13
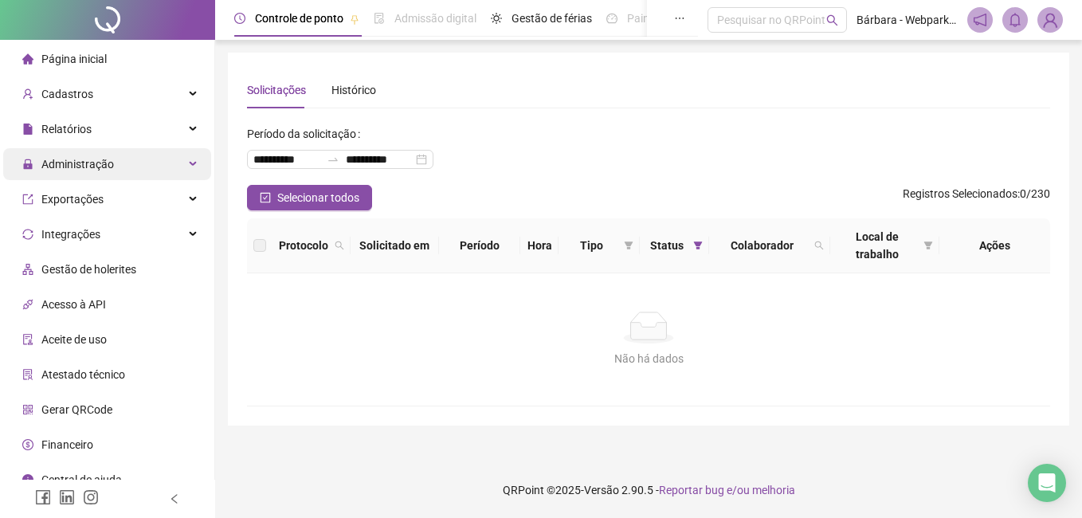
click at [111, 173] on span "Administração" at bounding box center [68, 164] width 92 height 32
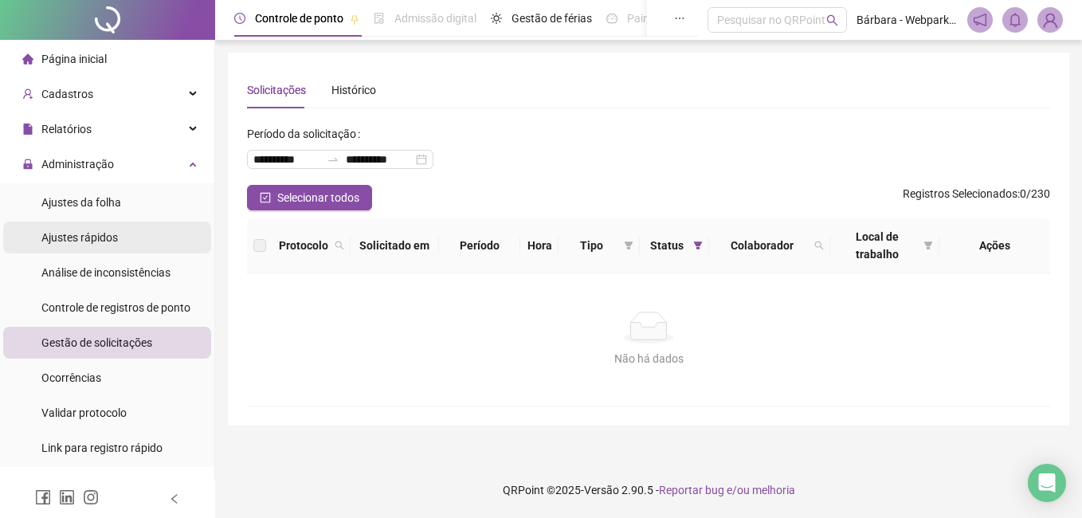
click at [118, 237] on li "Ajustes rápidos" at bounding box center [107, 237] width 208 height 32
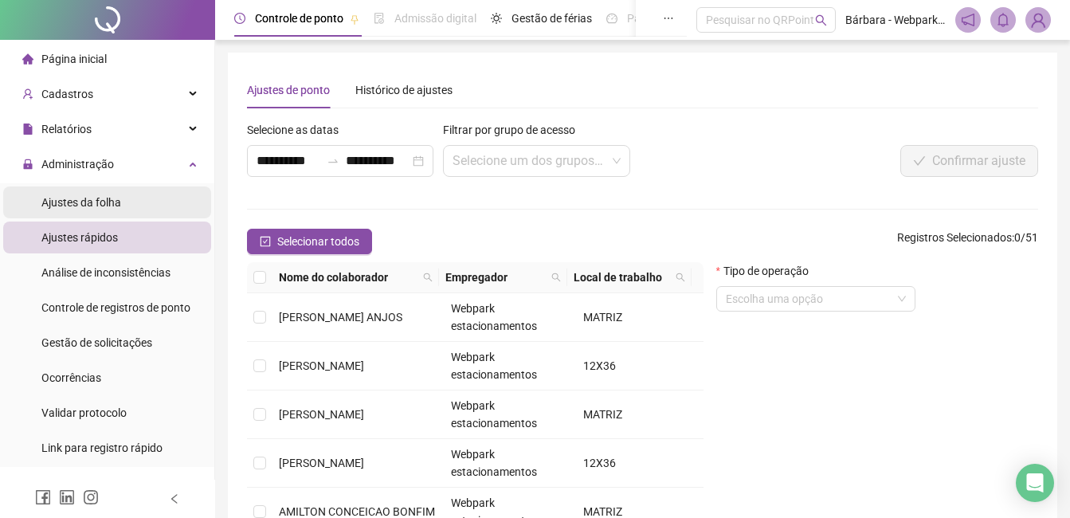
click at [116, 209] on div "Ajustes da folha" at bounding box center [81, 202] width 80 height 32
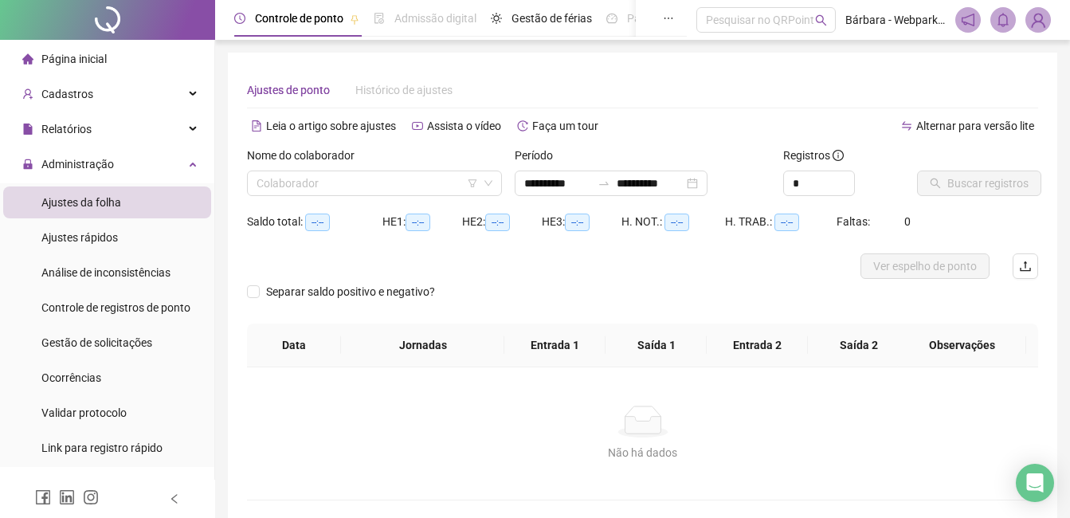
type input "**********"
click at [273, 188] on input "search" at bounding box center [366, 183] width 221 height 24
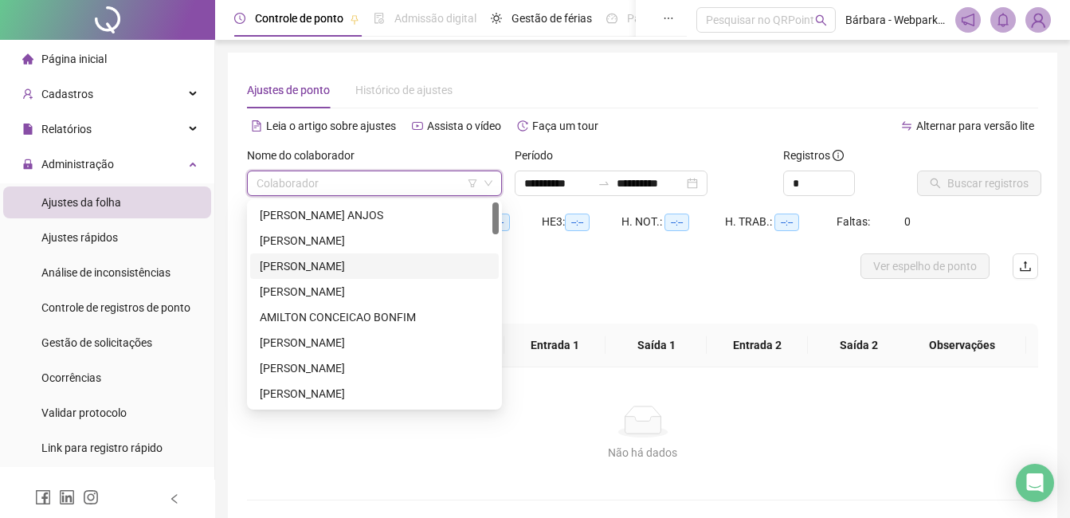
scroll to position [159, 0]
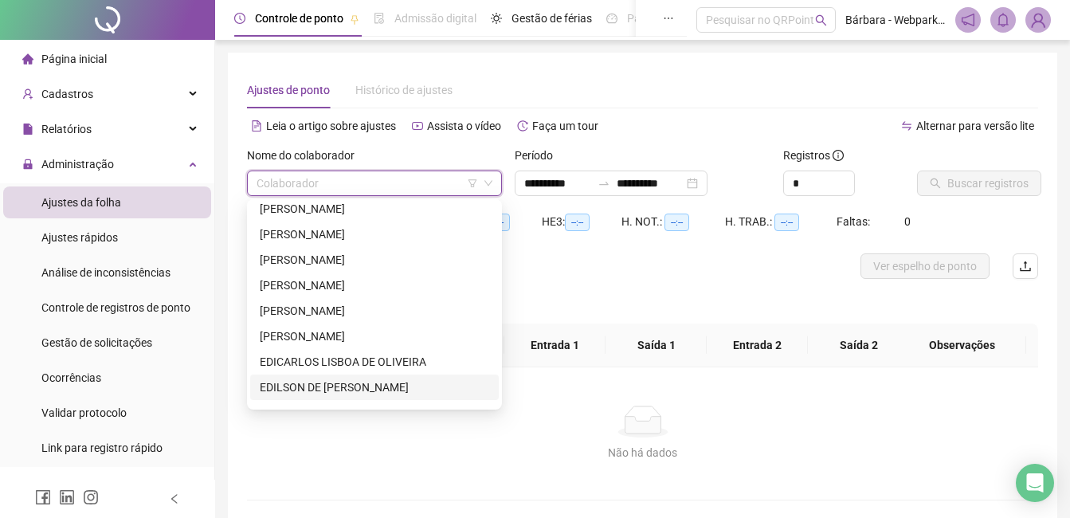
click at [289, 383] on div "EDILSON DE [PERSON_NAME]" at bounding box center [374, 387] width 229 height 18
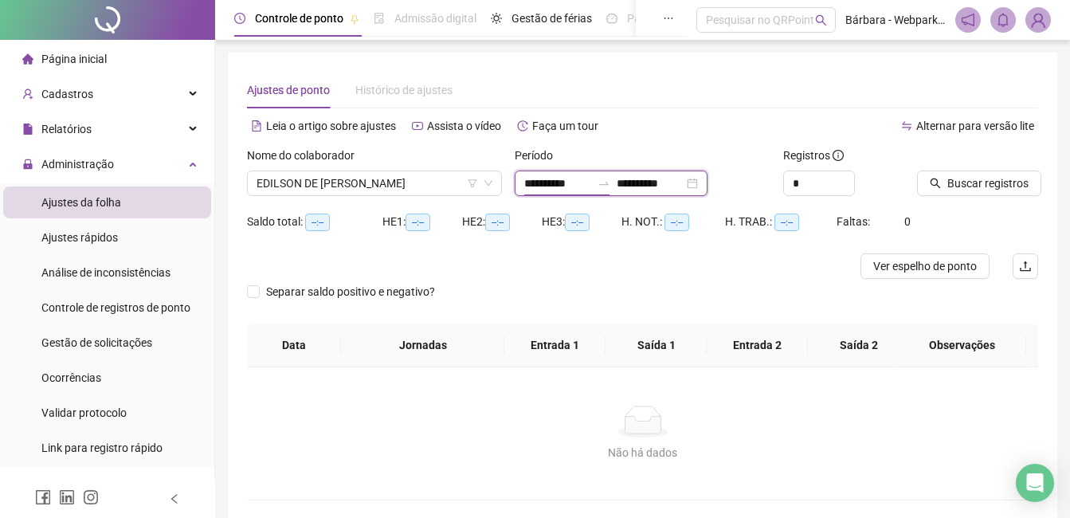
click at [534, 177] on input "**********" at bounding box center [557, 183] width 67 height 18
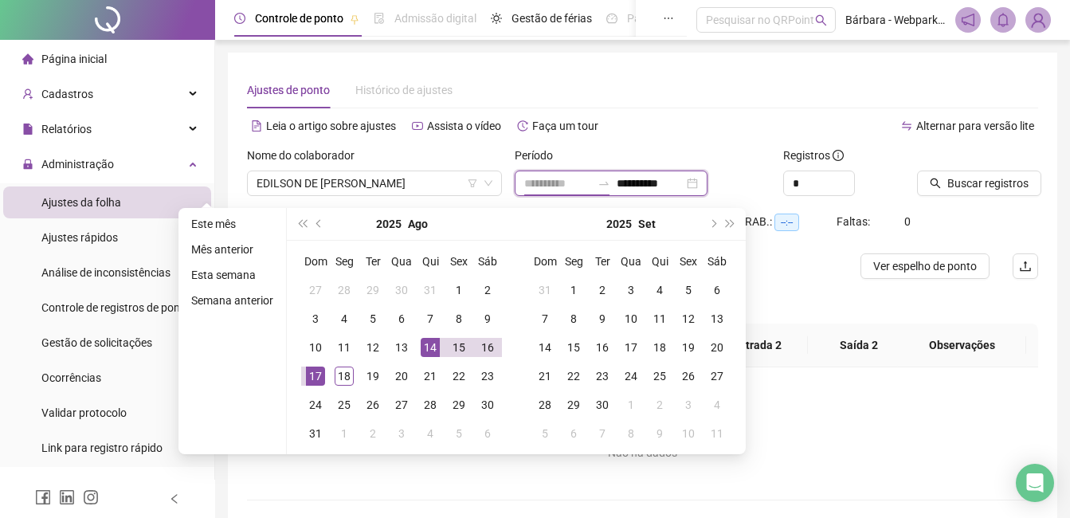
type input "**********"
click at [307, 379] on div "17" at bounding box center [315, 375] width 19 height 19
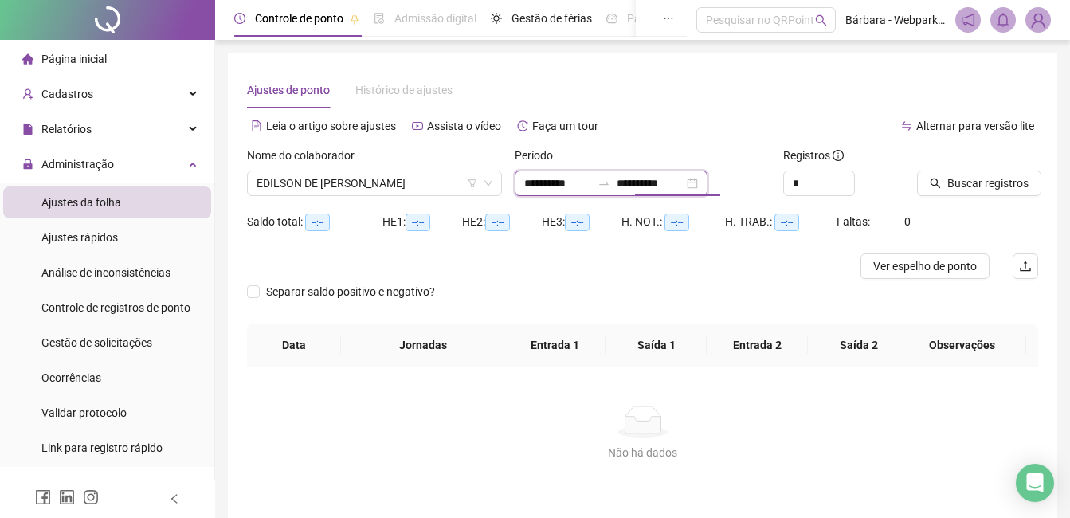
click at [644, 182] on input "**********" at bounding box center [649, 183] width 67 height 18
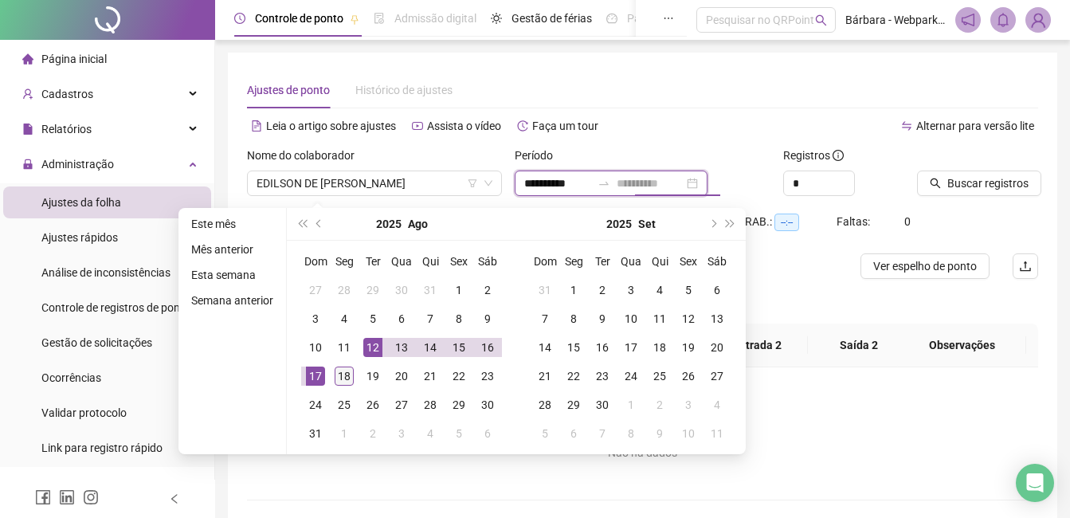
type input "**********"
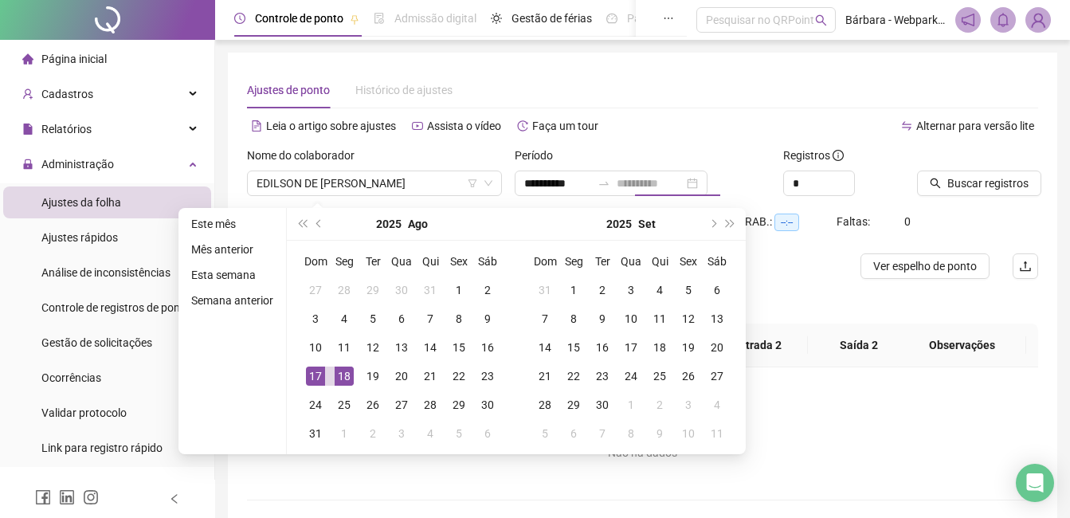
click at [343, 379] on div "18" at bounding box center [343, 375] width 19 height 19
type input "**********"
click at [816, 177] on span "Increase Value" at bounding box center [845, 178] width 18 height 14
type input "*"
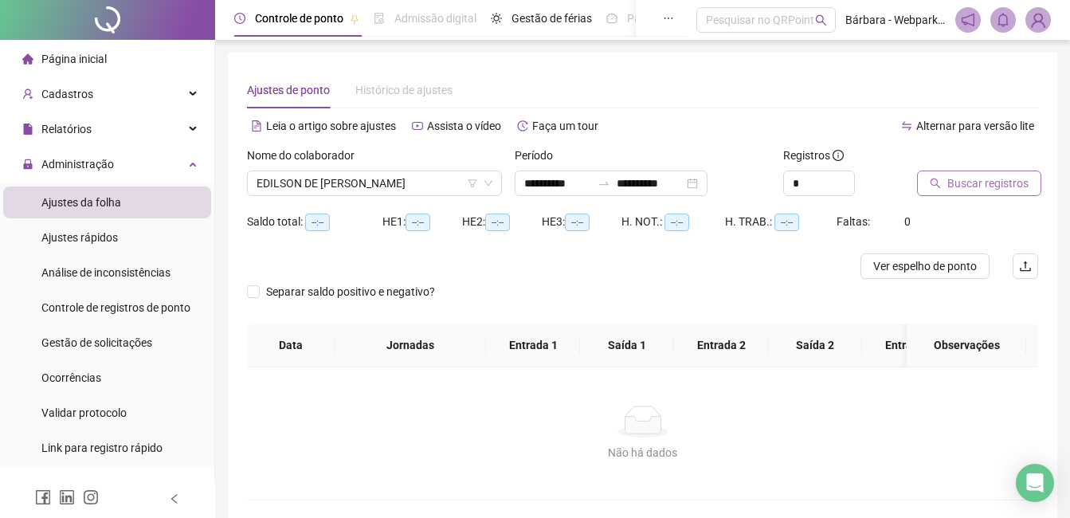
click at [816, 185] on button "Buscar registros" at bounding box center [979, 182] width 124 height 25
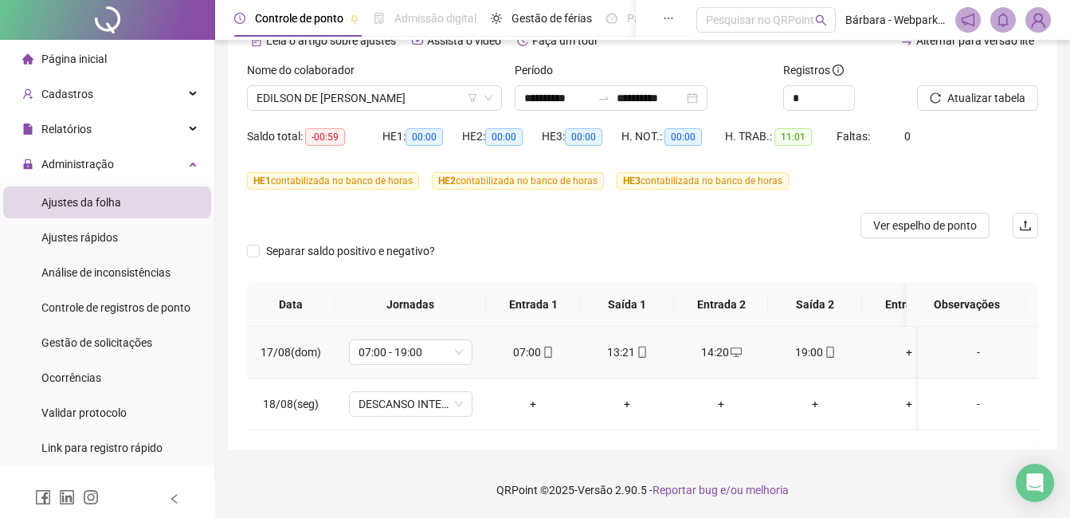
scroll to position [97, 0]
click at [296, 86] on span "EDILSON DE [PERSON_NAME]" at bounding box center [374, 98] width 236 height 24
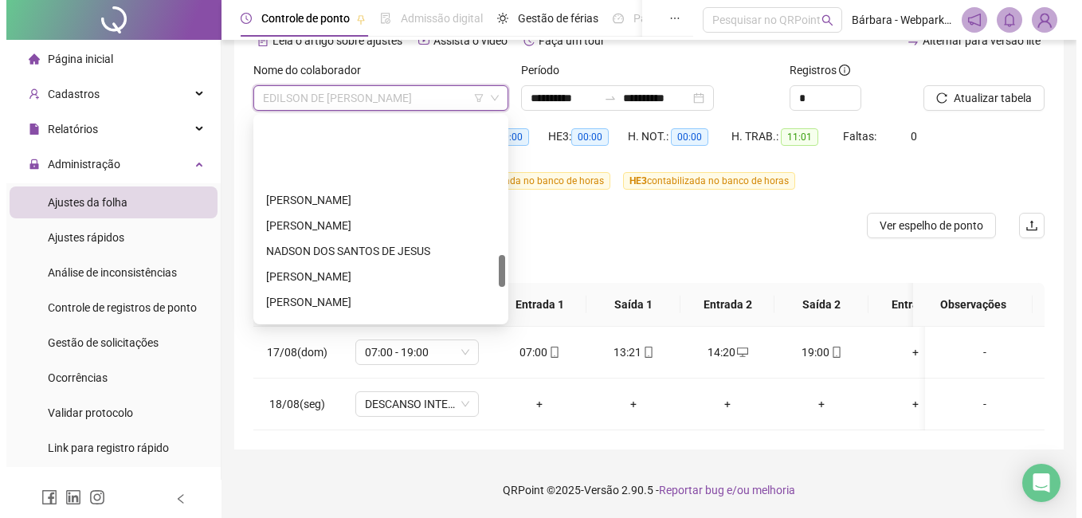
scroll to position [956, 0]
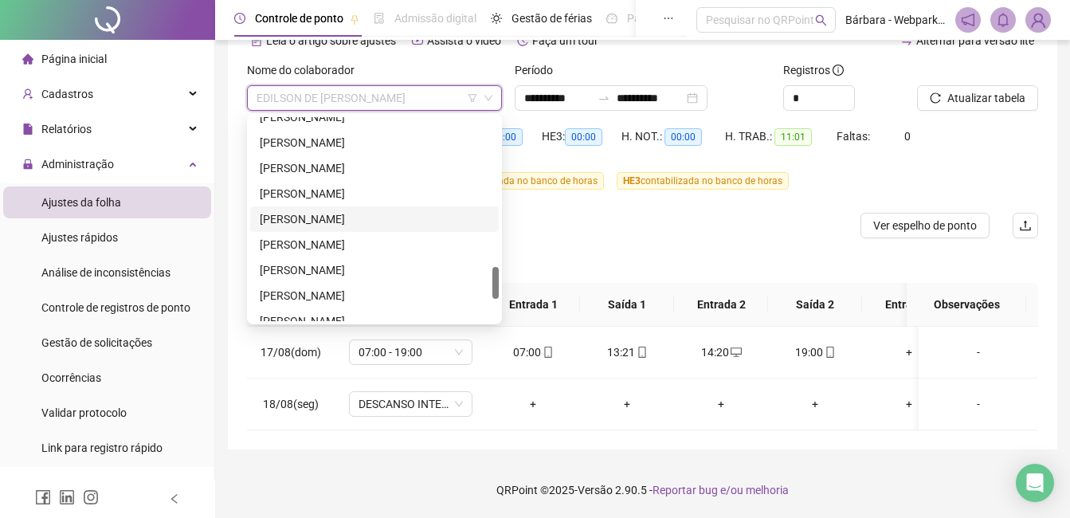
click at [334, 210] on div "[PERSON_NAME]" at bounding box center [374, 219] width 229 height 18
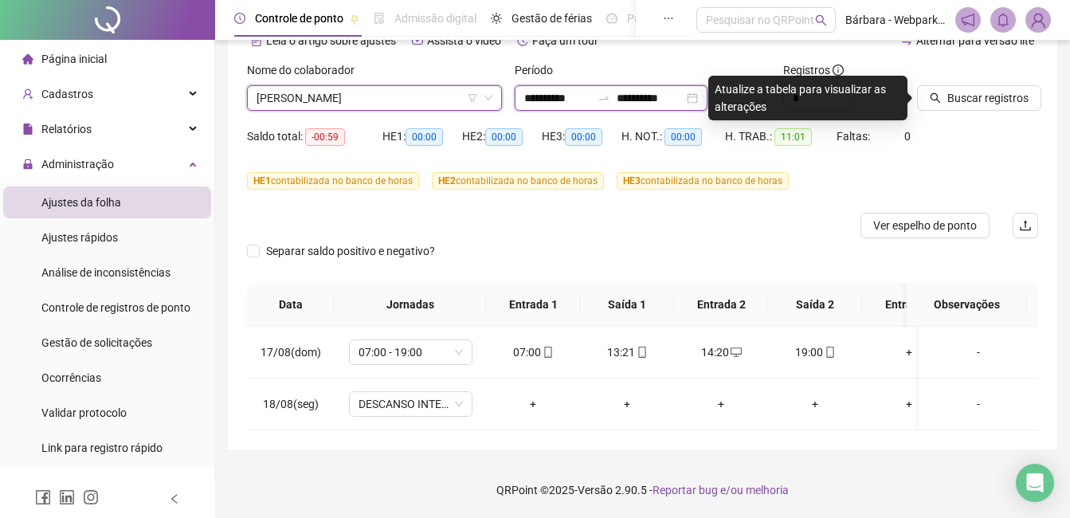
click at [534, 89] on input "**********" at bounding box center [557, 98] width 67 height 18
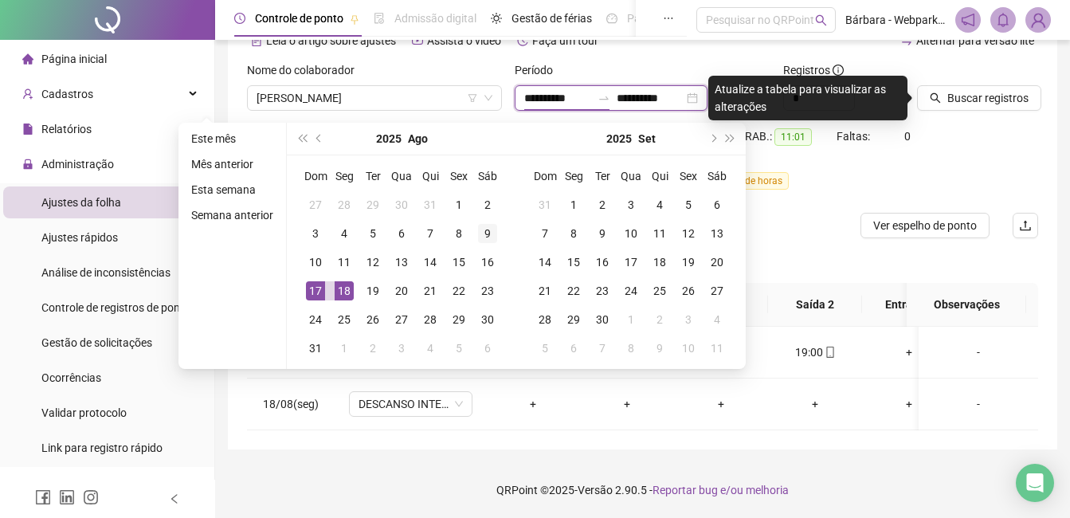
type input "**********"
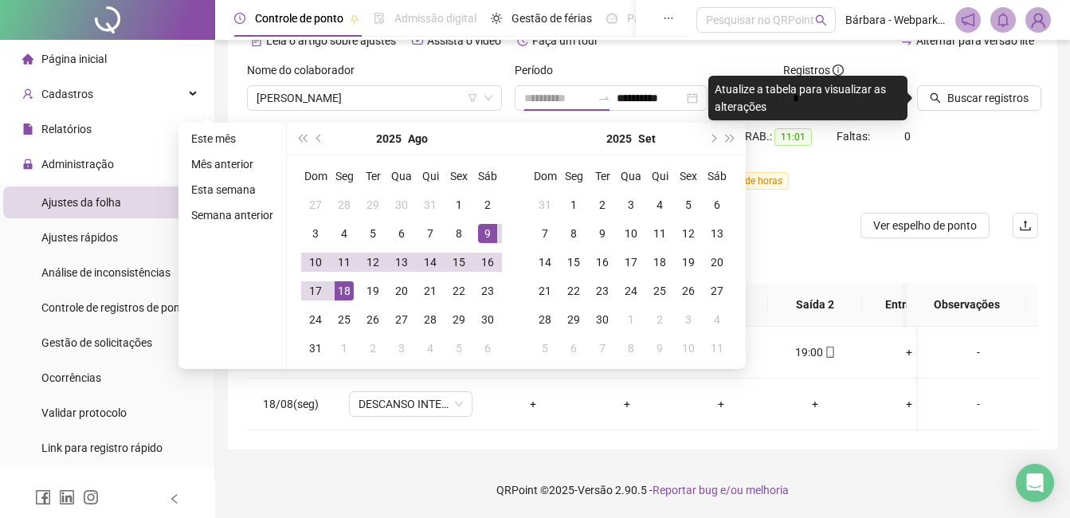
click at [493, 224] on div "9" at bounding box center [487, 233] width 19 height 19
click at [491, 224] on div "9" at bounding box center [487, 233] width 19 height 19
type input "**********"
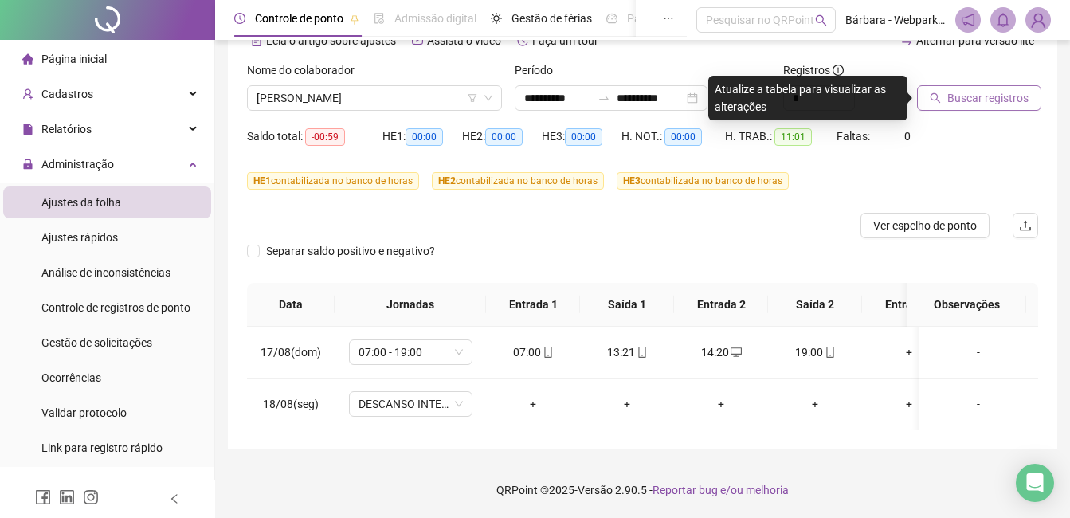
click at [816, 93] on span "Buscar registros" at bounding box center [987, 98] width 81 height 18
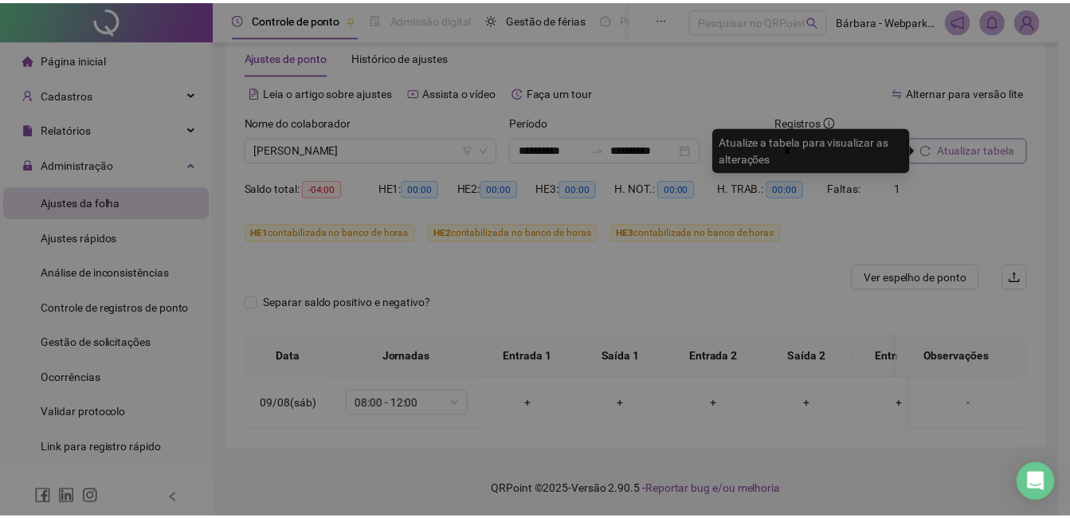
scroll to position [45, 0]
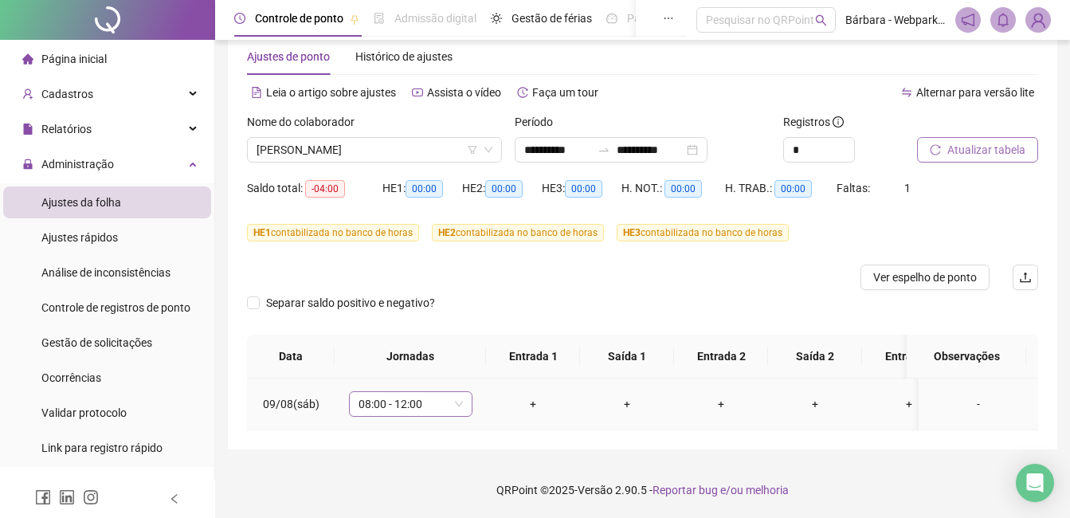
click at [401, 393] on span "08:00 - 12:00" at bounding box center [410, 404] width 104 height 24
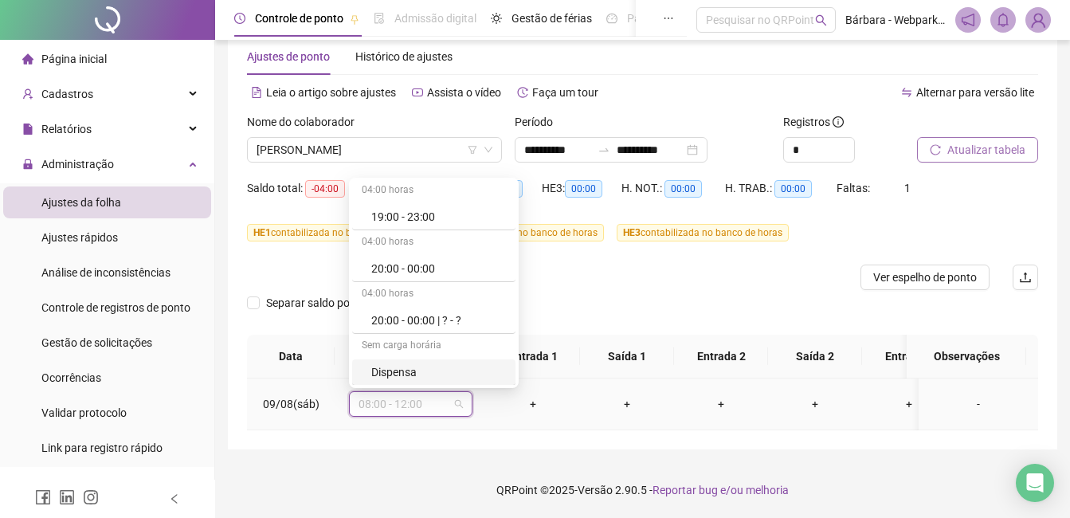
scroll to position [4455, 0]
click at [413, 259] on div "Folga" at bounding box center [438, 268] width 135 height 18
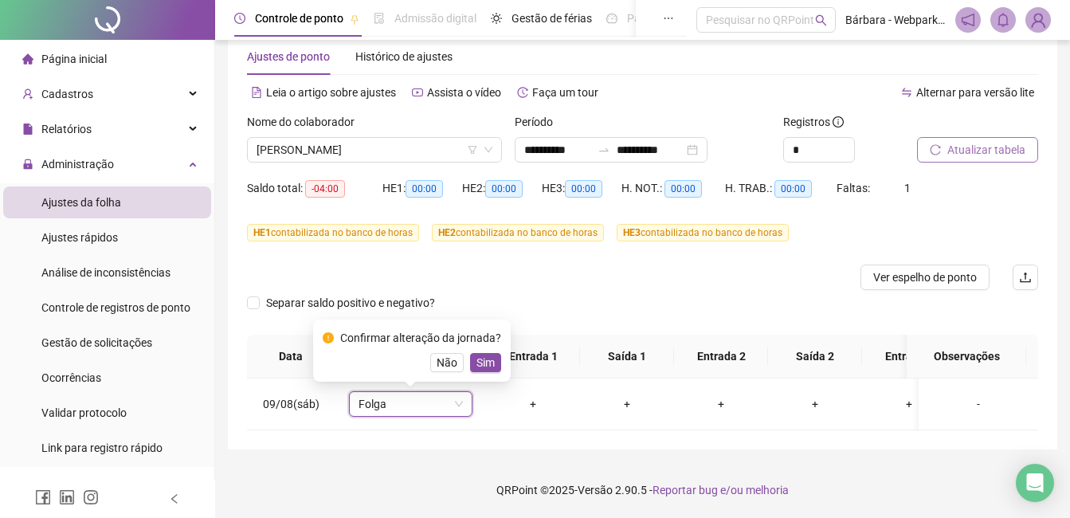
click at [816, 122] on div at bounding box center [957, 125] width 81 height 24
click at [480, 354] on span "Sim" at bounding box center [485, 363] width 18 height 18
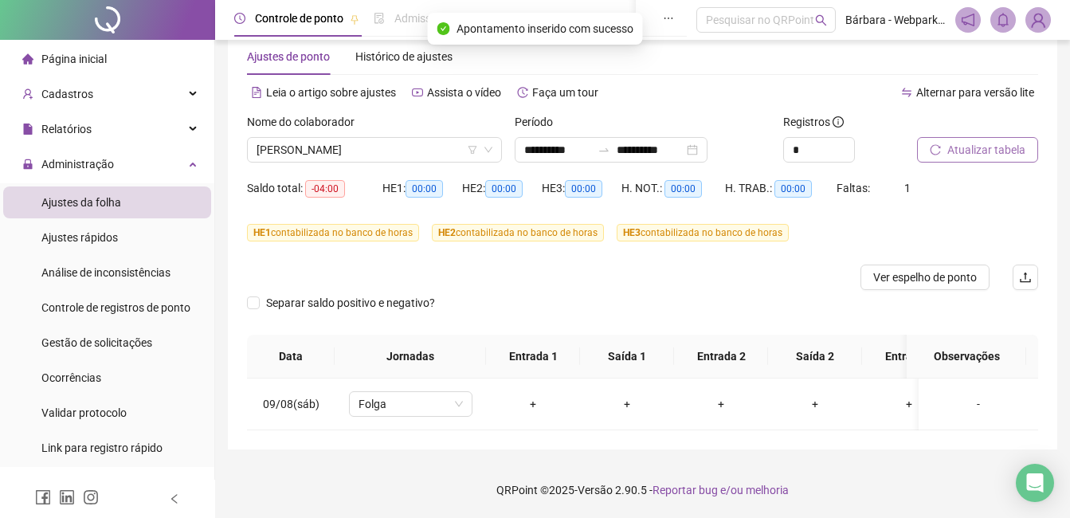
click at [816, 141] on span "Atualizar tabela" at bounding box center [986, 150] width 78 height 18
click at [530, 141] on input "**********" at bounding box center [557, 150] width 67 height 18
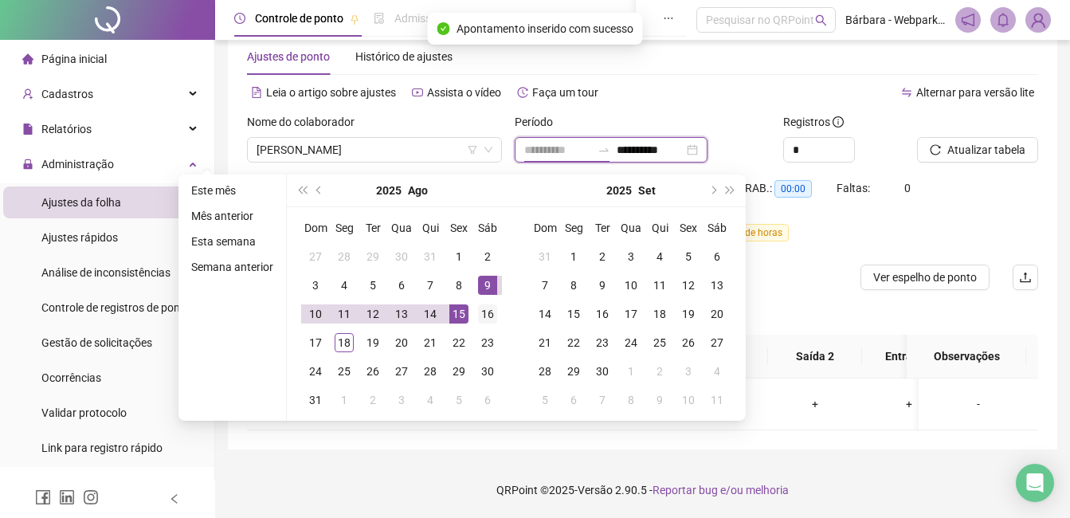
type input "**********"
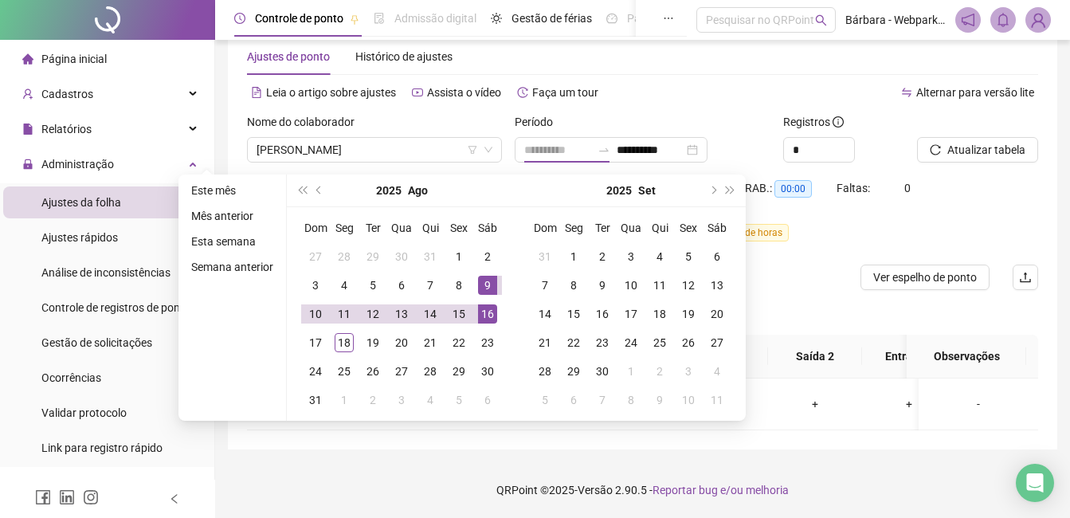
click at [489, 304] on div "16" at bounding box center [487, 313] width 19 height 19
type input "**********"
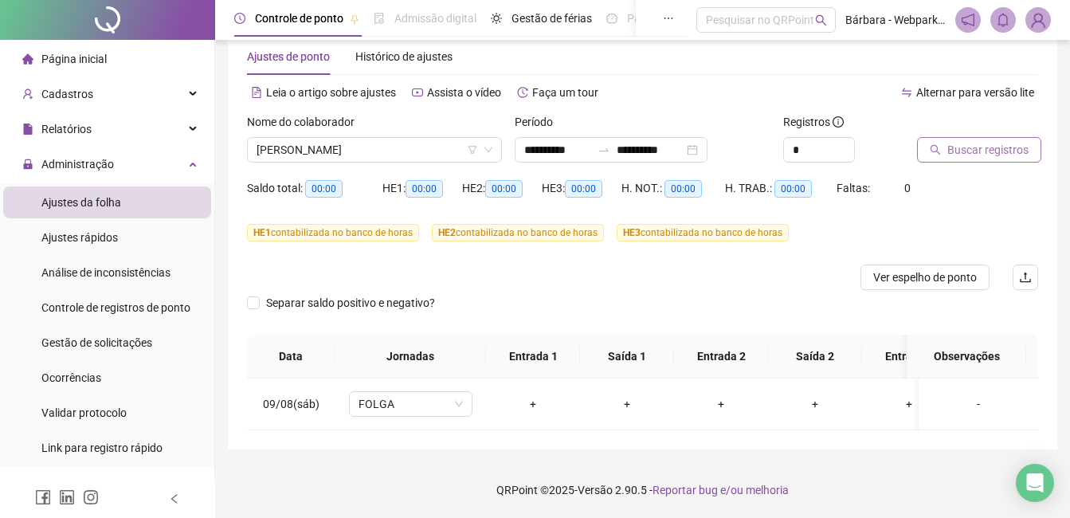
click at [816, 141] on span "Buscar registros" at bounding box center [987, 150] width 81 height 18
click at [445, 392] on span "08:00 - 12:00" at bounding box center [410, 404] width 104 height 24
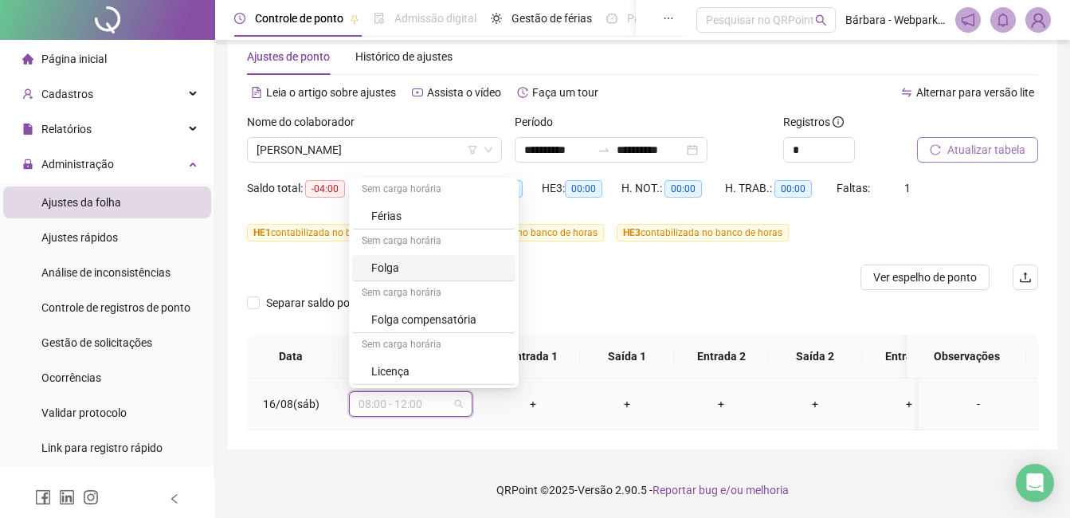
click at [428, 259] on div "Folga" at bounding box center [438, 268] width 135 height 18
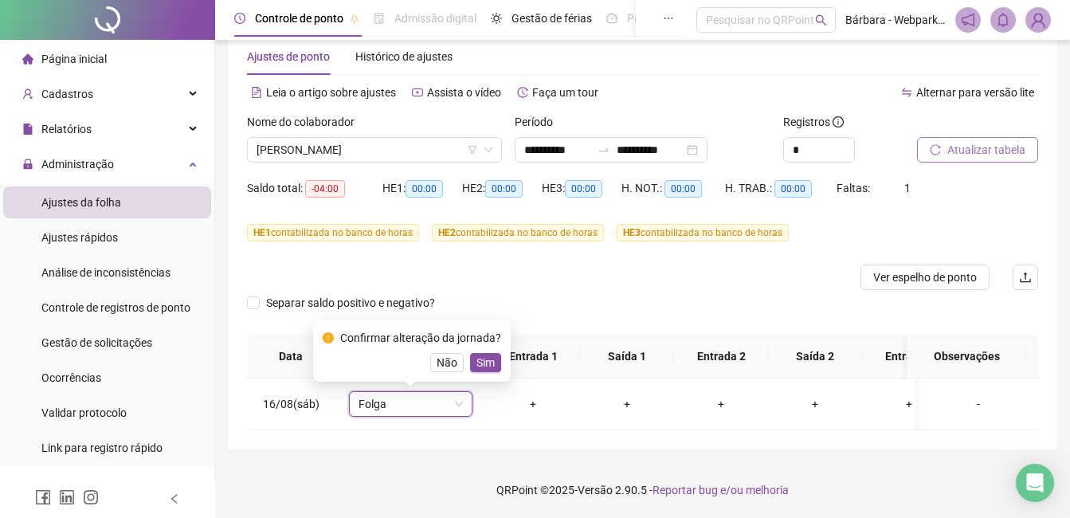
click at [816, 141] on span "Atualizar tabela" at bounding box center [986, 150] width 78 height 18
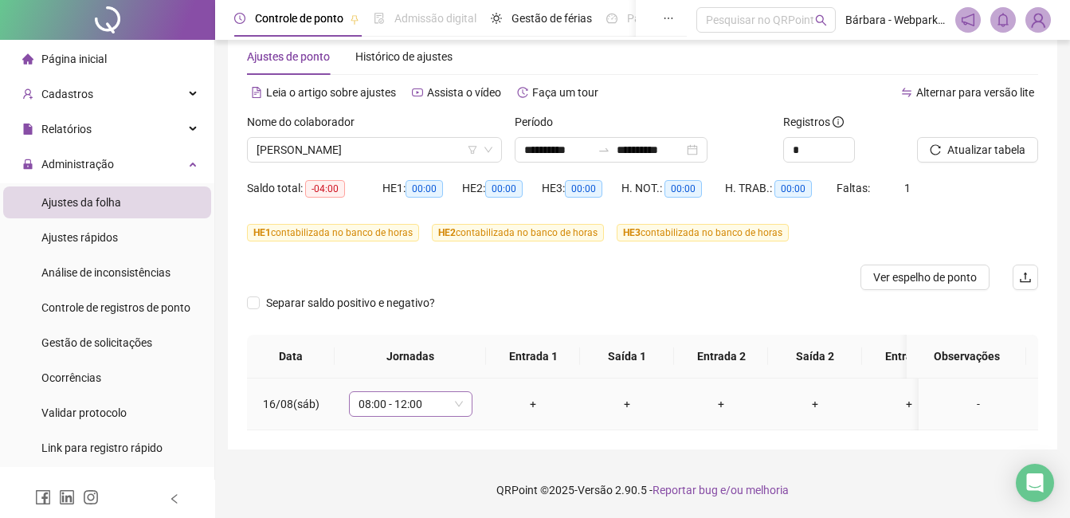
click at [404, 393] on span "08:00 - 12:00" at bounding box center [410, 404] width 104 height 24
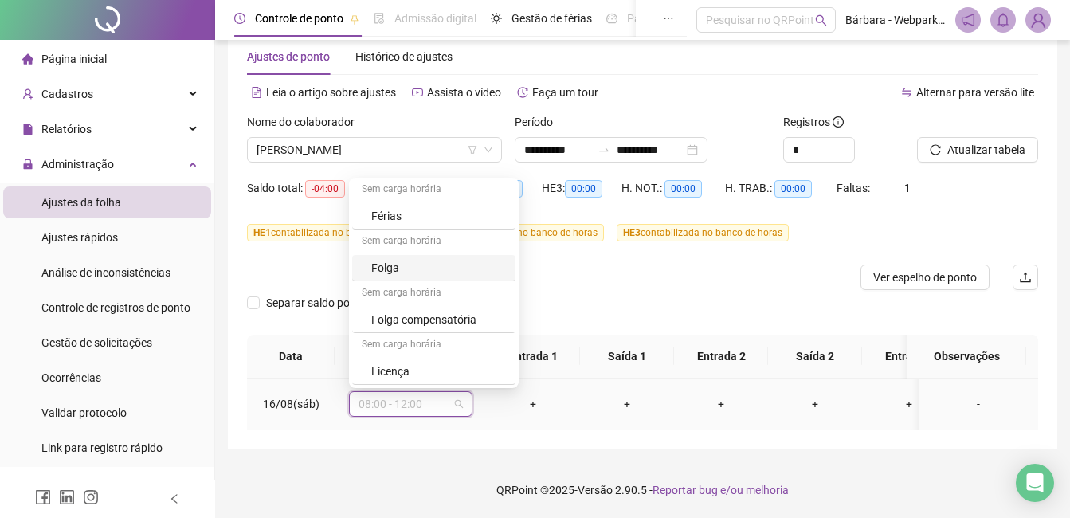
click at [405, 259] on div "Folga" at bounding box center [438, 268] width 135 height 18
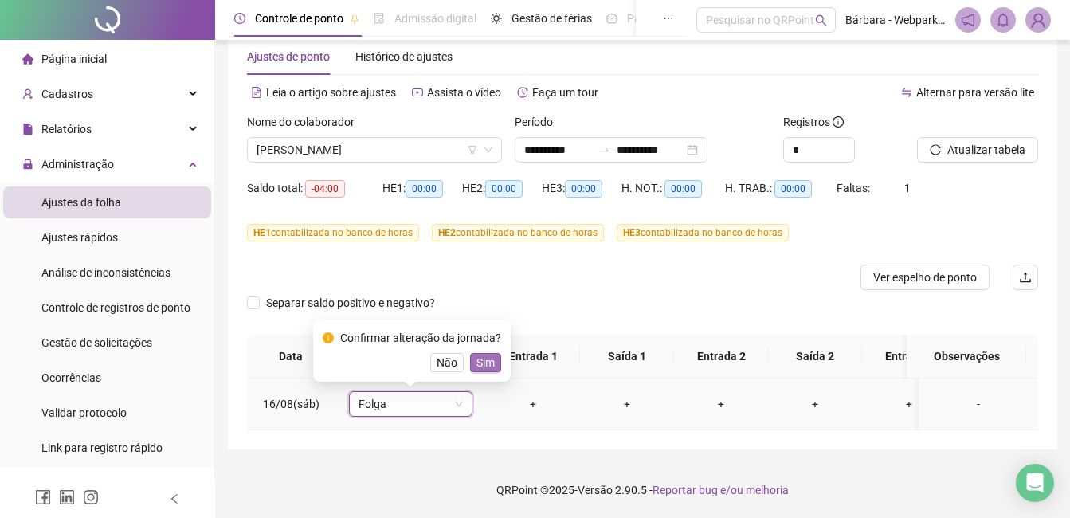
click at [482, 354] on span "Sim" at bounding box center [485, 363] width 18 height 18
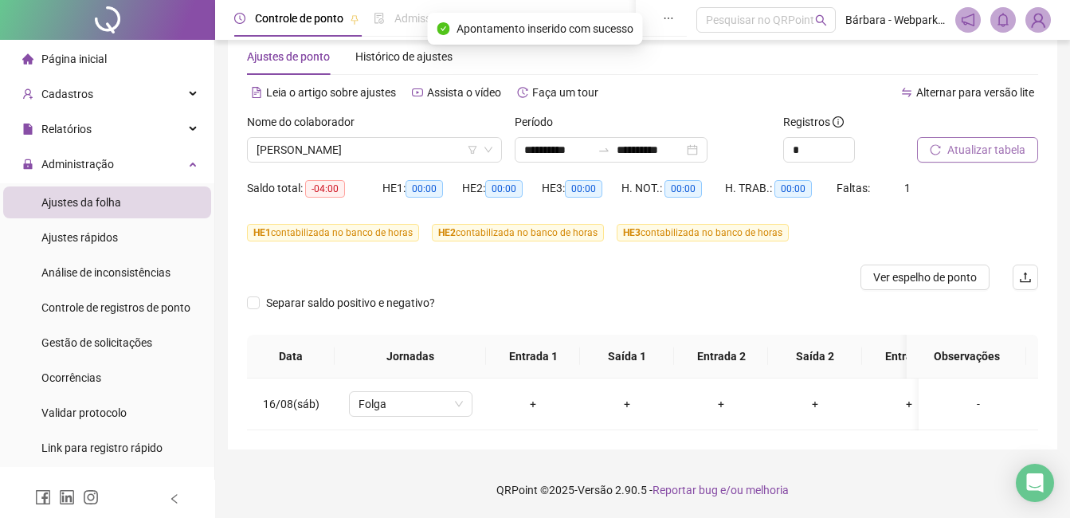
click at [816, 141] on span "Atualizar tabela" at bounding box center [986, 150] width 78 height 18
